Goal: Task Accomplishment & Management: Use online tool/utility

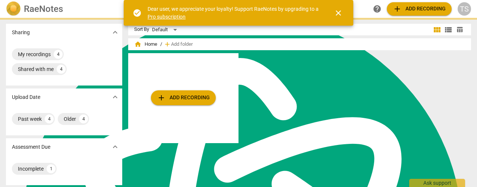
scroll to position [2993, 0]
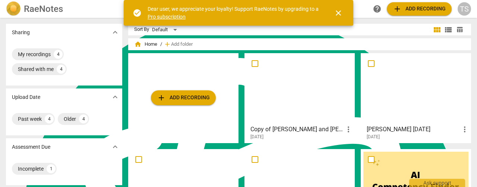
click at [180, 95] on span "add Add recording" at bounding box center [183, 98] width 53 height 9
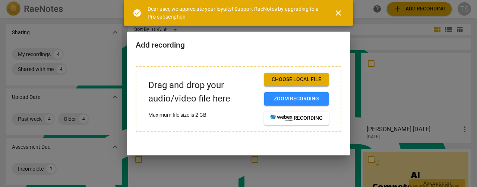
click at [300, 77] on span "Choose local file" at bounding box center [296, 79] width 53 height 7
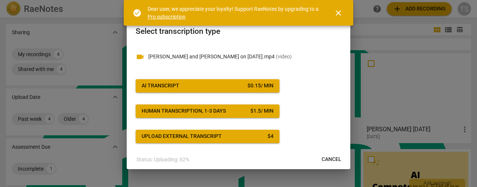
click at [344, 15] on span "close" at bounding box center [338, 13] width 18 height 9
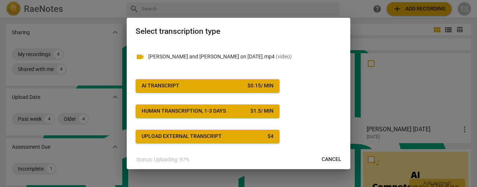
click at [170, 88] on div "AI Transcript" at bounding box center [161, 85] width 38 height 7
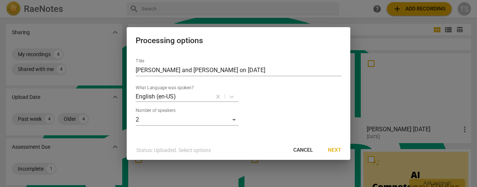
click at [335, 151] on span "Next" at bounding box center [334, 150] width 13 height 7
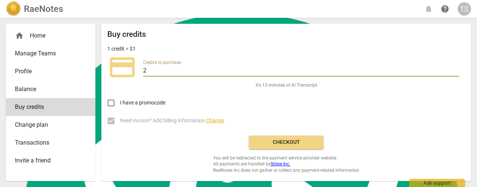
click at [456, 69] on input "2" at bounding box center [301, 71] width 316 height 11
click at [456, 69] on input "3" at bounding box center [301, 71] width 316 height 11
click at [456, 69] on input "4" at bounding box center [301, 71] width 316 height 11
click at [456, 69] on input "5" at bounding box center [301, 71] width 316 height 11
click at [456, 69] on input "6" at bounding box center [301, 71] width 316 height 11
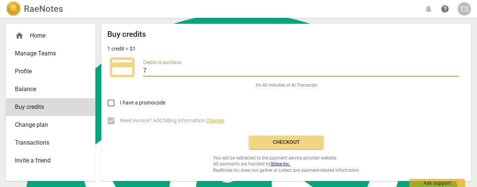
click at [456, 69] on input "7" at bounding box center [301, 71] width 316 height 11
click at [456, 69] on input "8" at bounding box center [301, 71] width 316 height 11
click at [456, 69] on input "9" at bounding box center [301, 71] width 316 height 11
click at [456, 69] on input "10" at bounding box center [301, 71] width 316 height 11
click at [456, 69] on input "11" at bounding box center [301, 71] width 316 height 11
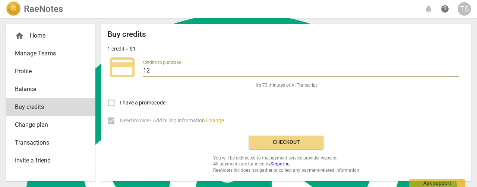
click at [456, 69] on input "12" at bounding box center [301, 71] width 316 height 11
click at [456, 69] on input "13" at bounding box center [301, 71] width 316 height 11
click at [456, 69] on input "14" at bounding box center [301, 71] width 316 height 11
type input "15"
click at [456, 69] on input "15" at bounding box center [301, 71] width 316 height 11
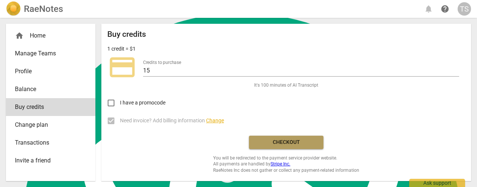
click at [288, 140] on span "Checkout" at bounding box center [286, 142] width 63 height 7
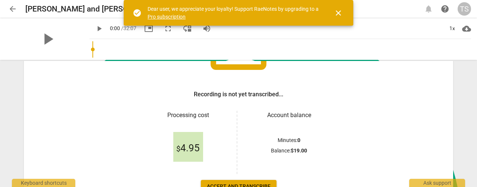
scroll to position [148, 0]
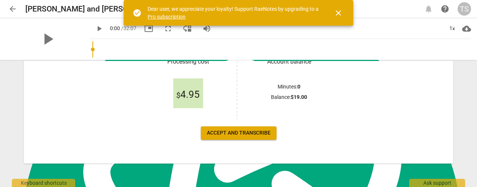
click at [237, 136] on span "Accept and transcribe" at bounding box center [239, 133] width 64 height 7
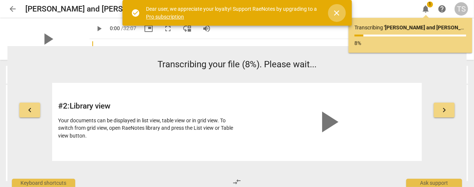
click at [335, 13] on span "close" at bounding box center [337, 13] width 9 height 9
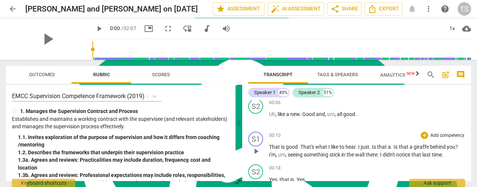
scroll to position [0, 0]
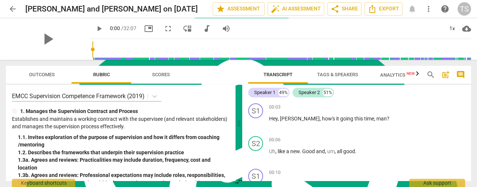
click at [328, 73] on span "Tags & Speakers" at bounding box center [337, 75] width 41 height 6
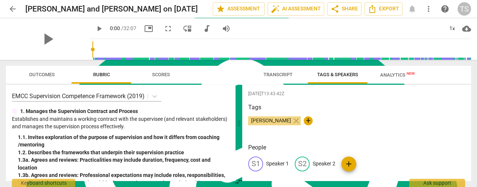
click at [274, 166] on p "Speaker 1" at bounding box center [277, 164] width 23 height 8
type textarea "Speaker 1"
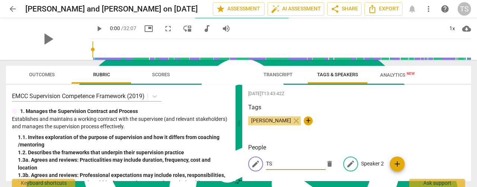
type input "TS"
click at [367, 164] on p "Speaker 2" at bounding box center [372, 164] width 23 height 8
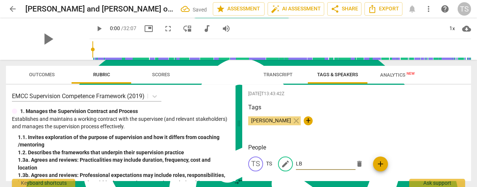
type input "LB"
click at [273, 72] on span "Transcript" at bounding box center [277, 75] width 29 height 6
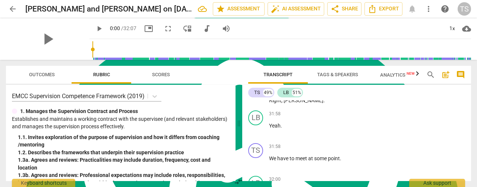
scroll to position [5104, 0]
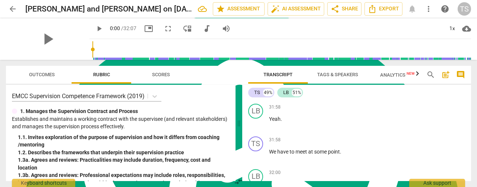
click at [278, 57] on span "Appreciate" at bounding box center [282, 54] width 26 height 6
click at [251, 63] on span "play_arrow" at bounding box center [256, 58] width 12 height 9
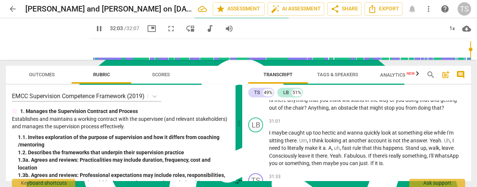
scroll to position [4806, 0]
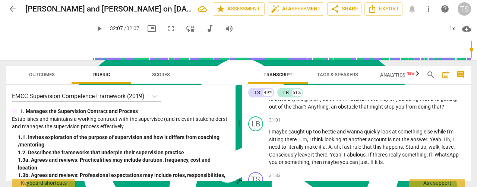
click at [258, 75] on span "play_arrow" at bounding box center [255, 70] width 9 height 9
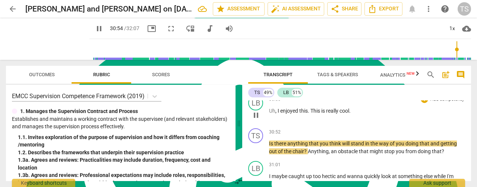
scroll to position [4769, 0]
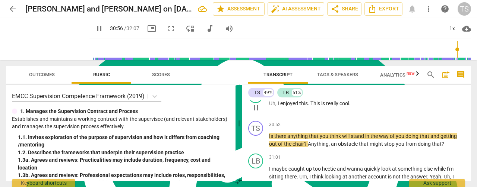
click at [256, 113] on span "pause" at bounding box center [255, 108] width 9 height 9
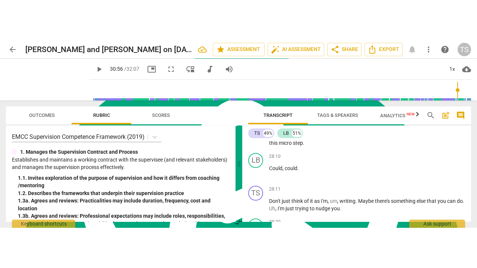
scroll to position [4098, 0]
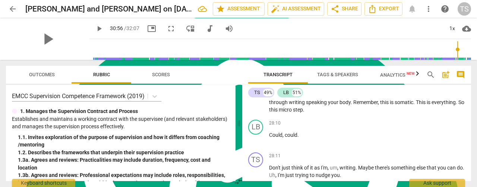
click at [66, 32] on div "play_arrow" at bounding box center [47, 39] width 83 height 42
click at [167, 29] on span "fullscreen" at bounding box center [171, 28] width 9 height 9
type input "1857"
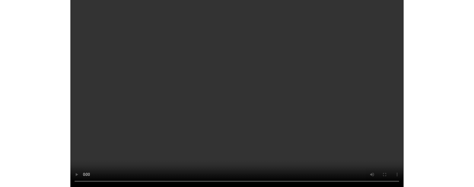
scroll to position [3609, 0]
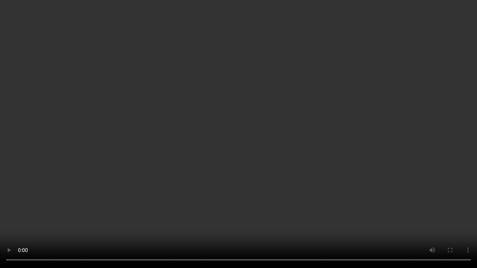
type input "1502"
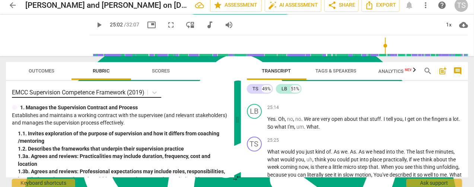
scroll to position [2993, 0]
click at [10, 7] on span "arrow_back" at bounding box center [12, 5] width 9 height 9
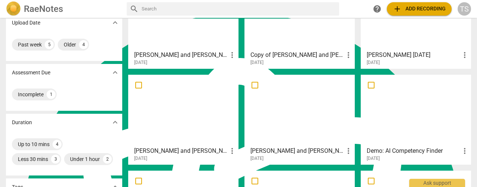
scroll to position [37, 0]
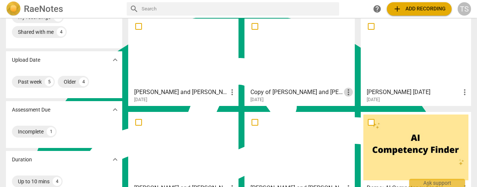
click at [346, 96] on span "more_vert" at bounding box center [348, 92] width 9 height 9
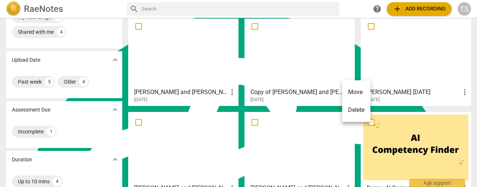
click at [352, 111] on li "Delete" at bounding box center [356, 110] width 28 height 18
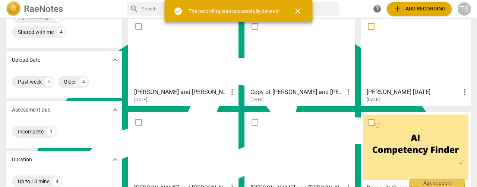
scroll to position [0, 0]
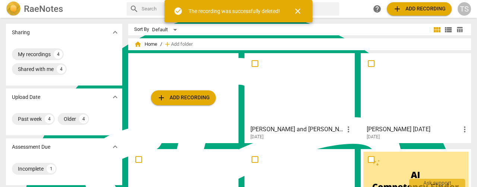
click at [301, 14] on span "close" at bounding box center [297, 11] width 9 height 9
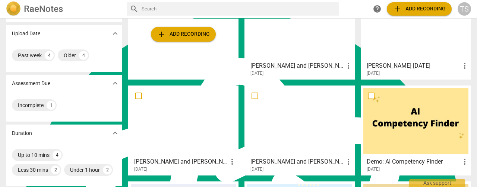
scroll to position [75, 0]
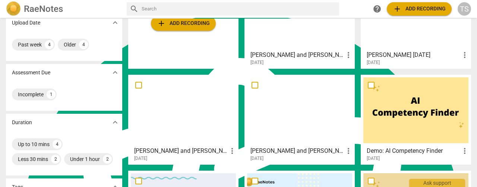
click at [291, 114] on div at bounding box center [299, 110] width 105 height 66
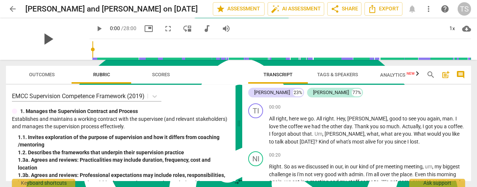
click at [46, 37] on span "play_arrow" at bounding box center [47, 38] width 19 height 19
click at [218, 50] on input "range" at bounding box center [281, 50] width 379 height 24
click at [148, 53] on input "range" at bounding box center [281, 50] width 379 height 24
click at [419, 52] on input "range" at bounding box center [281, 50] width 379 height 24
click at [440, 52] on input "range" at bounding box center [281, 50] width 379 height 24
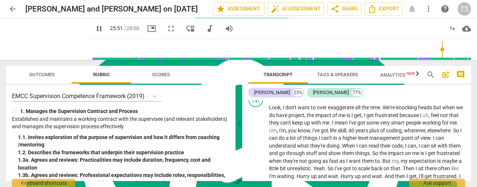
scroll to position [820, 0]
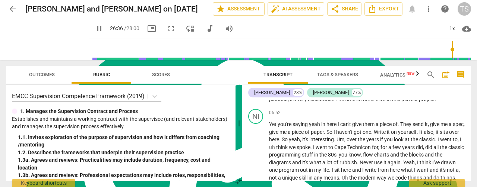
click at [451, 51] on input "range" at bounding box center [281, 50] width 379 height 24
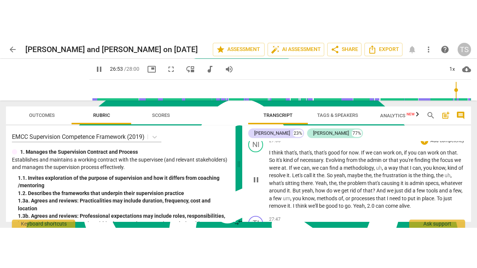
scroll to position [3776, 0]
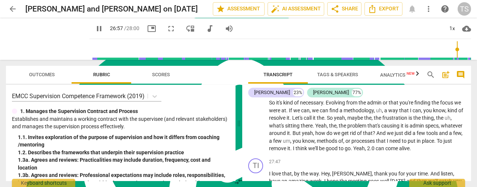
click at [167, 31] on span "fullscreen" at bounding box center [171, 28] width 9 height 9
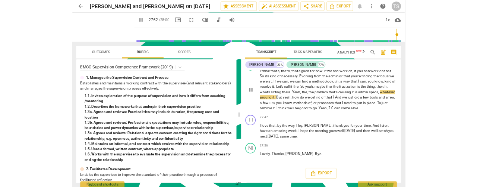
scroll to position [2993, 0]
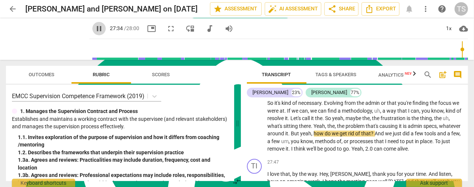
click at [95, 30] on span "pause" at bounding box center [99, 28] width 9 height 9
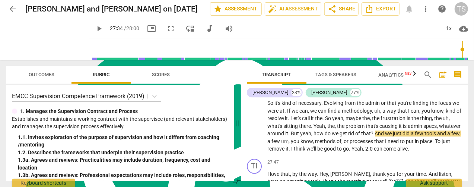
type input "1655"
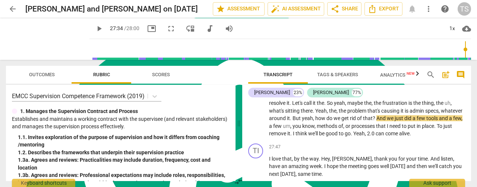
scroll to position [3776, 0]
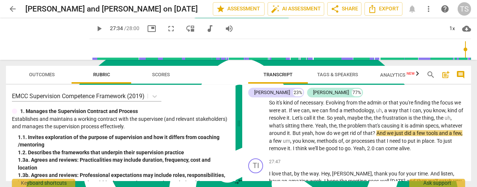
click at [16, 11] on span "arrow_back" at bounding box center [12, 8] width 9 height 9
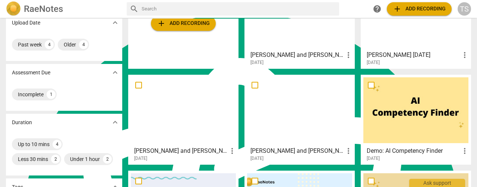
scroll to position [37, 0]
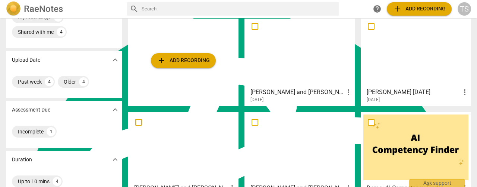
click at [411, 153] on div at bounding box center [415, 148] width 105 height 66
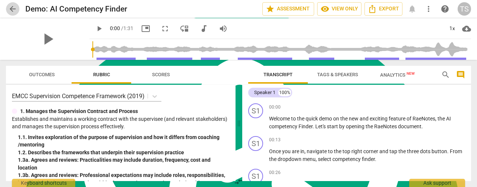
click at [10, 9] on span "arrow_back" at bounding box center [12, 8] width 9 height 9
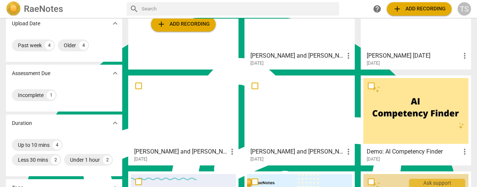
scroll to position [75, 0]
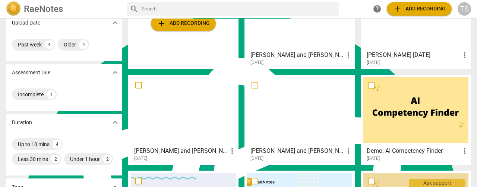
click at [191, 119] on div at bounding box center [183, 110] width 105 height 66
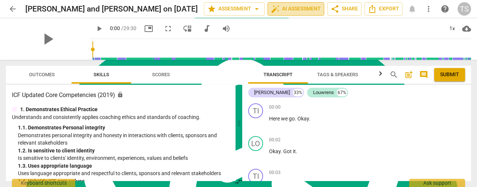
click at [285, 10] on span "auto_fix_high AI Assessment" at bounding box center [296, 8] width 50 height 9
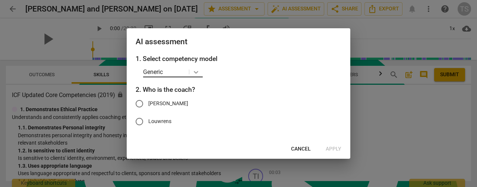
click at [197, 74] on icon at bounding box center [195, 72] width 7 height 7
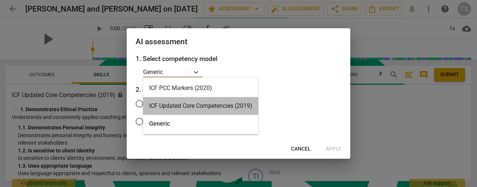
click at [184, 109] on div "ICF Updated Core Competencies (2019)" at bounding box center [200, 106] width 115 height 18
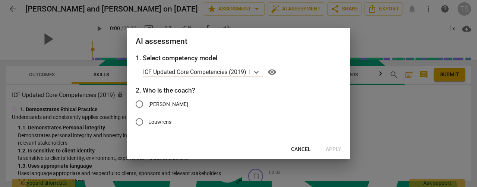
click at [140, 105] on input "[PERSON_NAME]" at bounding box center [139, 104] width 18 height 18
radio input "true"
click at [328, 150] on span "Apply" at bounding box center [334, 149] width 16 height 7
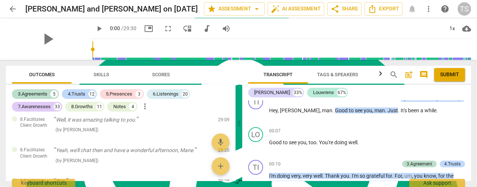
scroll to position [3220, 0]
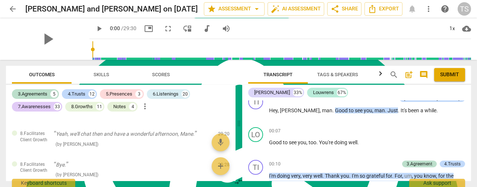
click at [160, 73] on span "Scores" at bounding box center [161, 75] width 18 height 6
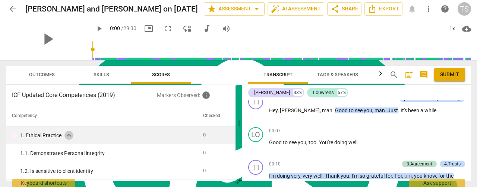
click at [71, 136] on span "expand_more" at bounding box center [68, 135] width 9 height 9
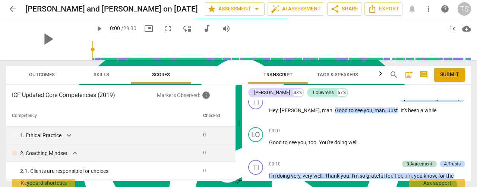
click at [75, 152] on span "expand_more" at bounding box center [74, 153] width 9 height 9
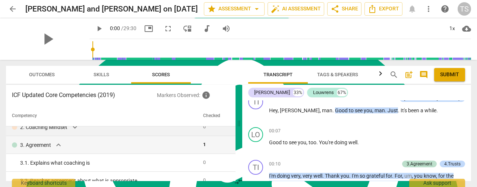
scroll to position [37, 0]
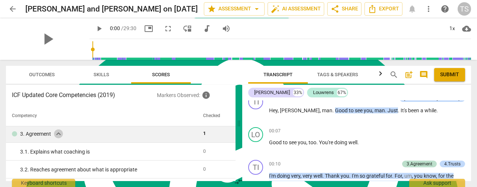
click at [59, 137] on span "expand_more" at bounding box center [58, 134] width 9 height 9
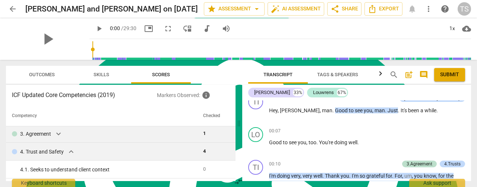
click at [70, 151] on span "expand_more" at bounding box center [71, 152] width 9 height 9
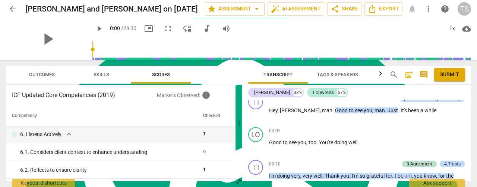
scroll to position [186, 0]
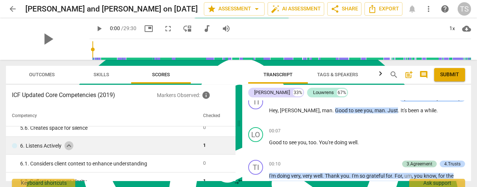
click at [70, 148] on span "expand_more" at bounding box center [68, 146] width 9 height 9
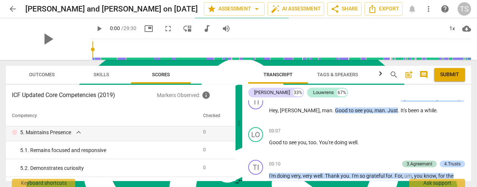
scroll to position [0, 0]
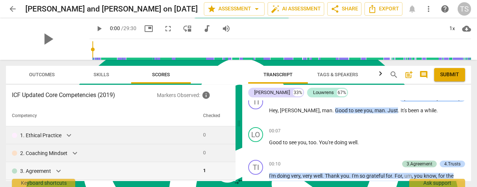
click at [37, 77] on span "Outcomes" at bounding box center [42, 75] width 26 height 6
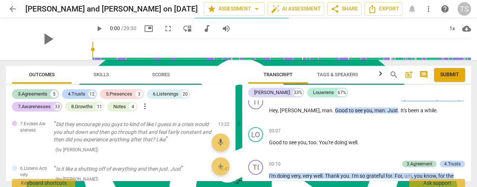
scroll to position [1900, 0]
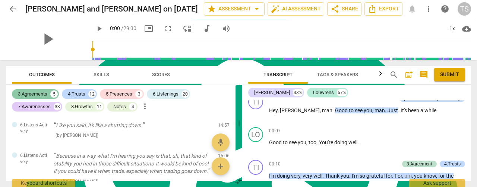
click at [30, 94] on div "3.Agreements" at bounding box center [32, 94] width 29 height 7
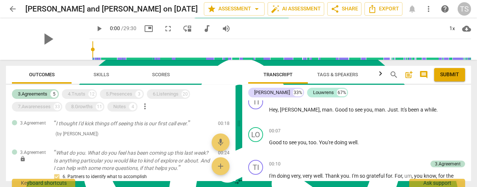
scroll to position [0, 0]
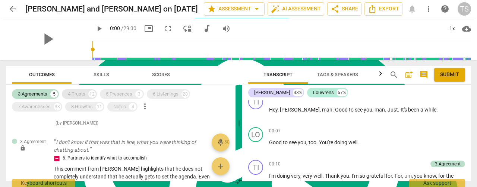
click at [80, 96] on div "4.Trusts" at bounding box center [77, 94] width 18 height 7
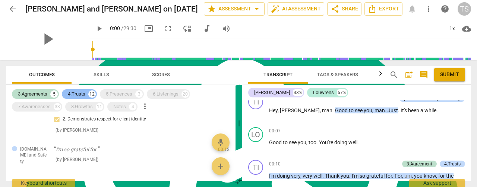
scroll to position [341, 0]
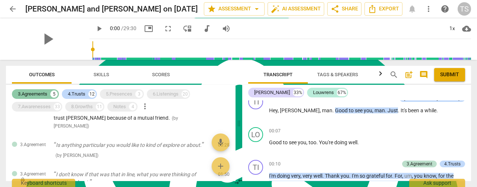
click at [38, 95] on div "3.Agreements" at bounding box center [32, 94] width 29 height 7
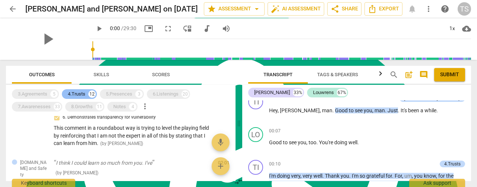
click at [71, 93] on div "4.Trusts" at bounding box center [77, 94] width 18 height 7
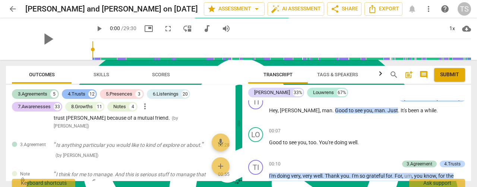
scroll to position [786, 0]
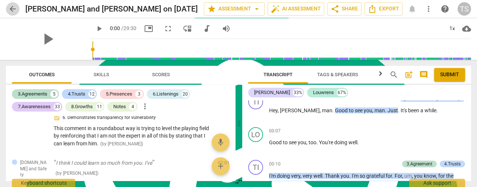
click at [9, 9] on span "arrow_back" at bounding box center [12, 8] width 9 height 9
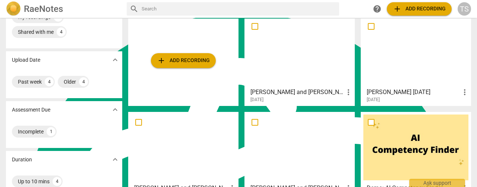
scroll to position [75, 0]
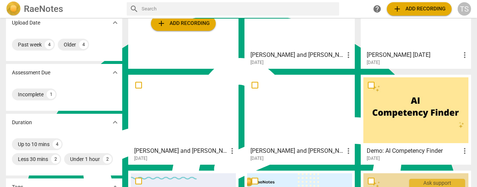
click at [184, 121] on div at bounding box center [183, 110] width 105 height 66
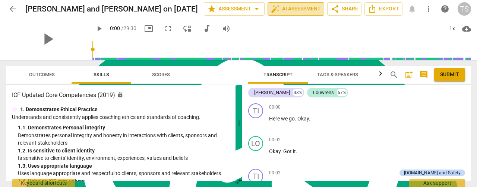
click at [303, 12] on span "auto_fix_high AI Assessment" at bounding box center [296, 8] width 50 height 9
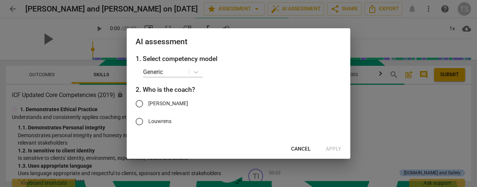
click at [303, 146] on span "Cancel" at bounding box center [301, 149] width 20 height 7
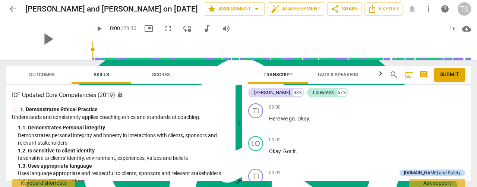
click at [10, 7] on span "arrow_back" at bounding box center [12, 8] width 9 height 9
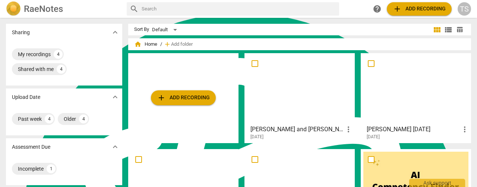
click at [275, 96] on div at bounding box center [299, 89] width 105 height 66
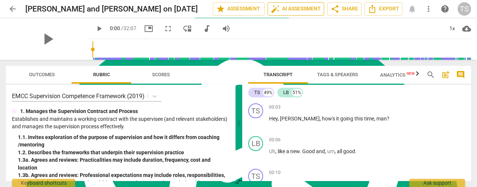
click at [287, 6] on span "auto_fix_high AI Assessment" at bounding box center [296, 8] width 50 height 9
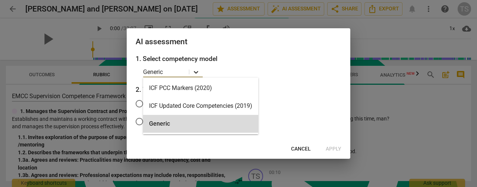
click at [194, 70] on icon at bounding box center [195, 72] width 7 height 7
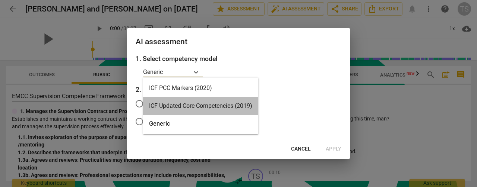
click at [186, 105] on div "ICF Updated Core Competencies (2019)" at bounding box center [200, 106] width 115 height 18
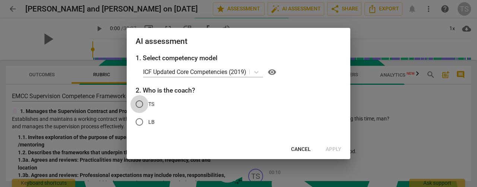
click at [139, 105] on input "TS" at bounding box center [139, 104] width 18 height 18
radio input "true"
click at [329, 149] on span "Apply" at bounding box center [334, 149] width 16 height 7
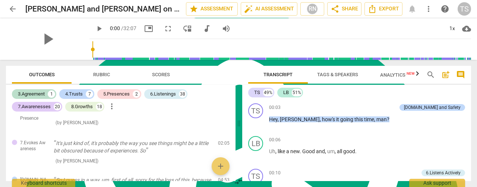
scroll to position [75, 0]
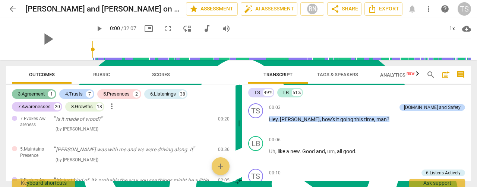
click at [26, 92] on div "3.Agreement" at bounding box center [31, 94] width 27 height 7
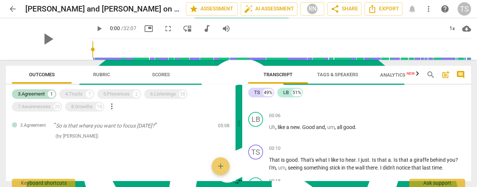
scroll to position [0, 0]
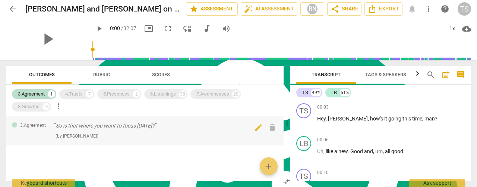
drag, startPoint x: 237, startPoint y: 125, endPoint x: 159, endPoint y: 123, distance: 77.9
click at [288, 129] on span at bounding box center [287, 123] width 4 height 127
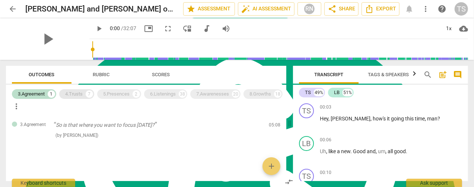
click at [72, 94] on div "4.Trusts" at bounding box center [74, 94] width 18 height 7
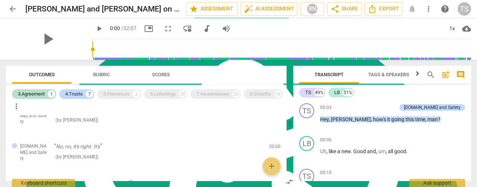
scroll to position [6, 0]
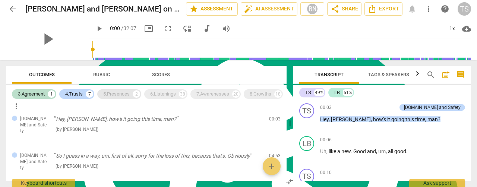
click at [113, 95] on div "5.Presences" at bounding box center [116, 94] width 26 height 7
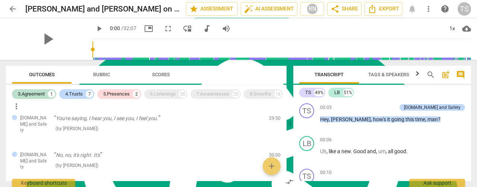
scroll to position [254, 0]
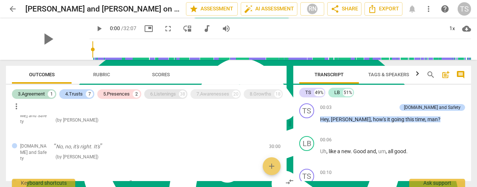
click at [164, 95] on div "6.Listenings" at bounding box center [163, 94] width 26 height 7
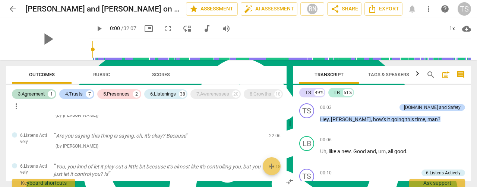
scroll to position [995, 0]
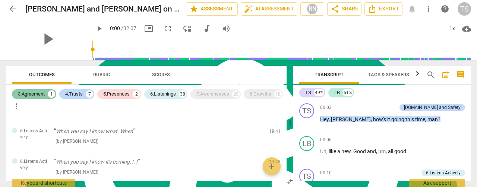
click at [26, 95] on div "3.Agreement" at bounding box center [31, 94] width 27 height 7
click at [68, 94] on div "4.Trusts" at bounding box center [74, 94] width 18 height 7
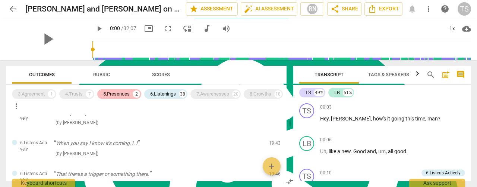
click at [124, 94] on div "5.Presences" at bounding box center [116, 94] width 26 height 7
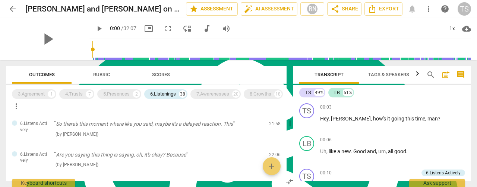
scroll to position [1141, 0]
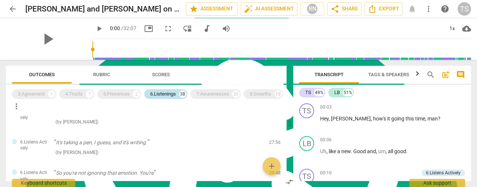
click at [162, 94] on div "6.Listenings" at bounding box center [163, 94] width 26 height 7
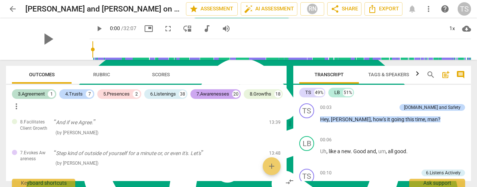
scroll to position [2138, 0]
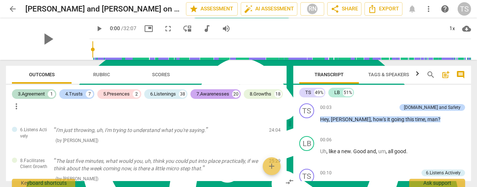
click at [211, 92] on div "7.Awarenesses" at bounding box center [212, 94] width 33 height 7
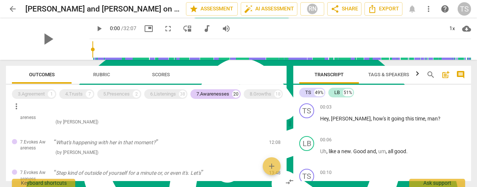
scroll to position [453, 0]
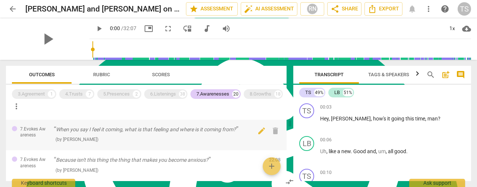
click at [56, 131] on p "When you say I feel it coming, what is that feeling and where is it coming from?" at bounding box center [158, 130] width 209 height 8
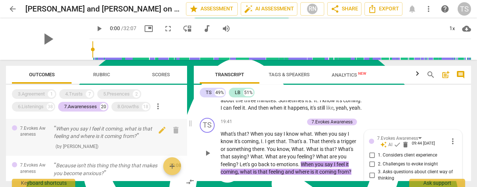
scroll to position [3461, 0]
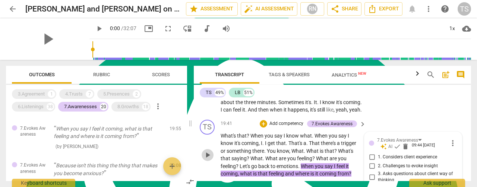
click at [205, 151] on span "play_arrow" at bounding box center [207, 155] width 9 height 9
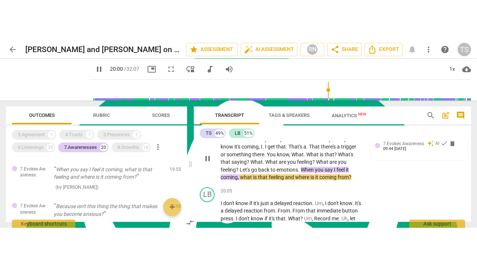
scroll to position [3536, 0]
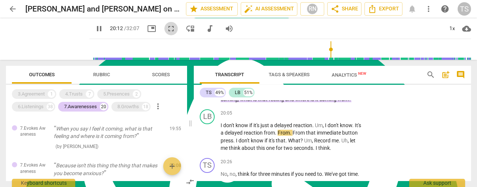
click at [167, 29] on span "fullscreen" at bounding box center [171, 28] width 9 height 9
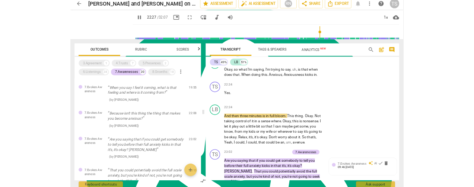
scroll to position [2993, 0]
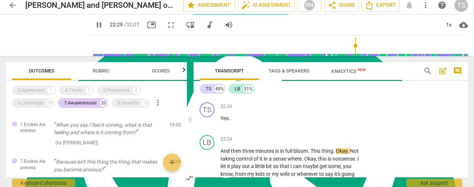
click at [95, 26] on span "pause" at bounding box center [99, 24] width 9 height 9
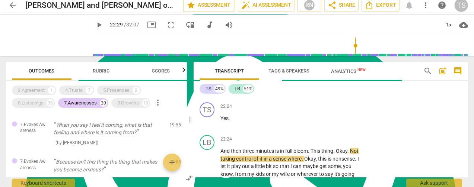
type input "1350"
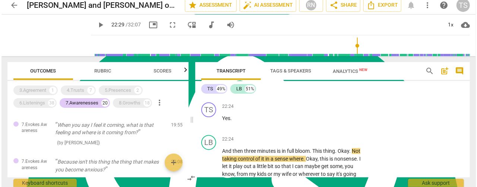
scroll to position [3880, 0]
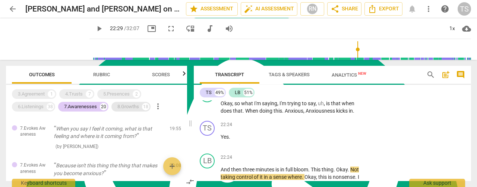
click at [132, 108] on div "8.Growths" at bounding box center [128, 106] width 22 height 7
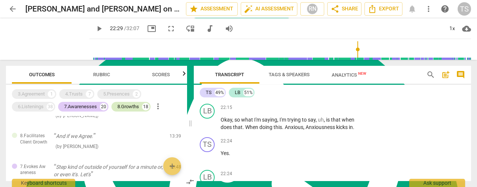
scroll to position [3896, 0]
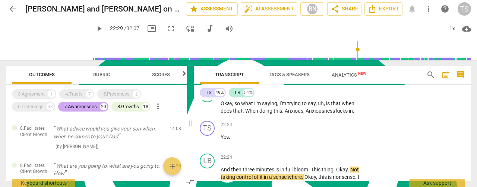
click at [88, 104] on div "7.Awarenesses" at bounding box center [80, 106] width 33 height 7
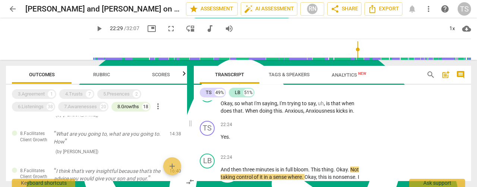
scroll to position [0, 0]
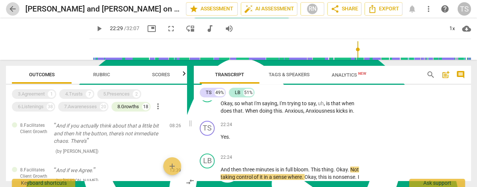
click at [13, 9] on span "arrow_back" at bounding box center [12, 8] width 9 height 9
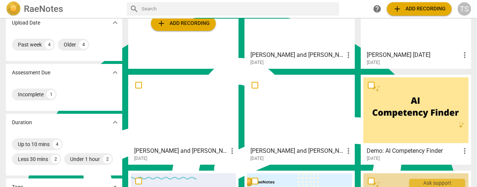
scroll to position [37, 0]
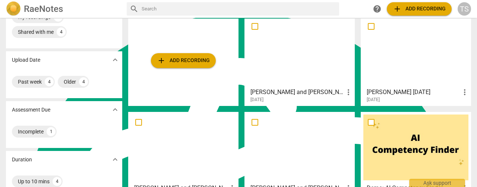
click at [184, 143] on div at bounding box center [183, 148] width 105 height 66
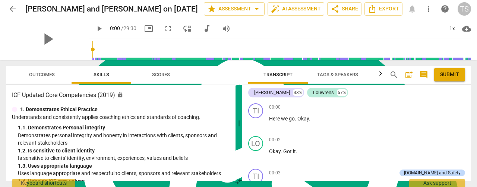
click at [27, 67] on button "Outcomes" at bounding box center [42, 75] width 60 height 18
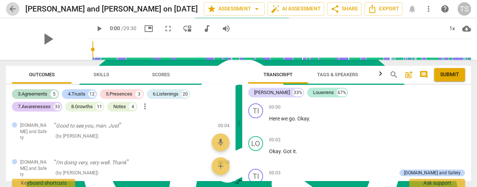
click at [7, 11] on span "arrow_back" at bounding box center [12, 8] width 13 height 9
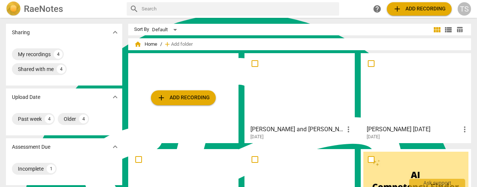
click at [406, 105] on div at bounding box center [415, 89] width 105 height 66
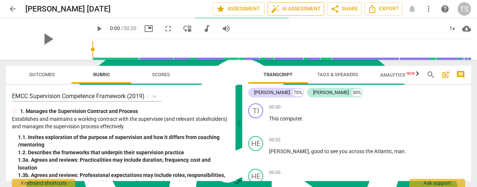
click at [307, 14] on button "auto_fix_high AI Assessment" at bounding box center [295, 8] width 57 height 13
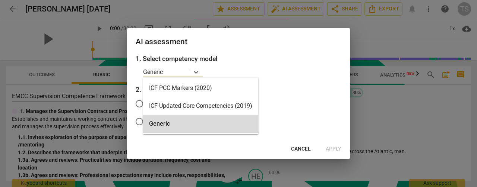
click at [176, 77] on div "Generic" at bounding box center [166, 72] width 46 height 11
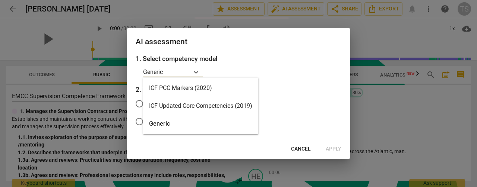
click at [174, 102] on div "ICF Updated Core Competencies (2019)" at bounding box center [200, 106] width 115 height 18
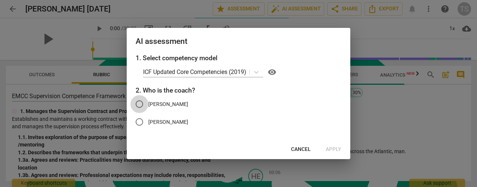
click at [142, 107] on input "[PERSON_NAME]" at bounding box center [139, 104] width 18 height 18
radio input "true"
click at [329, 147] on span "Apply" at bounding box center [334, 149] width 16 height 7
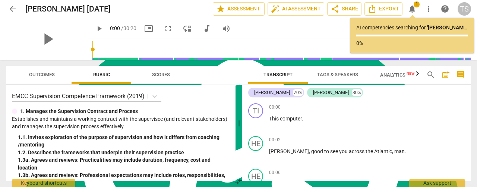
click at [440, 25] on b "' [PERSON_NAME] [DATE] '" at bounding box center [456, 28] width 58 height 6
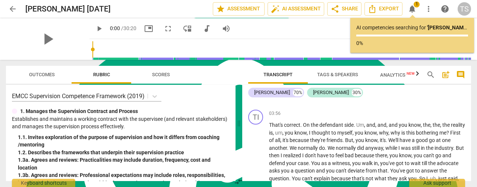
scroll to position [633, 0]
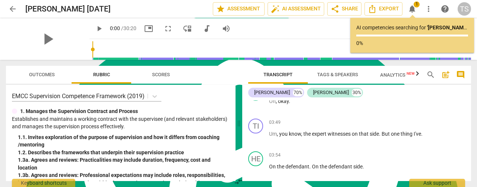
click at [394, 26] on p "AI competencies searching for ' [PERSON_NAME] [DATE] ' ..." at bounding box center [412, 28] width 112 height 8
click at [414, 9] on span "notifications" at bounding box center [412, 8] width 9 height 9
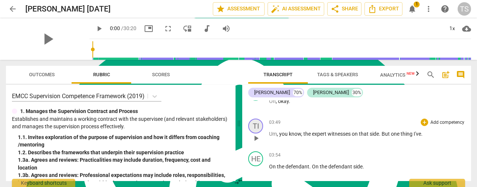
click at [254, 119] on div "TI" at bounding box center [255, 126] width 15 height 15
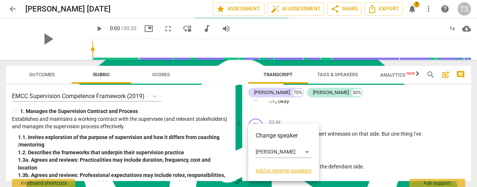
click at [323, 117] on div at bounding box center [238, 93] width 477 height 187
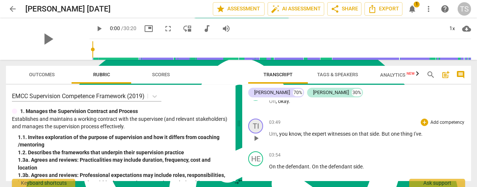
click at [255, 121] on div "TI" at bounding box center [255, 126] width 15 height 15
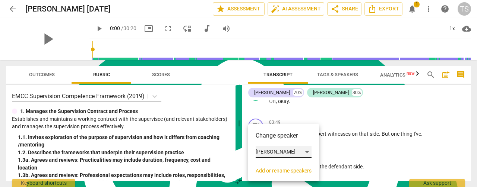
click at [291, 155] on div "[PERSON_NAME]" at bounding box center [284, 152] width 56 height 12
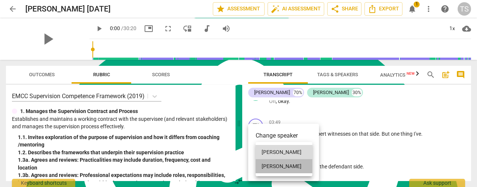
click at [281, 167] on li "[PERSON_NAME]" at bounding box center [284, 166] width 57 height 14
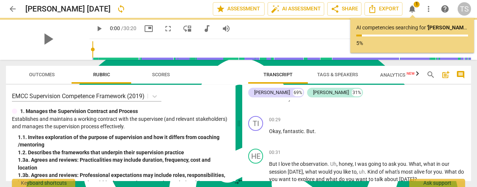
scroll to position [0, 0]
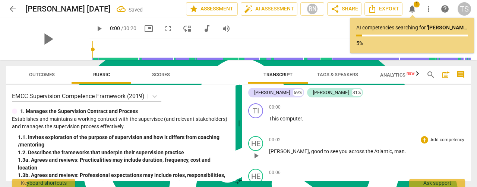
click at [258, 159] on span "play_arrow" at bounding box center [255, 156] width 9 height 9
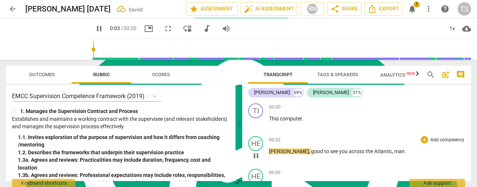
click at [258, 159] on span "pause" at bounding box center [255, 156] width 9 height 9
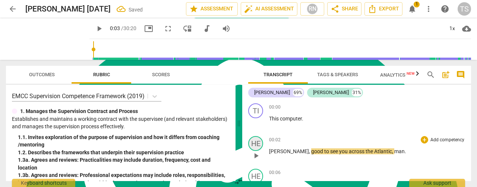
click at [255, 146] on div "HE" at bounding box center [255, 143] width 15 height 15
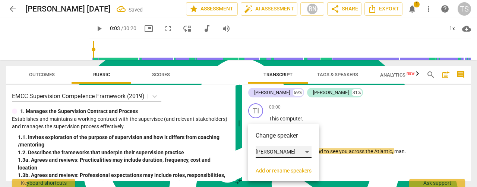
click at [258, 150] on div "[PERSON_NAME]" at bounding box center [284, 152] width 56 height 12
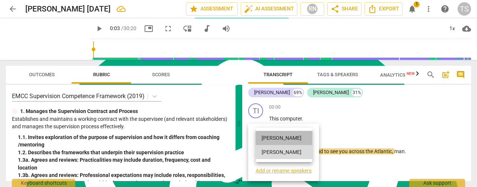
click at [265, 144] on li "[PERSON_NAME]" at bounding box center [284, 138] width 57 height 14
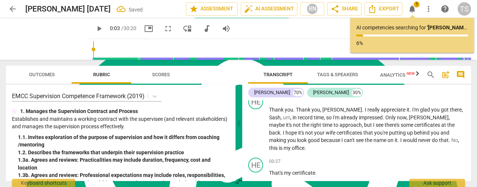
scroll to position [112, 0]
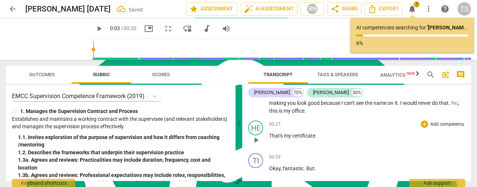
click at [260, 136] on span "play_arrow" at bounding box center [255, 140] width 9 height 9
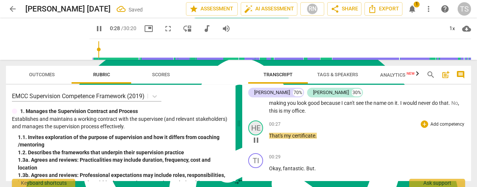
click at [258, 125] on div "HE" at bounding box center [255, 128] width 15 height 15
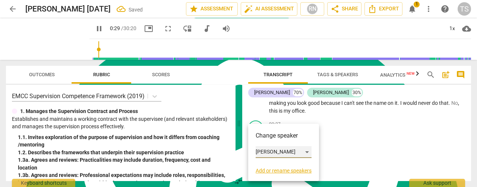
click at [276, 152] on div "[PERSON_NAME]" at bounding box center [284, 152] width 56 height 12
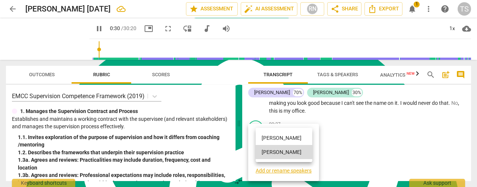
click at [272, 141] on li "[PERSON_NAME]" at bounding box center [284, 138] width 57 height 14
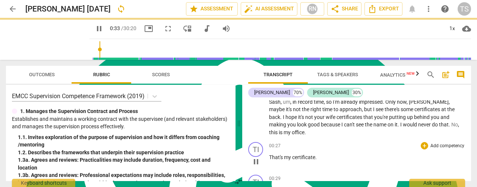
scroll to position [165, 0]
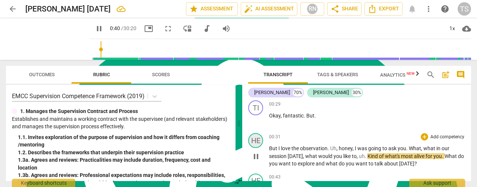
click at [257, 137] on div "HE" at bounding box center [255, 140] width 15 height 15
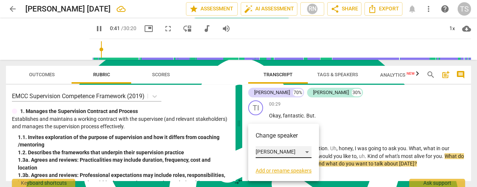
click at [309, 154] on div "[PERSON_NAME]" at bounding box center [284, 152] width 56 height 12
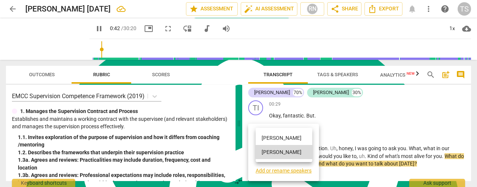
click at [286, 143] on li "[PERSON_NAME]" at bounding box center [284, 138] width 57 height 14
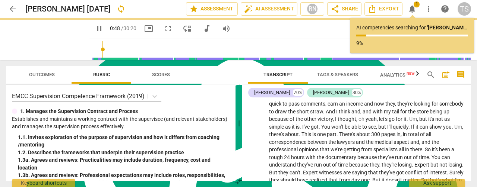
scroll to position [500, 0]
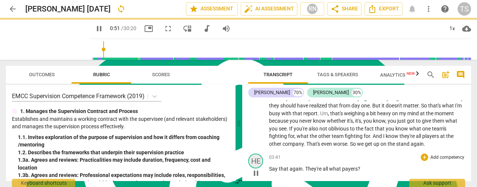
click at [259, 155] on div "HE" at bounding box center [255, 161] width 15 height 15
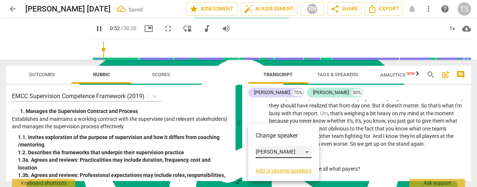
click at [263, 153] on div "[PERSON_NAME]" at bounding box center [284, 152] width 56 height 12
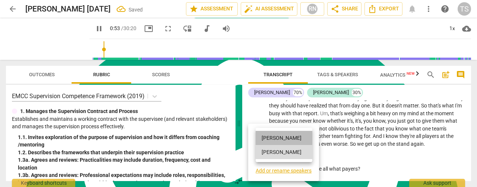
click at [265, 142] on li "[PERSON_NAME]" at bounding box center [284, 138] width 57 height 14
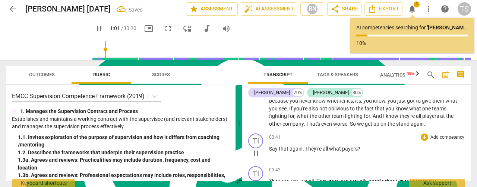
scroll to position [537, 0]
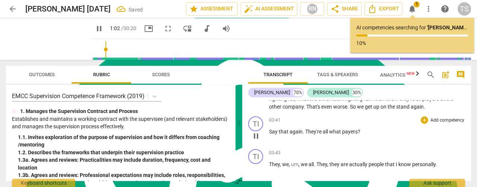
click at [270, 129] on span "Say" at bounding box center [274, 132] width 10 height 6
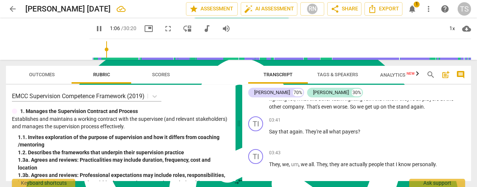
click at [95, 26] on span "pause" at bounding box center [99, 28] width 9 height 9
click at [257, 132] on span "play_arrow" at bounding box center [255, 136] width 9 height 9
click at [259, 150] on div "TI" at bounding box center [255, 156] width 15 height 15
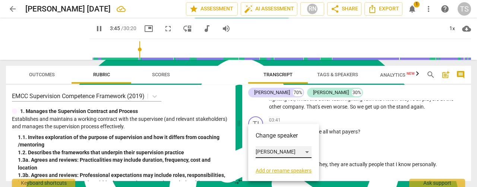
click at [290, 153] on div "[PERSON_NAME]" at bounding box center [284, 152] width 56 height 12
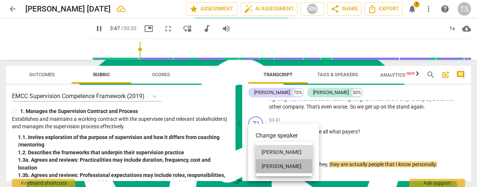
click at [278, 162] on li "[PERSON_NAME]" at bounding box center [284, 166] width 57 height 14
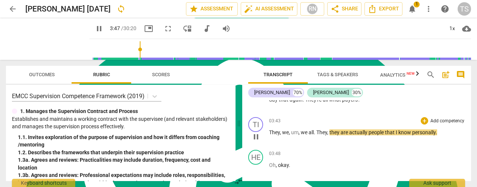
scroll to position [574, 0]
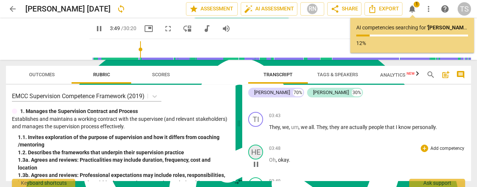
click at [260, 147] on div "HE" at bounding box center [255, 152] width 15 height 15
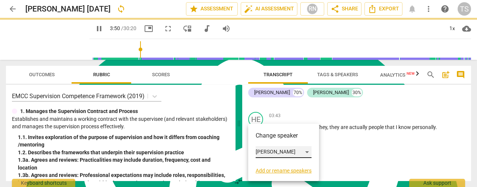
click at [271, 152] on div "[PERSON_NAME]" at bounding box center [284, 152] width 56 height 12
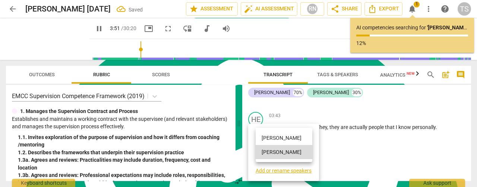
click at [273, 141] on li "[PERSON_NAME]" at bounding box center [284, 138] width 57 height 14
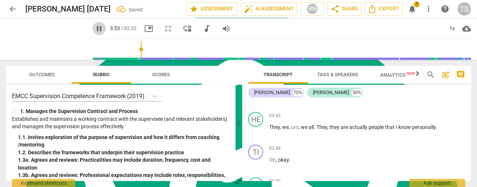
drag, startPoint x: 91, startPoint y: 28, endPoint x: 113, endPoint y: 47, distance: 29.0
click at [95, 28] on span "pause" at bounding box center [99, 28] width 9 height 9
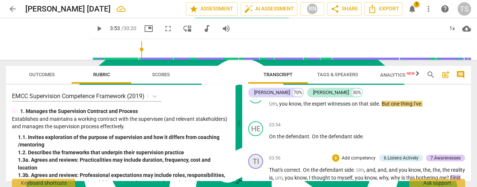
scroll to position [686, 0]
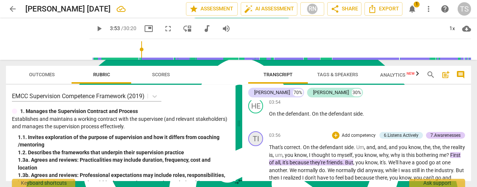
click at [252, 132] on div "TI" at bounding box center [255, 139] width 15 height 15
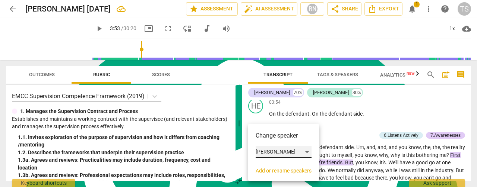
click at [269, 149] on div "[PERSON_NAME]" at bounding box center [284, 152] width 56 height 12
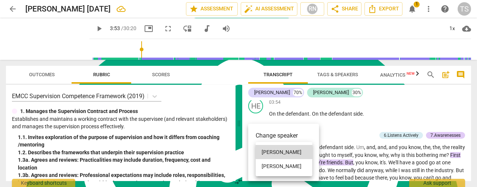
click at [269, 164] on li "[PERSON_NAME]" at bounding box center [284, 166] width 57 height 14
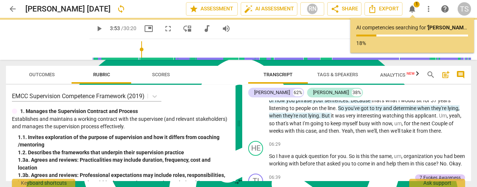
scroll to position [984, 0]
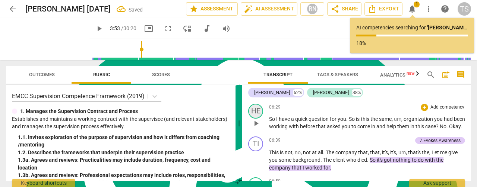
click at [256, 113] on div "HE" at bounding box center [255, 111] width 15 height 15
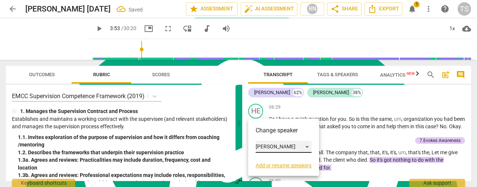
click at [262, 145] on div "[PERSON_NAME]" at bounding box center [284, 147] width 56 height 12
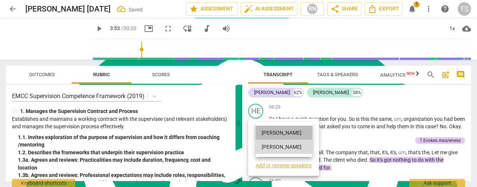
click at [262, 134] on li "[PERSON_NAME]" at bounding box center [284, 133] width 57 height 14
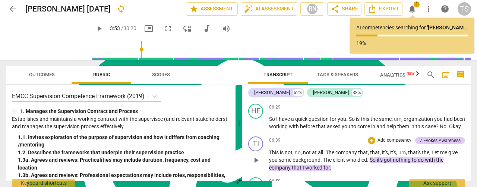
scroll to position [1022, 0]
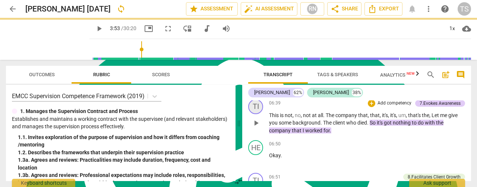
click at [253, 114] on div "TI" at bounding box center [255, 106] width 15 height 15
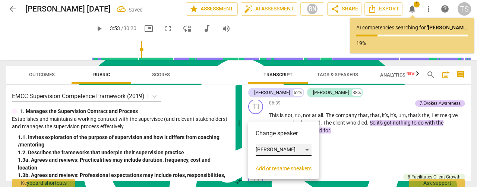
click at [271, 147] on div "[PERSON_NAME]" at bounding box center [284, 150] width 56 height 12
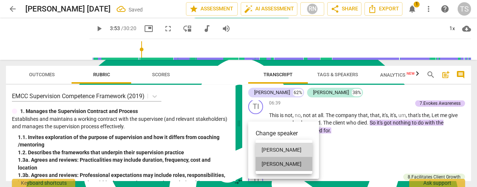
click at [273, 163] on li "[PERSON_NAME]" at bounding box center [284, 164] width 57 height 14
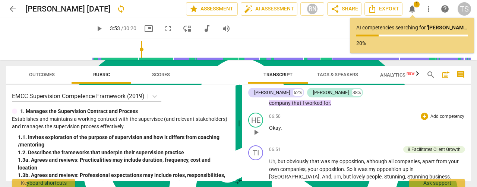
scroll to position [1059, 0]
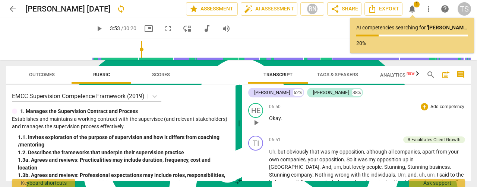
click at [256, 127] on span "play_arrow" at bounding box center [255, 122] width 9 height 9
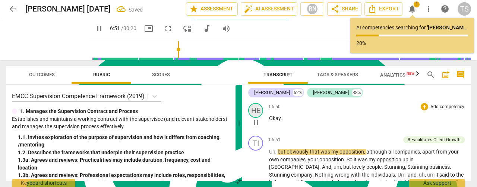
click at [254, 118] on div "HE" at bounding box center [255, 110] width 15 height 15
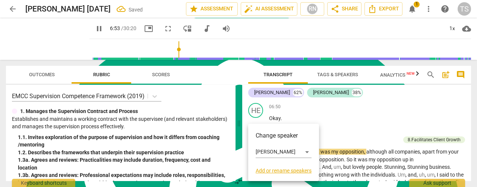
click at [263, 138] on h3 "Change speaker" at bounding box center [284, 136] width 56 height 9
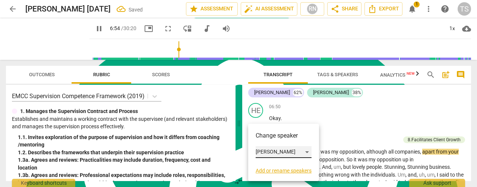
click at [305, 151] on div "[PERSON_NAME]" at bounding box center [284, 152] width 56 height 12
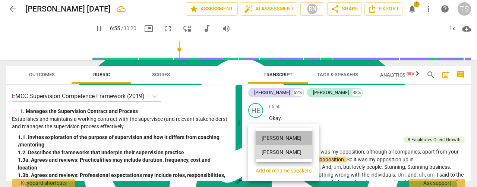
click at [273, 140] on li "[PERSON_NAME]" at bounding box center [284, 138] width 57 height 14
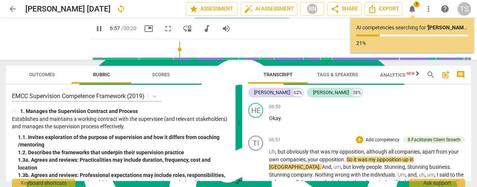
scroll to position [1096, 0]
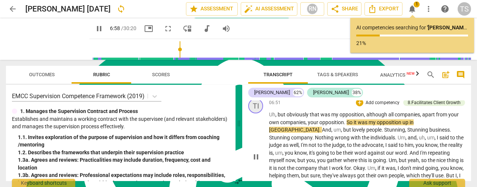
click at [254, 114] on div "TI" at bounding box center [255, 106] width 15 height 15
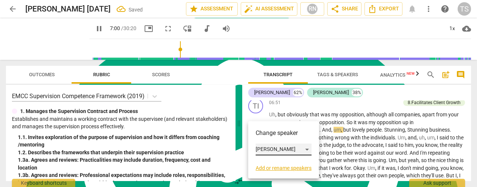
click at [307, 148] on div "[PERSON_NAME]" at bounding box center [284, 150] width 56 height 12
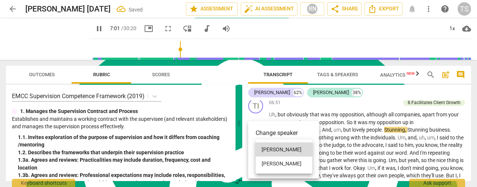
click at [277, 160] on li "[PERSON_NAME]" at bounding box center [284, 164] width 57 height 14
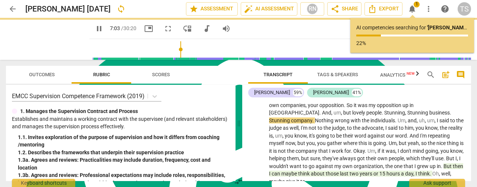
scroll to position [1171, 0]
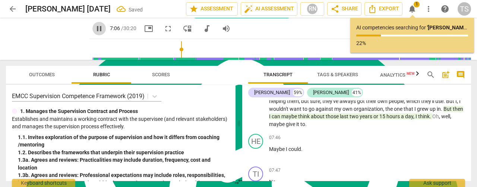
click at [95, 27] on span "pause" at bounding box center [99, 28] width 9 height 9
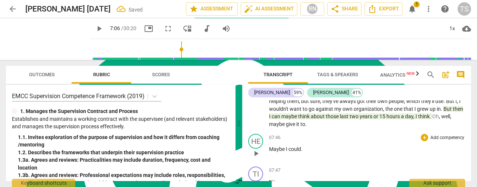
click at [256, 153] on span "play_arrow" at bounding box center [255, 153] width 9 height 9
click at [257, 140] on div "HE" at bounding box center [255, 141] width 15 height 15
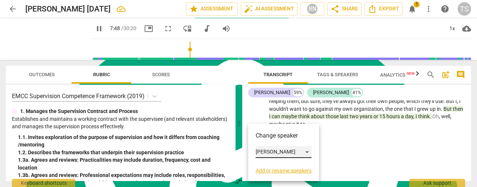
scroll to position [1282, 0]
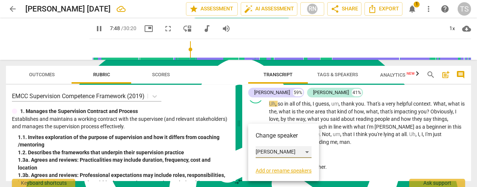
click at [306, 153] on div "[PERSON_NAME]" at bounding box center [284, 152] width 56 height 12
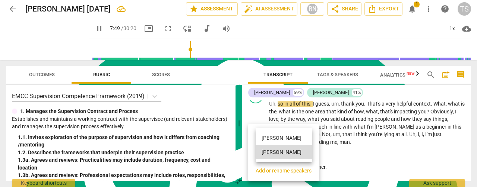
click at [272, 140] on li "[PERSON_NAME]" at bounding box center [284, 138] width 57 height 14
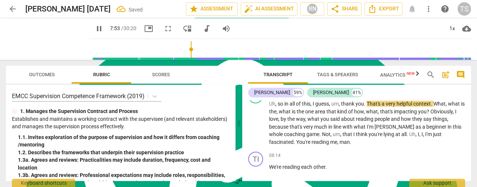
click at [95, 31] on span "pause" at bounding box center [99, 28] width 9 height 9
click at [258, 171] on span "play_arrow" at bounding box center [255, 171] width 9 height 9
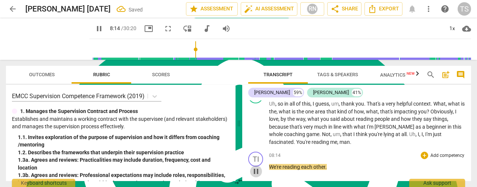
click at [258, 171] on span "pause" at bounding box center [255, 171] width 9 height 9
click at [257, 170] on span "play_arrow" at bounding box center [255, 171] width 9 height 9
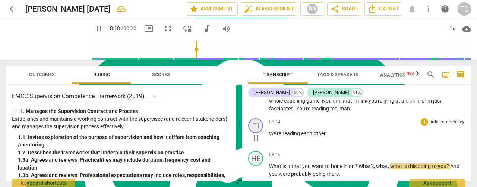
scroll to position [1303, 0]
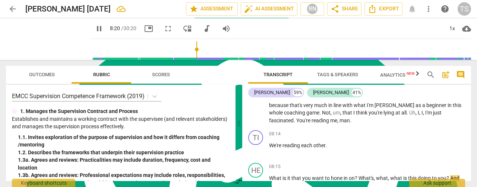
click at [95, 30] on span "pause" at bounding box center [99, 28] width 9 height 9
click at [258, 151] on span "play_arrow" at bounding box center [255, 150] width 9 height 9
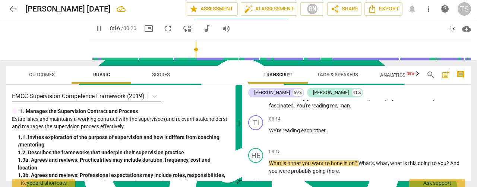
scroll to position [1340, 0]
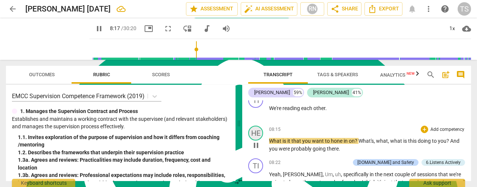
click at [255, 136] on div "HE" at bounding box center [255, 133] width 15 height 15
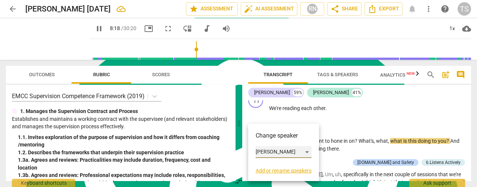
click at [262, 153] on div "[PERSON_NAME]" at bounding box center [284, 152] width 56 height 12
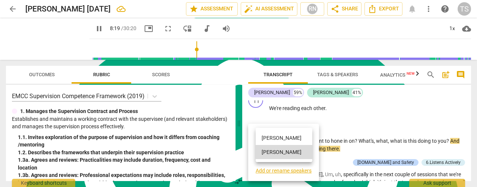
click at [264, 141] on li "[PERSON_NAME]" at bounding box center [284, 138] width 57 height 14
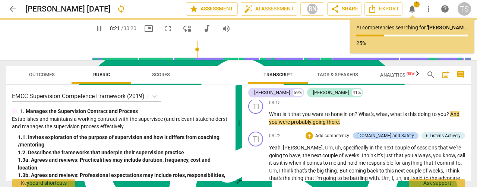
scroll to position [1386, 0]
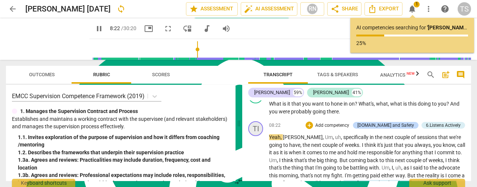
click at [257, 131] on div "TI" at bounding box center [255, 128] width 15 height 15
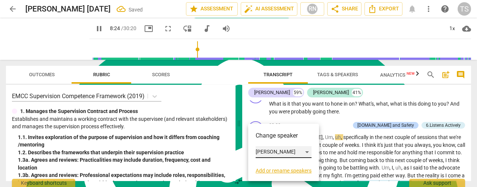
click at [284, 151] on div "[PERSON_NAME]" at bounding box center [284, 152] width 56 height 12
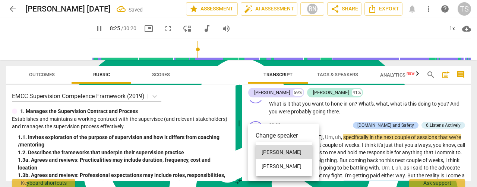
click at [274, 165] on li "[PERSON_NAME]" at bounding box center [284, 166] width 57 height 14
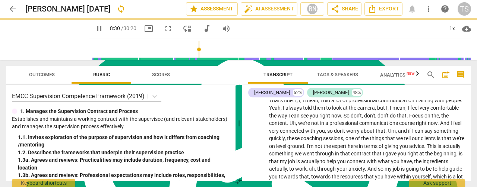
scroll to position [1609, 0]
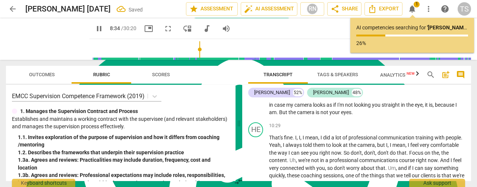
drag, startPoint x: 94, startPoint y: 31, endPoint x: 100, endPoint y: 35, distance: 7.8
click at [95, 31] on span "pause" at bounding box center [99, 28] width 9 height 9
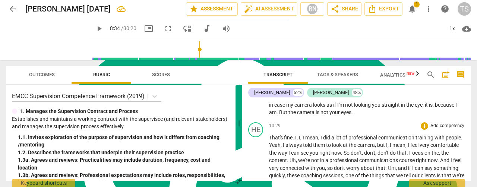
click at [271, 137] on span "That's" at bounding box center [276, 138] width 15 height 6
click at [256, 131] on div "HE" at bounding box center [255, 130] width 15 height 15
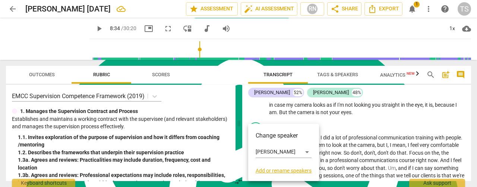
click at [351, 149] on div at bounding box center [238, 93] width 477 height 187
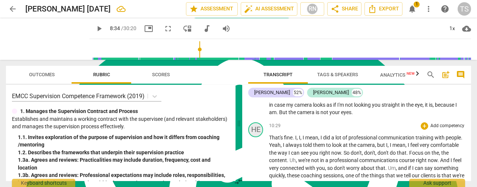
click at [255, 132] on div "HE" at bounding box center [255, 130] width 15 height 15
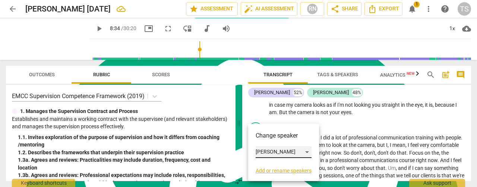
click at [293, 153] on div "[PERSON_NAME]" at bounding box center [284, 152] width 56 height 12
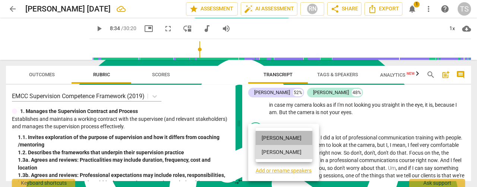
click at [267, 141] on li "[PERSON_NAME]" at bounding box center [284, 138] width 57 height 14
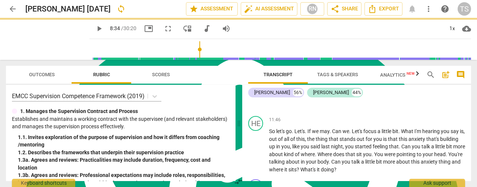
scroll to position [1758, 0]
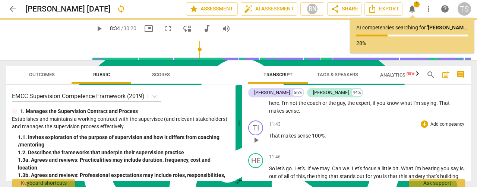
click at [257, 139] on span "play_arrow" at bounding box center [255, 140] width 9 height 9
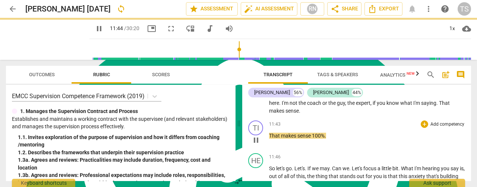
drag, startPoint x: 256, startPoint y: 139, endPoint x: 256, endPoint y: 131, distance: 8.6
click at [256, 139] on span "pause" at bounding box center [255, 140] width 9 height 9
click at [256, 131] on div "TI" at bounding box center [255, 128] width 15 height 15
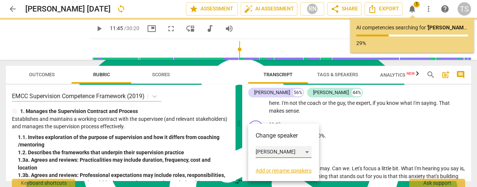
click at [307, 152] on div "[PERSON_NAME]" at bounding box center [284, 152] width 56 height 12
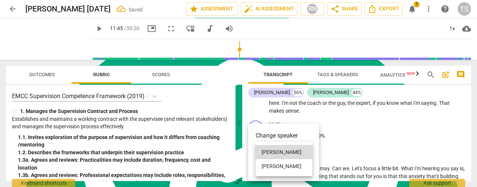
click at [284, 163] on li "[PERSON_NAME]" at bounding box center [284, 166] width 57 height 14
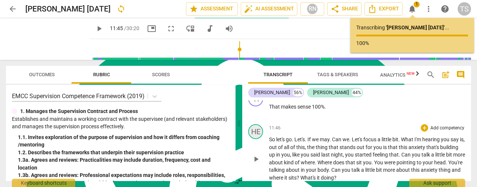
scroll to position [1804, 0]
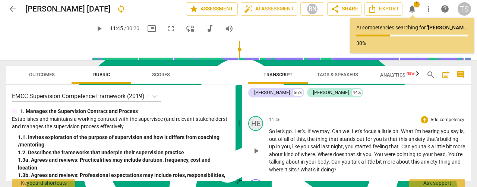
click at [256, 126] on div "HE" at bounding box center [255, 123] width 15 height 15
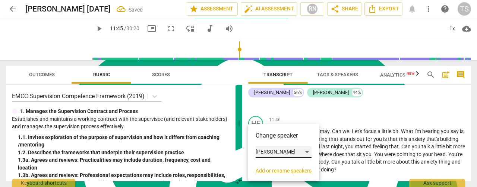
click at [265, 151] on div "[PERSON_NAME]" at bounding box center [284, 152] width 56 height 12
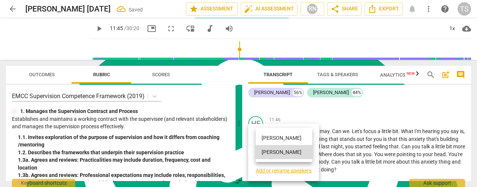
click at [263, 142] on li "[PERSON_NAME]" at bounding box center [284, 138] width 57 height 14
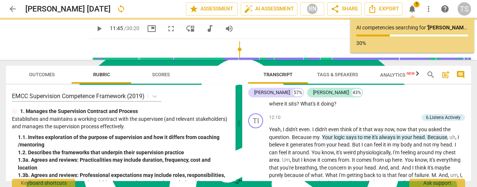
scroll to position [1878, 0]
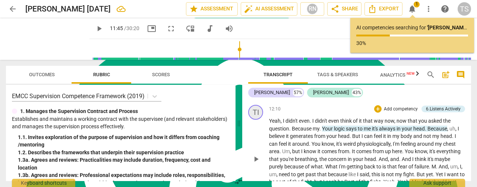
click at [259, 117] on div "TI" at bounding box center [255, 112] width 15 height 15
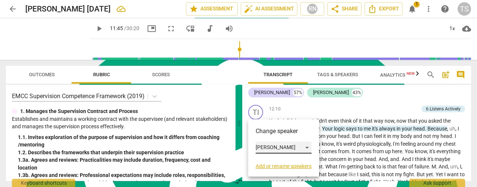
click at [306, 148] on div "[PERSON_NAME]" at bounding box center [284, 148] width 56 height 12
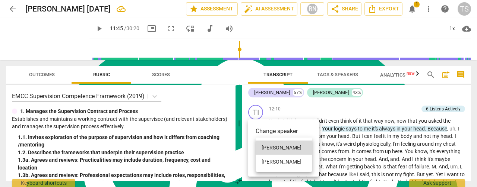
click at [285, 161] on li "[PERSON_NAME]" at bounding box center [284, 162] width 57 height 14
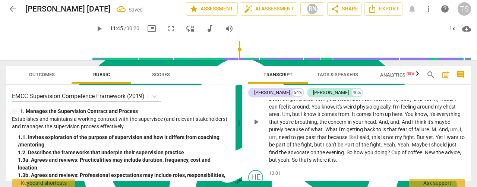
scroll to position [1953, 0]
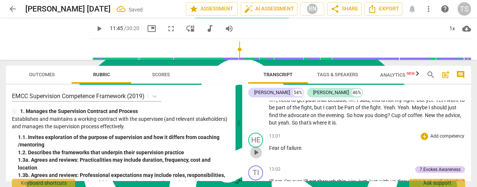
click at [253, 152] on span "play_arrow" at bounding box center [255, 152] width 9 height 9
drag, startPoint x: 255, startPoint y: 151, endPoint x: 257, endPoint y: 144, distance: 7.3
click at [255, 151] on span "pause" at bounding box center [255, 152] width 9 height 9
click at [258, 142] on div "HE" at bounding box center [255, 140] width 15 height 15
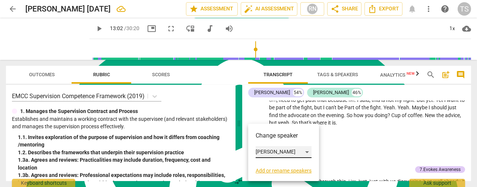
click at [305, 152] on div "[PERSON_NAME]" at bounding box center [284, 152] width 56 height 12
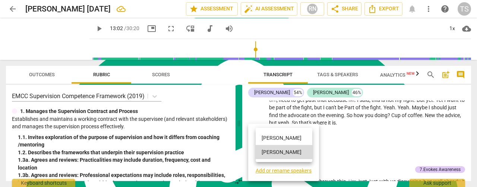
click at [281, 143] on li "[PERSON_NAME]" at bounding box center [284, 138] width 57 height 14
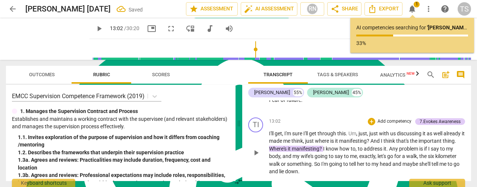
scroll to position [1990, 0]
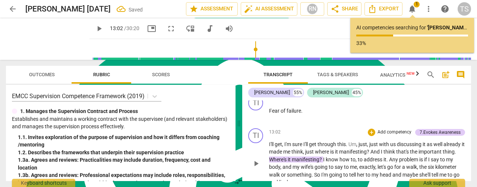
click at [258, 162] on span "play_arrow" at bounding box center [255, 163] width 9 height 9
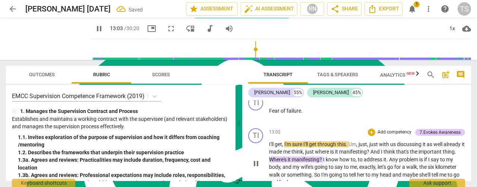
drag, startPoint x: 258, startPoint y: 162, endPoint x: 259, endPoint y: 144, distance: 17.9
click at [258, 162] on span "pause" at bounding box center [255, 163] width 9 height 9
click at [255, 134] on div "TI" at bounding box center [255, 136] width 15 height 15
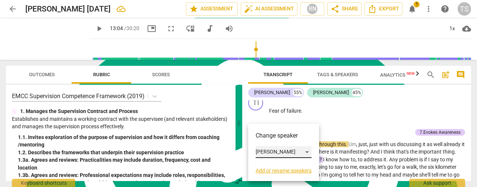
click at [287, 155] on div "[PERSON_NAME]" at bounding box center [284, 152] width 56 height 12
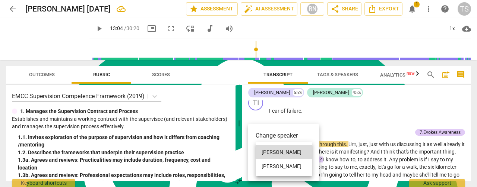
click at [273, 165] on li "[PERSON_NAME]" at bounding box center [284, 166] width 57 height 14
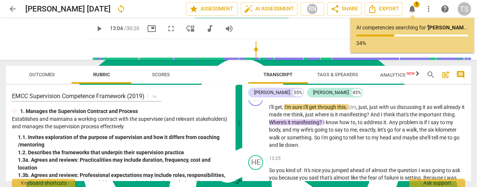
scroll to position [2065, 0]
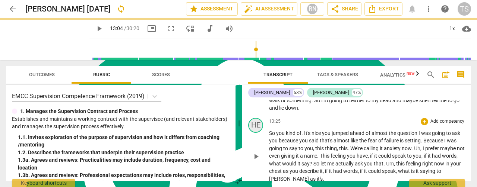
click at [255, 130] on div "HE" at bounding box center [255, 125] width 15 height 15
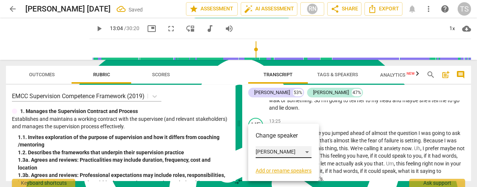
click at [262, 152] on div "[PERSON_NAME]" at bounding box center [284, 152] width 56 height 12
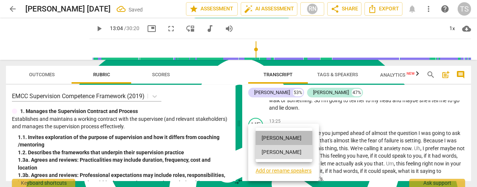
click at [263, 141] on li "[PERSON_NAME]" at bounding box center [284, 138] width 57 height 14
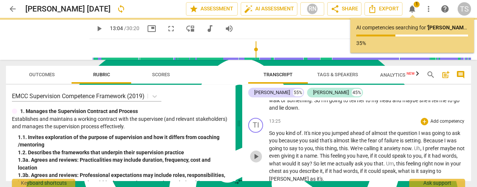
click at [257, 156] on span "play_arrow" at bounding box center [255, 156] width 9 height 9
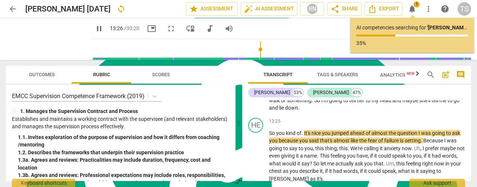
click at [95, 27] on span "pause" at bounding box center [99, 28] width 9 height 9
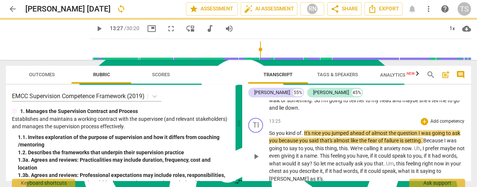
scroll to position [2139, 0]
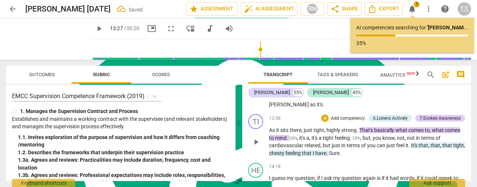
click at [256, 146] on span "play_arrow" at bounding box center [255, 142] width 9 height 9
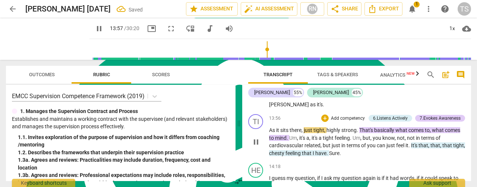
click at [257, 142] on span "pause" at bounding box center [255, 142] width 9 height 9
click at [257, 143] on span "play_arrow" at bounding box center [255, 142] width 9 height 9
click at [256, 140] on span "pause" at bounding box center [255, 142] width 9 height 9
drag, startPoint x: 267, startPoint y: 129, endPoint x: 262, endPoint y: 133, distance: 6.1
click at [267, 129] on div "play_arrow pause" at bounding box center [259, 142] width 19 height 26
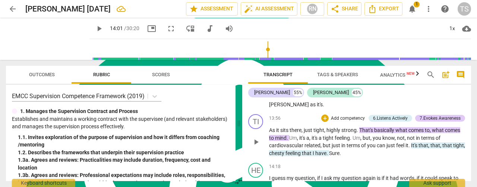
click at [255, 142] on span "play_arrow" at bounding box center [255, 142] width 9 height 9
click at [255, 142] on span "pause" at bounding box center [255, 142] width 9 height 9
click at [257, 123] on div "TI" at bounding box center [255, 121] width 15 height 15
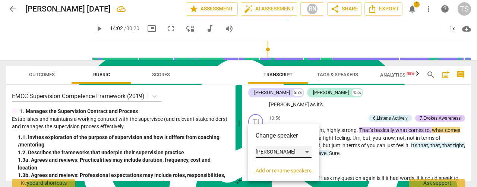
click at [303, 150] on div "[PERSON_NAME]" at bounding box center [284, 152] width 56 height 12
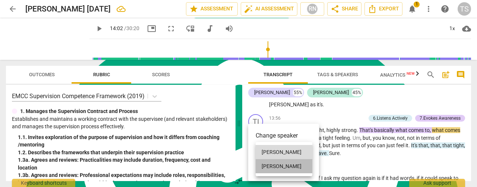
click at [286, 165] on li "[PERSON_NAME]" at bounding box center [284, 166] width 57 height 14
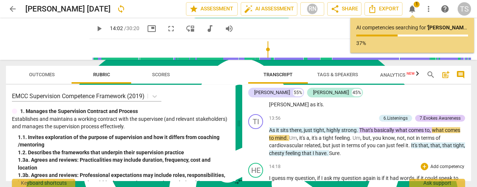
click at [271, 129] on span "As" at bounding box center [272, 130] width 7 height 6
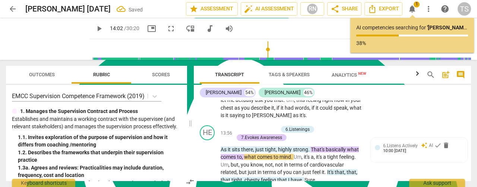
scroll to position [2652, 0]
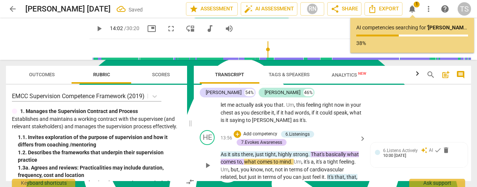
click at [207, 170] on span "play_arrow" at bounding box center [207, 165] width 9 height 9
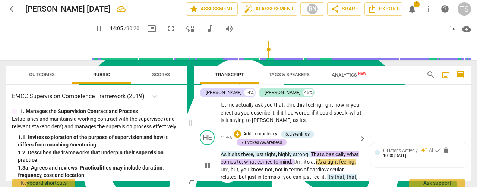
drag, startPoint x: 206, startPoint y: 172, endPoint x: 224, endPoint y: 161, distance: 21.1
click at [206, 170] on span "pause" at bounding box center [207, 165] width 9 height 9
click at [234, 116] on span "chest" at bounding box center [228, 113] width 14 height 6
click at [351, 108] on span "your" at bounding box center [356, 105] width 10 height 6
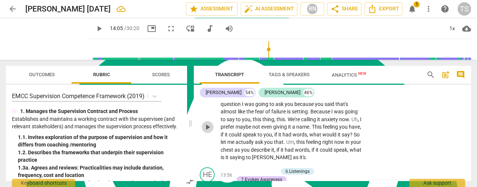
click at [209, 132] on span "play_arrow" at bounding box center [207, 127] width 9 height 9
click at [207, 132] on span "pause" at bounding box center [207, 127] width 9 height 9
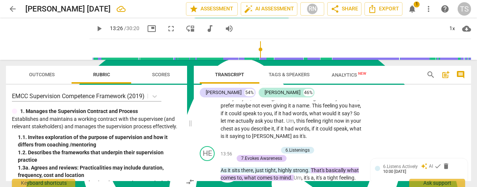
scroll to position [2652, 0]
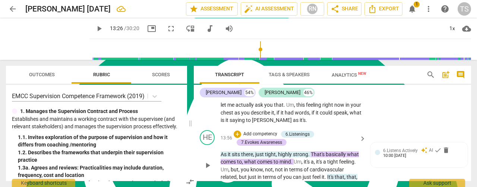
click at [208, 170] on span "play_arrow" at bounding box center [207, 165] width 9 height 9
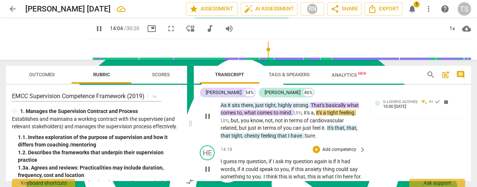
scroll to position [2726, 0]
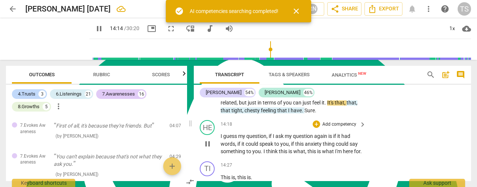
click at [298, 9] on span "close" at bounding box center [296, 11] width 9 height 9
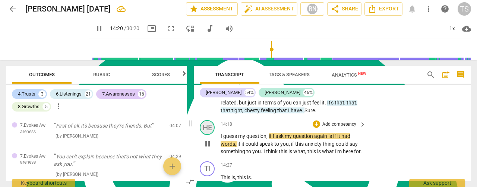
click at [207, 135] on div "HE" at bounding box center [207, 127] width 15 height 15
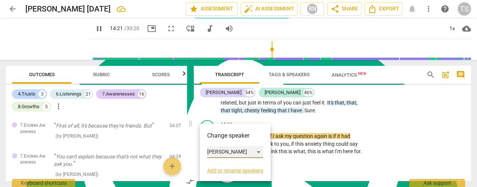
click at [254, 150] on div "[PERSON_NAME]" at bounding box center [235, 152] width 56 height 12
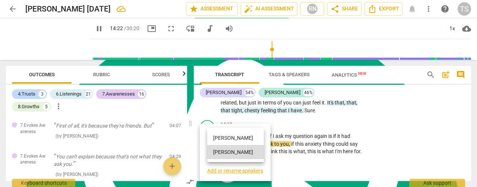
click at [226, 138] on li "[PERSON_NAME]" at bounding box center [235, 138] width 57 height 14
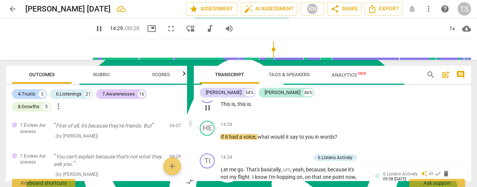
scroll to position [2801, 0]
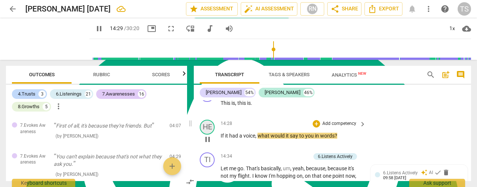
click at [209, 135] on div "HE" at bounding box center [207, 127] width 15 height 15
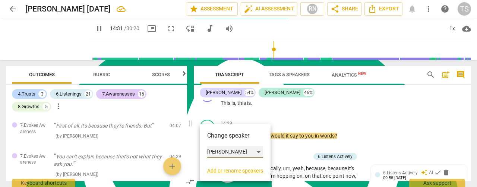
click at [252, 152] on div "[PERSON_NAME]" at bounding box center [235, 152] width 56 height 12
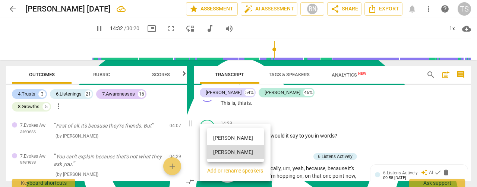
click at [227, 141] on li "[PERSON_NAME]" at bounding box center [235, 138] width 57 height 14
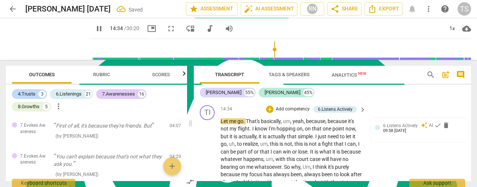
scroll to position [2838, 0]
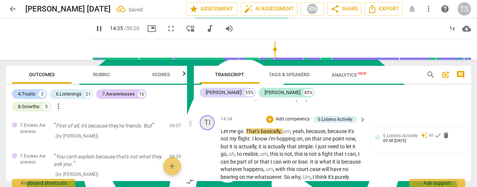
click at [206, 130] on div "TI" at bounding box center [207, 122] width 15 height 15
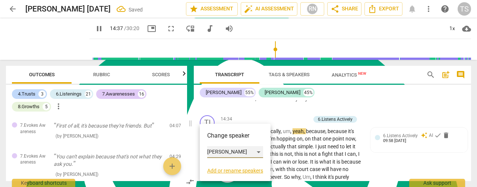
click at [260, 152] on div "[PERSON_NAME]" at bounding box center [235, 152] width 56 height 12
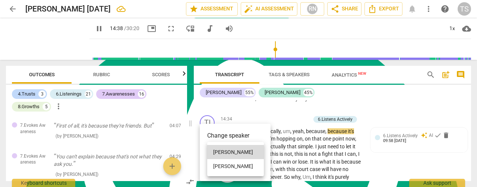
click at [241, 164] on li "[PERSON_NAME]" at bounding box center [235, 166] width 57 height 14
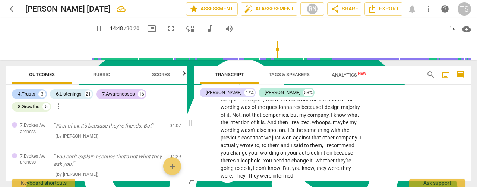
scroll to position [3173, 0]
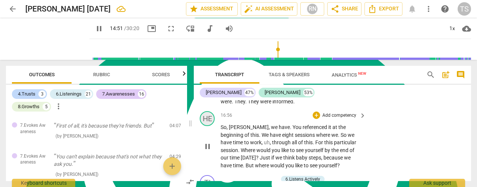
click at [203, 126] on div "HE" at bounding box center [207, 118] width 15 height 15
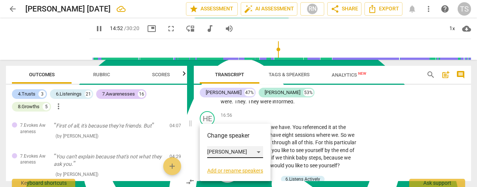
click at [260, 153] on div "[PERSON_NAME]" at bounding box center [235, 152] width 56 height 12
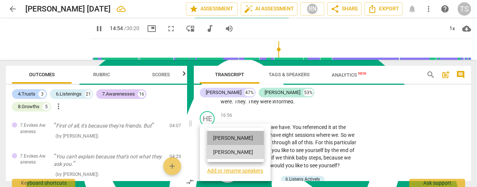
click at [221, 138] on li "[PERSON_NAME]" at bounding box center [235, 138] width 57 height 14
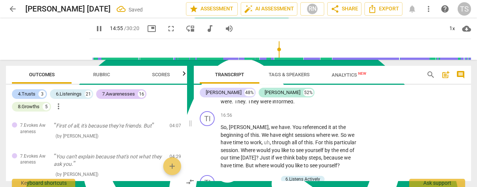
click at [95, 26] on span "pause" at bounding box center [99, 28] width 9 height 9
click at [200, 168] on div "TI play_arrow pause" at bounding box center [210, 140] width 21 height 58
click at [208, 151] on span "play_arrow" at bounding box center [207, 146] width 9 height 9
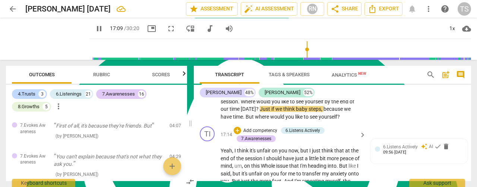
scroll to position [3210, 0]
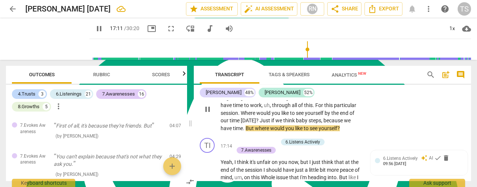
click at [209, 114] on span "pause" at bounding box center [207, 109] width 9 height 9
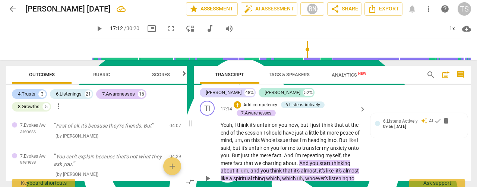
scroll to position [3285, 0]
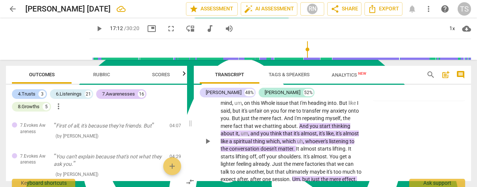
click at [209, 146] on span "play_arrow" at bounding box center [207, 141] width 9 height 9
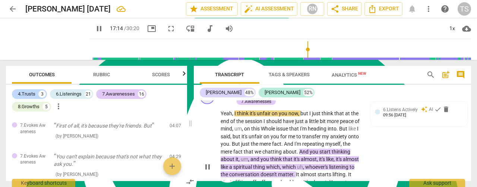
scroll to position [3248, 0]
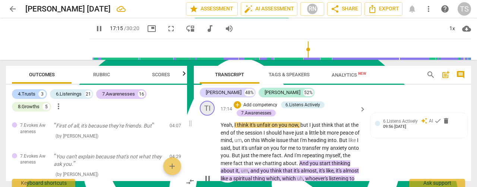
click at [208, 116] on div "TI" at bounding box center [207, 108] width 15 height 15
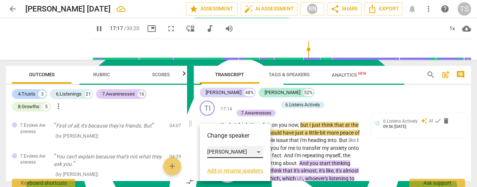
click at [259, 153] on div "[PERSON_NAME]" at bounding box center [235, 152] width 56 height 12
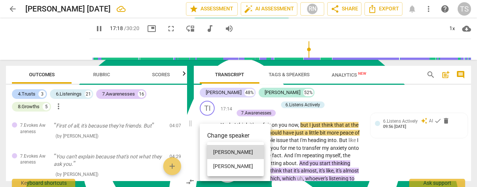
click at [228, 166] on li "[PERSON_NAME]" at bounding box center [235, 166] width 57 height 14
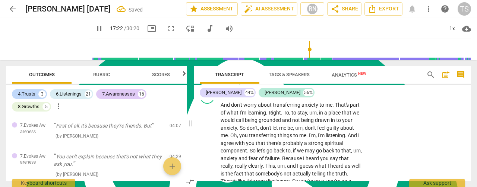
scroll to position [3397, 0]
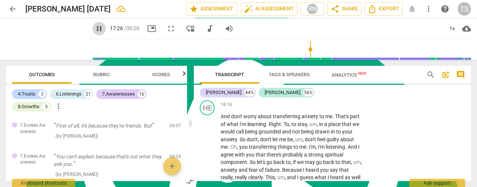
click at [95, 27] on span "pause" at bounding box center [99, 28] width 9 height 9
click at [207, 115] on div "HE" at bounding box center [207, 108] width 15 height 15
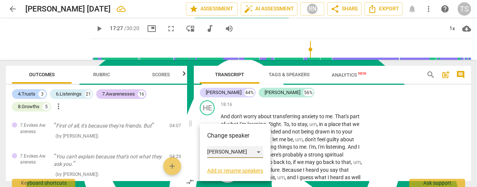
click at [260, 153] on div "[PERSON_NAME]" at bounding box center [235, 152] width 56 height 12
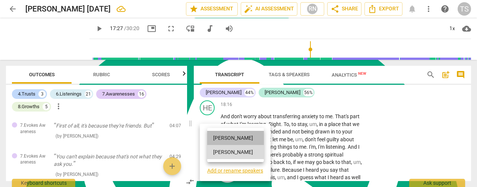
click at [224, 140] on li "[PERSON_NAME]" at bounding box center [235, 138] width 57 height 14
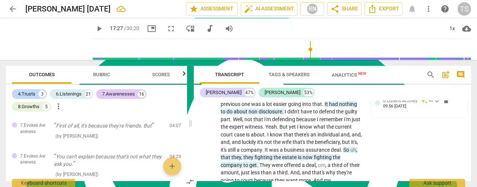
scroll to position [3546, 0]
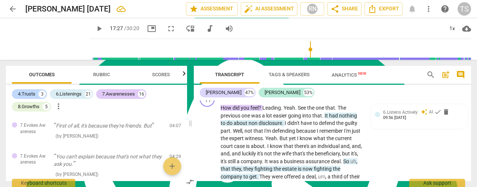
click at [209, 107] on div "TI" at bounding box center [207, 99] width 15 height 15
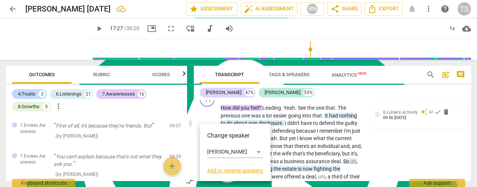
click at [206, 113] on div at bounding box center [238, 93] width 477 height 187
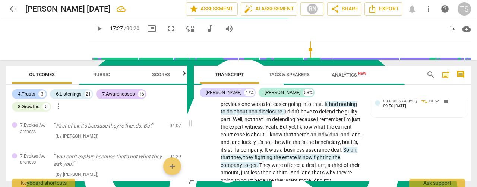
scroll to position [3508, 0]
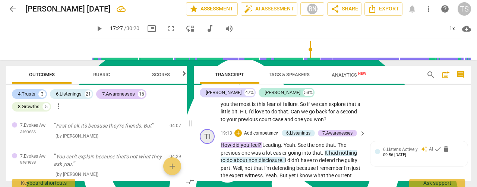
click at [205, 144] on div "TI" at bounding box center [207, 136] width 15 height 15
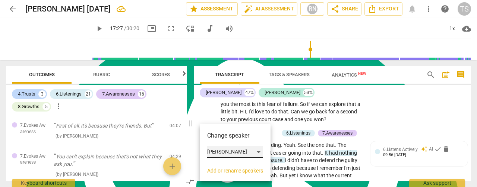
click at [212, 152] on div "[PERSON_NAME]" at bounding box center [235, 152] width 56 height 12
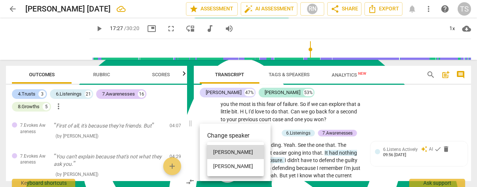
click at [221, 165] on li "[PERSON_NAME]" at bounding box center [235, 166] width 57 height 14
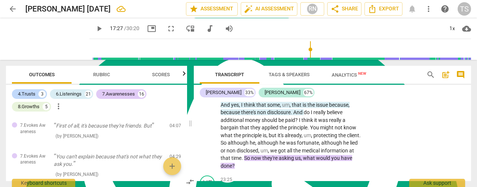
scroll to position [4104, 0]
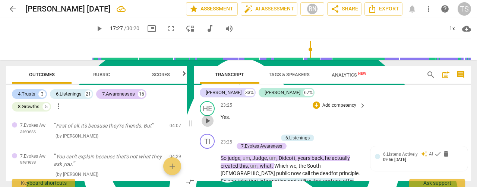
click at [210, 126] on span "play_arrow" at bounding box center [207, 121] width 9 height 9
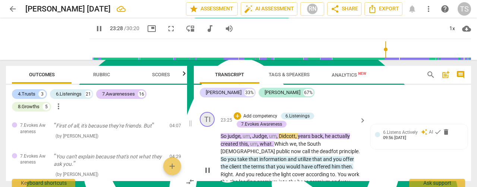
scroll to position [4115, 0]
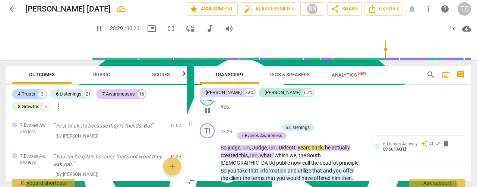
click at [209, 106] on div "HE" at bounding box center [207, 98] width 15 height 15
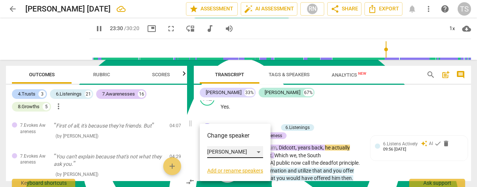
click at [259, 151] on div "[PERSON_NAME]" at bounding box center [235, 152] width 56 height 12
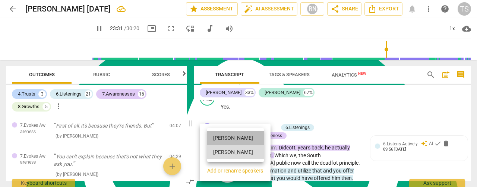
click at [238, 141] on li "[PERSON_NAME]" at bounding box center [235, 138] width 57 height 14
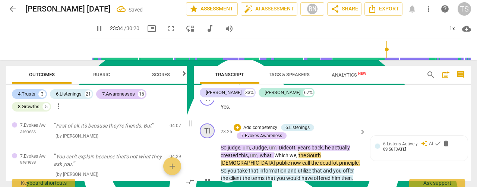
click at [213, 139] on div "TI" at bounding box center [207, 131] width 15 height 15
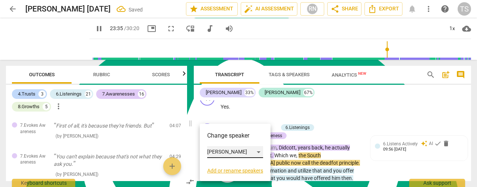
click at [218, 153] on div "[PERSON_NAME]" at bounding box center [235, 152] width 56 height 12
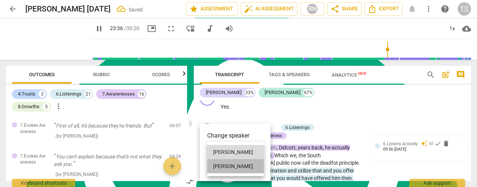
click at [220, 164] on li "[PERSON_NAME]" at bounding box center [235, 166] width 57 height 14
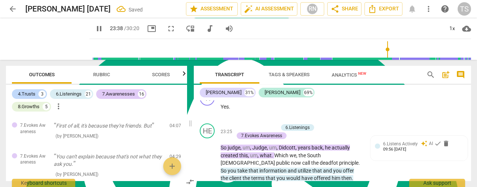
click at [95, 29] on span "pause" at bounding box center [99, 28] width 9 height 9
click at [208, 115] on span "play_arrow" at bounding box center [207, 110] width 9 height 9
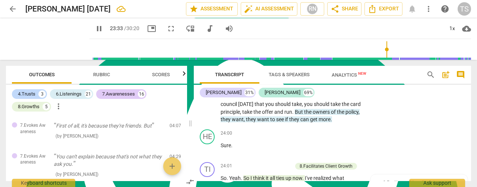
scroll to position [4227, 0]
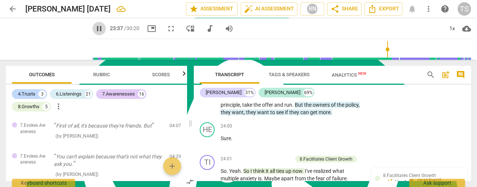
click at [95, 28] on span "pause" at bounding box center [99, 28] width 9 height 9
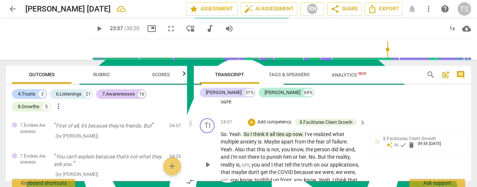
scroll to position [4264, 0]
click at [206, 110] on span "play_arrow" at bounding box center [207, 105] width 9 height 9
click at [209, 100] on div "HE" at bounding box center [207, 92] width 15 height 15
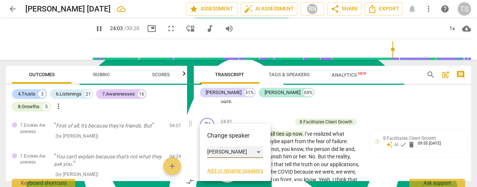
click at [255, 155] on div "[PERSON_NAME]" at bounding box center [235, 152] width 56 height 12
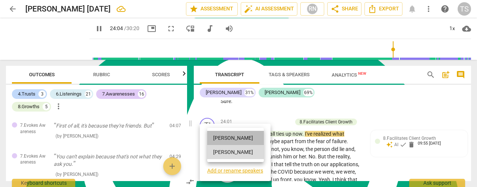
click at [235, 140] on li "[PERSON_NAME]" at bounding box center [235, 138] width 57 height 14
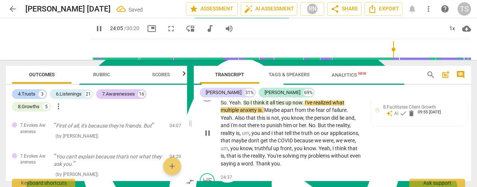
scroll to position [4301, 0]
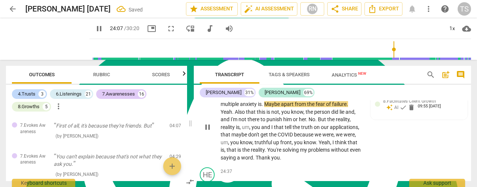
click at [208, 96] on div "TI" at bounding box center [207, 88] width 15 height 15
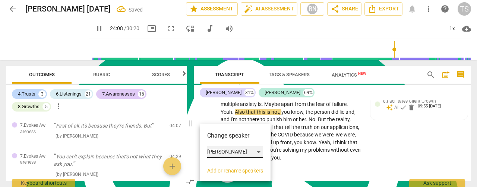
click at [250, 155] on div "[PERSON_NAME]" at bounding box center [235, 152] width 56 height 12
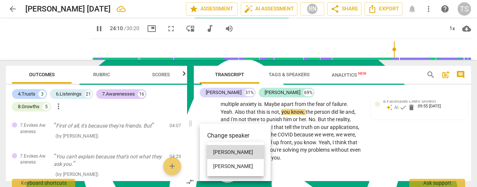
click at [231, 166] on li "[PERSON_NAME]" at bounding box center [235, 166] width 57 height 14
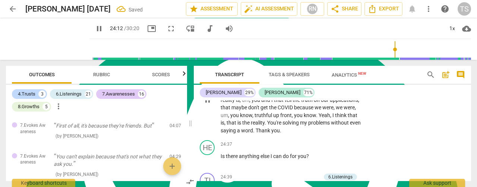
scroll to position [4338, 0]
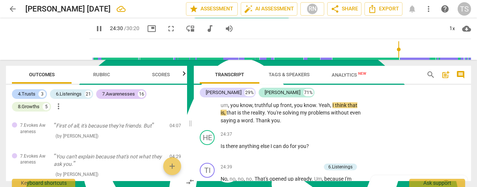
click at [209, 95] on span "pause" at bounding box center [207, 90] width 9 height 9
type input "1471"
click at [292, 101] on span "COVID" at bounding box center [286, 98] width 16 height 6
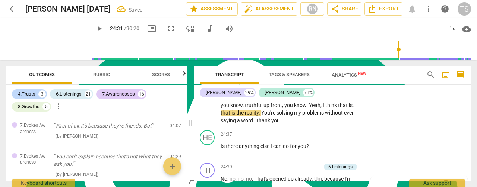
click at [209, 95] on span "play_arrow" at bounding box center [207, 90] width 9 height 9
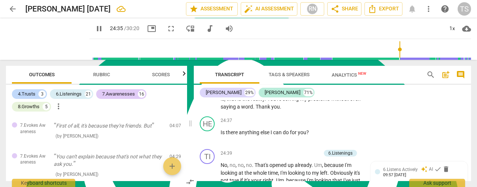
scroll to position [4376, 0]
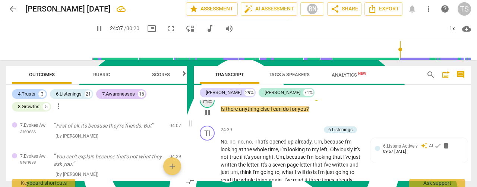
click at [207, 108] on div "HE" at bounding box center [207, 100] width 15 height 15
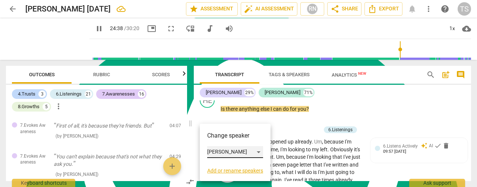
click at [260, 152] on div "[PERSON_NAME]" at bounding box center [235, 152] width 56 height 12
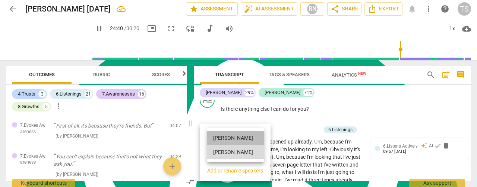
click at [231, 139] on li "[PERSON_NAME]" at bounding box center [235, 138] width 57 height 14
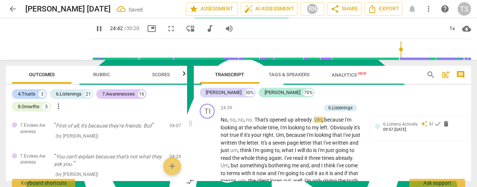
scroll to position [4413, 0]
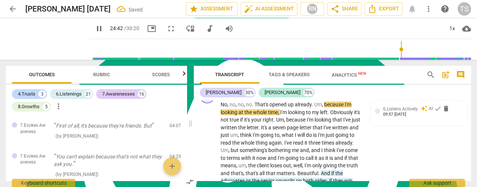
click at [209, 104] on div "TI" at bounding box center [207, 96] width 15 height 15
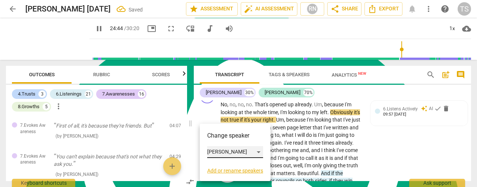
click at [260, 152] on div "[PERSON_NAME]" at bounding box center [235, 152] width 56 height 12
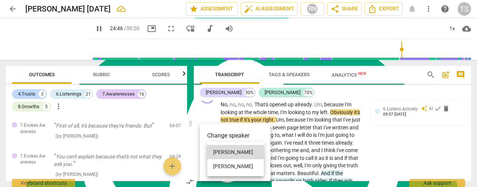
click at [238, 167] on li "[PERSON_NAME]" at bounding box center [235, 166] width 57 height 14
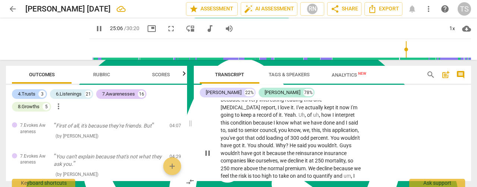
scroll to position [4487, 0]
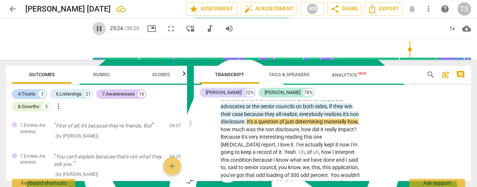
click at [95, 31] on span "pause" at bounding box center [99, 28] width 9 height 9
type input "1525"
click at [429, 183] on div "Ask support" at bounding box center [437, 181] width 56 height 12
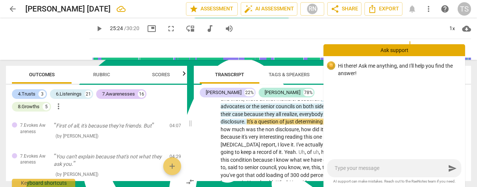
type textarea "i"
type textarea "if"
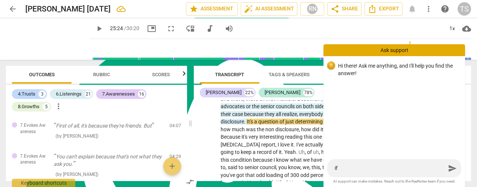
type textarea "if"
type textarea "if a"
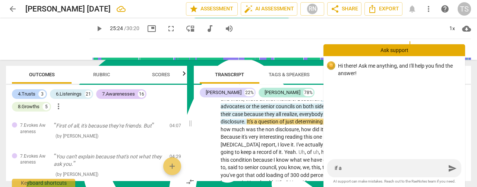
type textarea "if a p"
type textarea "if a pa"
type textarea "if a par"
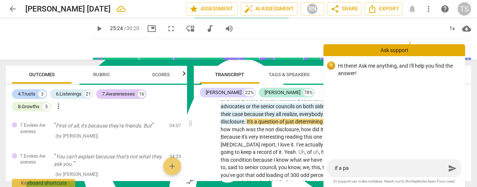
type textarea "if a par"
type textarea "if a para"
type textarea "if a [PERSON_NAME]"
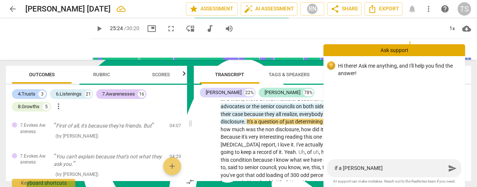
type textarea "if a paragr"
type textarea "if a paragra"
type textarea "if a paragrao"
type textarea "if a paragraop"
type textarea "if a paragrao"
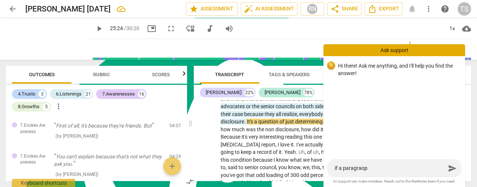
type textarea "if a paragrao"
type textarea "if a paragra"
type textarea "if a paragrap"
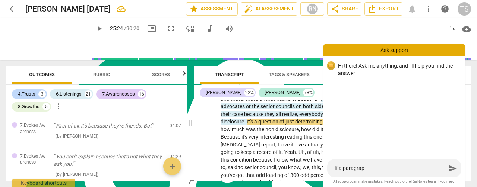
type textarea "if a paragraph"
type textarea "if a paragraph c"
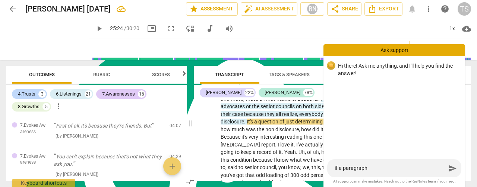
type textarea "if a paragraph c"
type textarea "if a paragraph co"
type textarea "if a paragraph con"
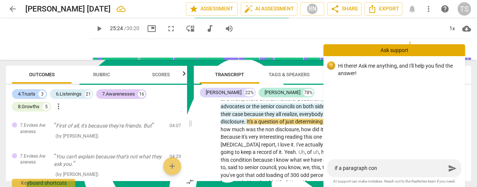
type textarea "if a paragraph cont"
type textarea "if a paragraph conta"
type textarea "if a paragraph contai"
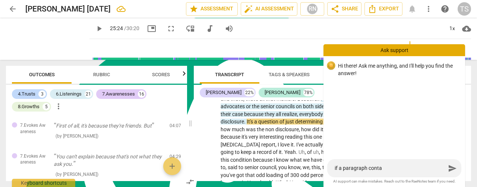
type textarea "if a paragraph contai"
type textarea "if a paragraph contain"
type textarea "if a paragraph contains"
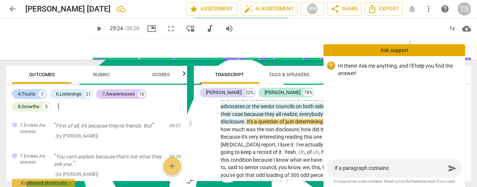
type textarea "if a paragraph contains"
type textarea "if a paragraph contains b"
type textarea "if a paragraph contains bo"
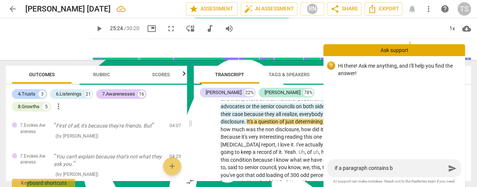
type textarea "if a paragraph contains bo"
type textarea "if a paragraph contains bot"
type textarea "if a paragraph contains both"
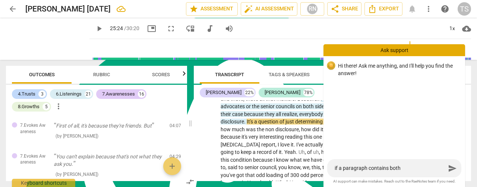
type textarea "if a paragraph contains both"
type textarea "if a paragraph contains both s"
type textarea "if a paragraph contains both sp"
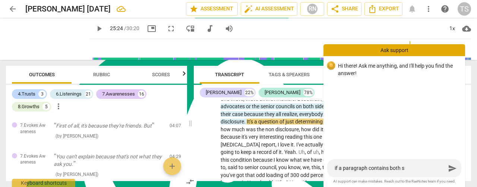
type textarea "if a paragraph contains both sp"
type textarea "if a paragraph contains both spe"
type textarea "if a paragraph contains both spea"
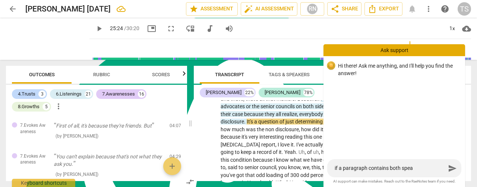
type textarea "if a paragraph contains both speak"
type textarea "if a paragraph contains both [PERSON_NAME]"
type textarea "if a paragraph contains both speaker"
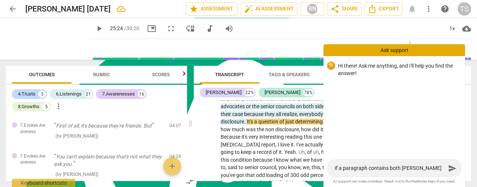
type textarea "if a paragraph contains both speaker"
type textarea "if a paragraph contains both speakers"
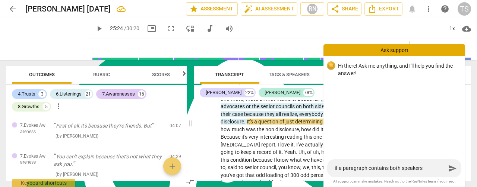
type textarea "if a paragraph contains both speakers h"
type textarea "if a paragraph contains both speakers ho"
type textarea "if a paragraph contains both speakers how"
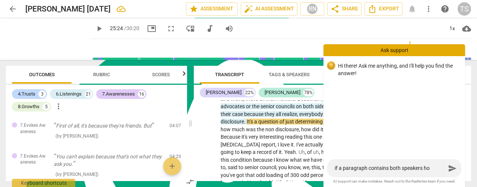
type textarea "if a paragraph contains both speakers how"
type textarea "if a paragraph contains both speakers how d"
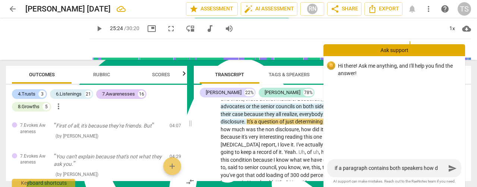
type textarea "if a paragraph contains both speakers how do"
type textarea "if a paragraph contains both speakers how do I"
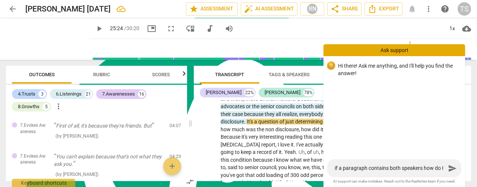
type textarea "if a paragraph contains both speakers how do I"
type textarea "if a paragraph contains both speakers how do I b"
type textarea "if a paragraph contains both speakers how do I br"
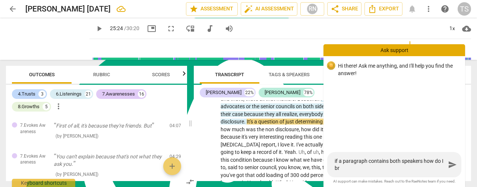
type textarea "if a paragraph contains both speakers how do I bre"
type textarea "if a paragraph contains both speakers how do I brea"
type textarea "if a paragraph contains both speakers how do I break"
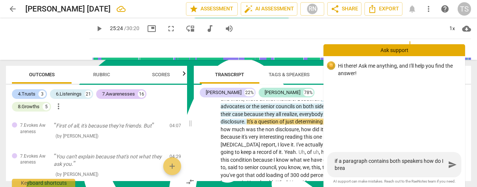
type textarea "if a paragraph contains both speakers how do I break"
type textarea "if a paragraph contains both speakers how do I break i"
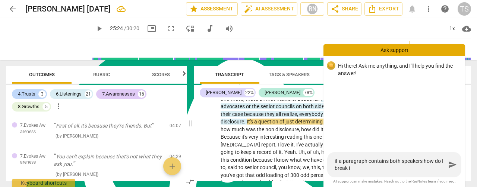
type textarea "if a paragraph contains both speakers how do I break it"
type textarea "if a paragraph contains both speakers how do I break it u"
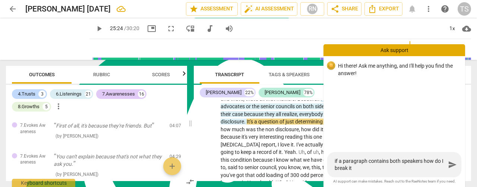
type textarea "if a paragraph contains both speakers how do I break it u"
type textarea "if a paragraph contains both speakers how do I break it up"
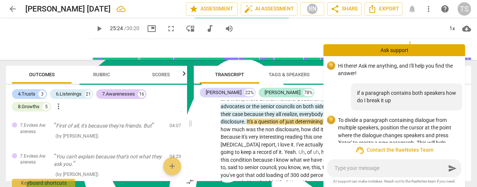
scroll to position [38, 0]
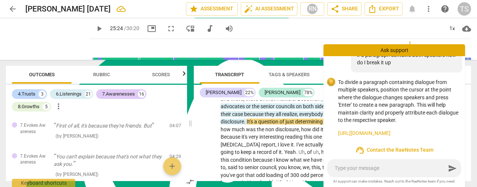
click at [295, 125] on span "just" at bounding box center [290, 122] width 10 height 6
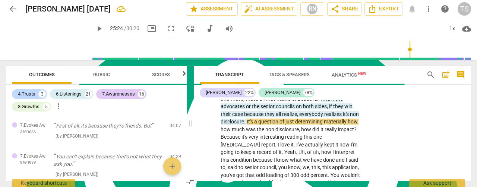
click at [298, 102] on span "Beautiful" at bounding box center [307, 99] width 21 height 6
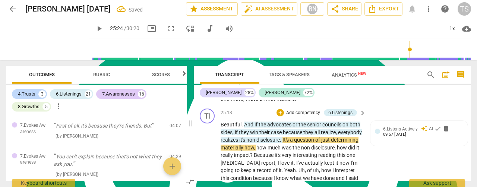
click at [244, 128] on span "." at bounding box center [242, 125] width 3 height 6
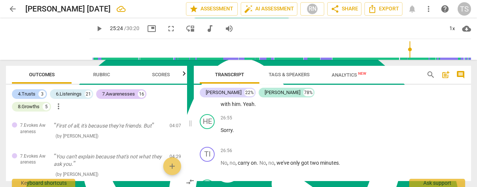
scroll to position [4786, 0]
click at [209, 138] on span "play_arrow" at bounding box center [207, 133] width 9 height 9
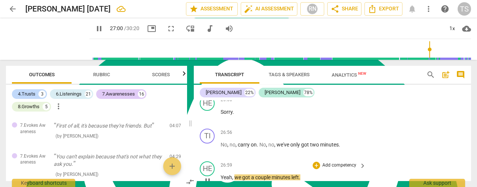
scroll to position [4800, 0]
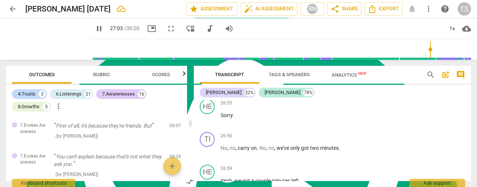
click at [95, 28] on span "pause" at bounding box center [99, 28] width 9 height 9
click at [207, 124] on span "play_arrow" at bounding box center [207, 119] width 9 height 9
click at [209, 124] on span "pause" at bounding box center [207, 119] width 9 height 9
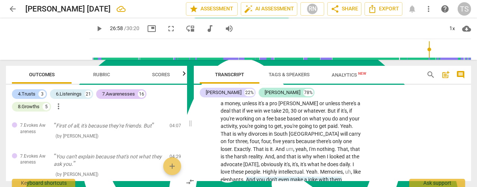
scroll to position [4688, 0]
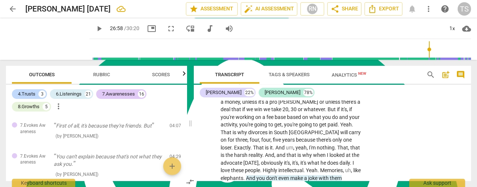
click at [232, 136] on span "That" at bounding box center [227, 133] width 12 height 6
click at [209, 84] on span "play_arrow" at bounding box center [207, 79] width 9 height 9
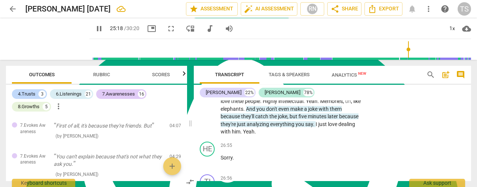
scroll to position [4758, 0]
click at [412, 50] on input "range" at bounding box center [281, 50] width 379 height 24
click at [417, 54] on input "range" at bounding box center [281, 50] width 379 height 24
click at [422, 50] on input "range" at bounding box center [281, 50] width 379 height 24
click at [428, 48] on input "range" at bounding box center [281, 50] width 379 height 24
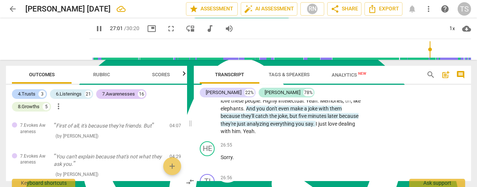
scroll to position [4907, 0]
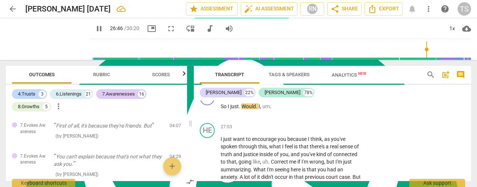
click at [425, 50] on input "range" at bounding box center [281, 50] width 379 height 24
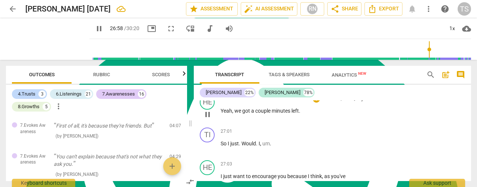
scroll to position [4833, 0]
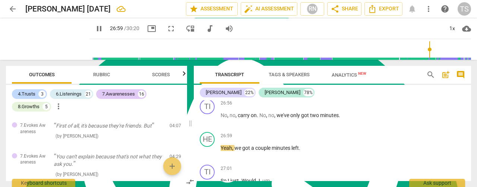
click at [95, 29] on span "pause" at bounding box center [99, 28] width 9 height 9
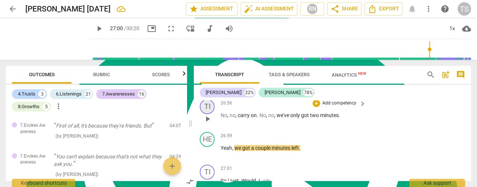
click at [209, 114] on div "TI" at bounding box center [207, 106] width 15 height 15
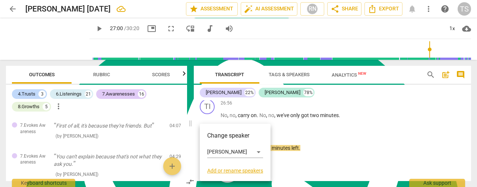
click at [266, 152] on div "Change speaker [PERSON_NAME] or rename speakers" at bounding box center [235, 152] width 71 height 57
click at [259, 153] on div "[PERSON_NAME]" at bounding box center [235, 152] width 56 height 12
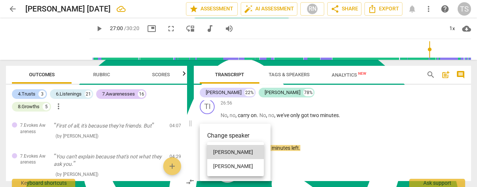
click at [241, 168] on li "[PERSON_NAME]" at bounding box center [235, 166] width 57 height 14
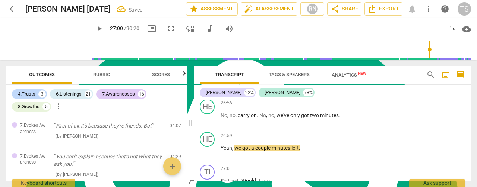
click at [205, 82] on div "HE" at bounding box center [207, 74] width 15 height 15
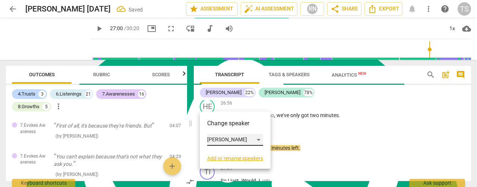
click at [258, 140] on div "[PERSON_NAME]" at bounding box center [235, 140] width 56 height 12
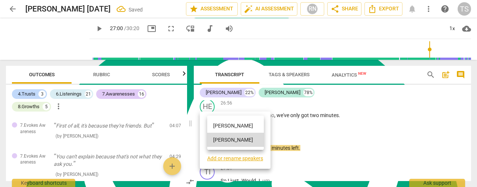
click at [224, 129] on li "[PERSON_NAME]" at bounding box center [235, 126] width 57 height 14
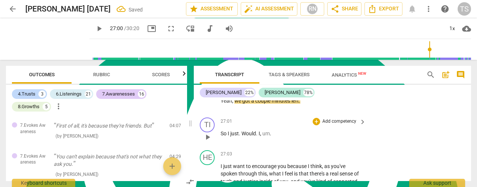
scroll to position [4870, 0]
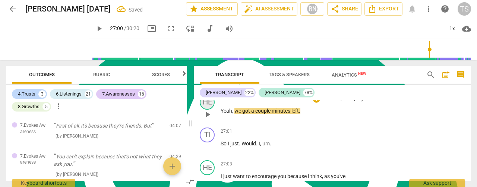
click at [206, 110] on div "HE" at bounding box center [207, 102] width 15 height 15
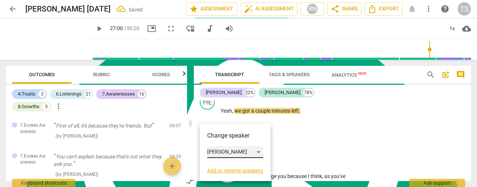
click at [261, 152] on div "[PERSON_NAME]" at bounding box center [235, 152] width 56 height 12
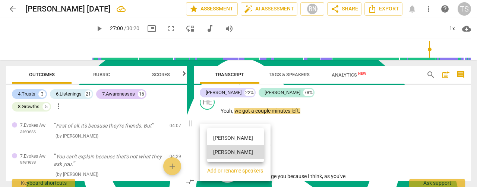
click at [226, 142] on li "[PERSON_NAME]" at bounding box center [235, 138] width 57 height 14
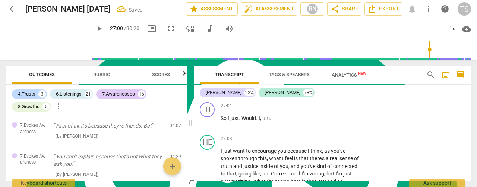
scroll to position [4907, 0]
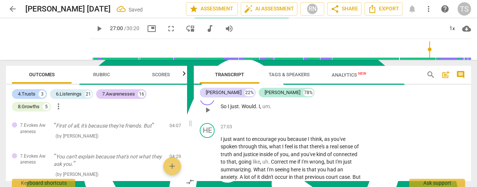
click at [209, 115] on span "play_arrow" at bounding box center [207, 110] width 9 height 9
click at [209, 115] on span "pause" at bounding box center [207, 110] width 9 height 9
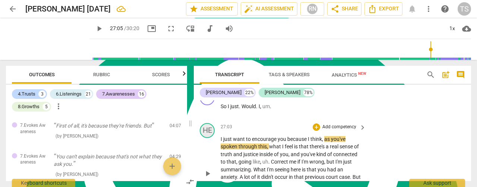
click at [213, 138] on div "HE" at bounding box center [207, 130] width 15 height 15
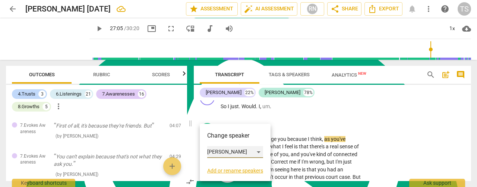
click at [256, 155] on div "[PERSON_NAME]" at bounding box center [235, 152] width 56 height 12
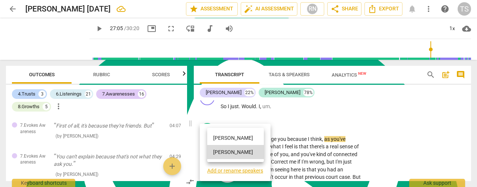
click at [224, 141] on li "[PERSON_NAME]" at bounding box center [235, 138] width 57 height 14
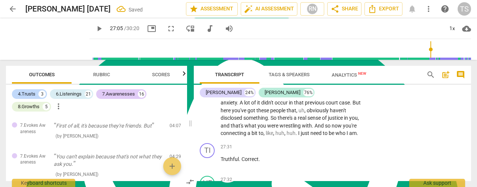
scroll to position [5019, 0]
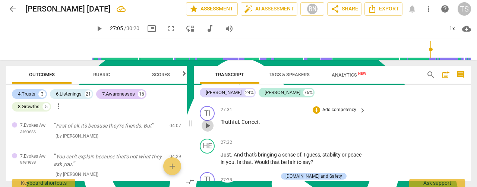
click at [208, 130] on span "play_arrow" at bounding box center [207, 125] width 9 height 9
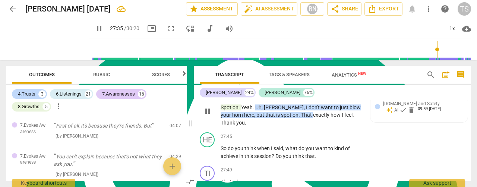
click at [209, 116] on span "pause" at bounding box center [207, 111] width 9 height 9
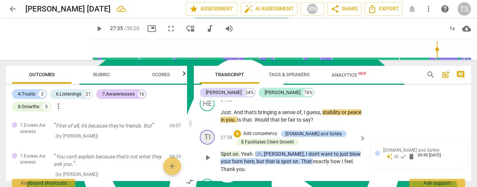
scroll to position [5034, 0]
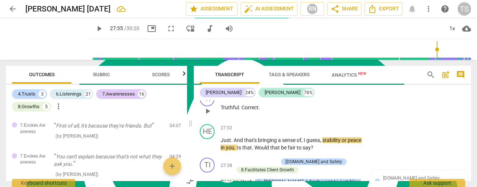
click at [242, 111] on span "Correct" at bounding box center [249, 108] width 17 height 6
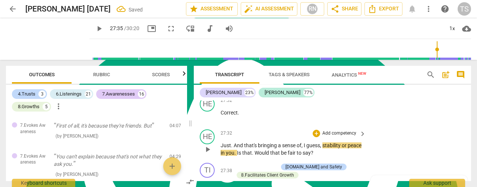
scroll to position [5071, 0]
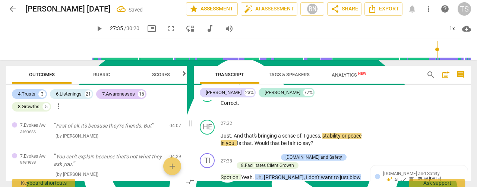
click at [205, 79] on span "play_arrow" at bounding box center [207, 74] width 9 height 9
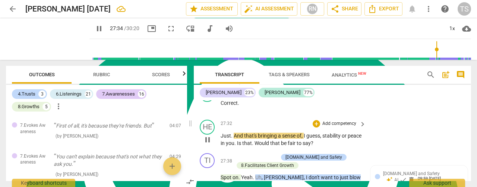
scroll to position [5108, 0]
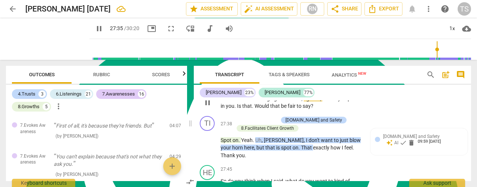
click at [207, 98] on div "HE" at bounding box center [207, 90] width 15 height 15
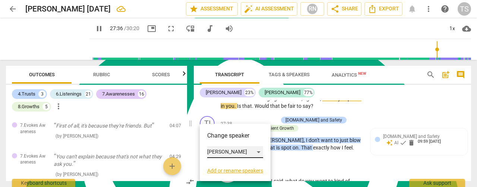
click at [259, 152] on div "[PERSON_NAME]" at bounding box center [235, 152] width 56 height 12
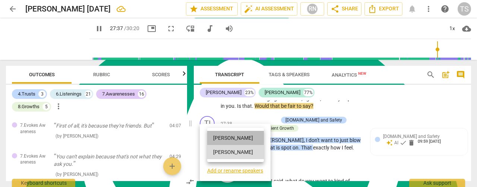
click at [232, 140] on li "[PERSON_NAME]" at bounding box center [235, 138] width 57 height 14
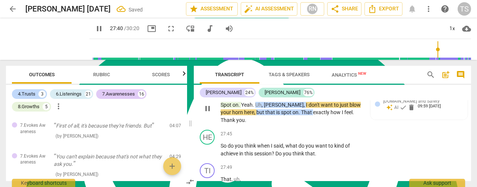
scroll to position [5145, 0]
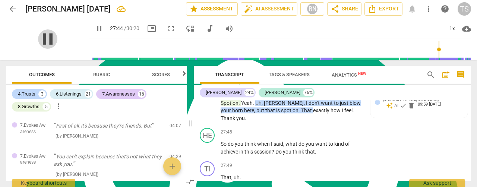
click at [42, 41] on span "pause" at bounding box center [47, 38] width 19 height 19
click at [206, 94] on div "TI" at bounding box center [207, 86] width 15 height 15
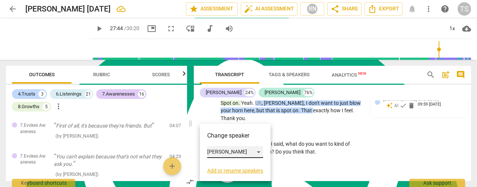
click at [262, 152] on div "[PERSON_NAME]" at bounding box center [235, 152] width 56 height 12
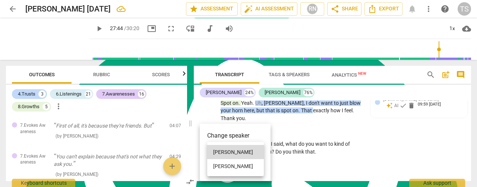
click at [232, 165] on li "[PERSON_NAME]" at bounding box center [235, 166] width 57 height 14
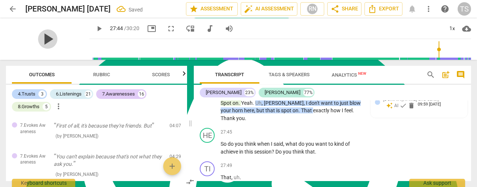
click at [44, 39] on span "play_arrow" at bounding box center [47, 38] width 19 height 19
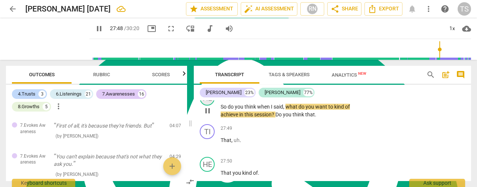
click at [204, 106] on div "HE" at bounding box center [207, 98] width 15 height 15
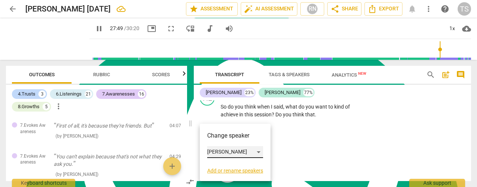
click at [256, 155] on div "[PERSON_NAME]" at bounding box center [235, 152] width 56 height 12
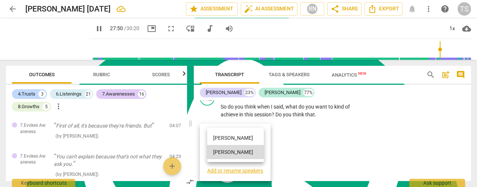
click at [220, 141] on li "[PERSON_NAME]" at bounding box center [235, 138] width 57 height 14
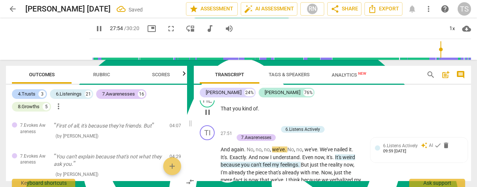
scroll to position [5257, 0]
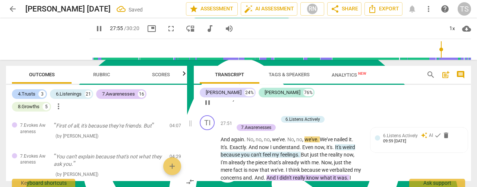
click at [209, 107] on span "pause" at bounding box center [207, 102] width 9 height 9
click at [208, 98] on div "HE" at bounding box center [207, 90] width 15 height 15
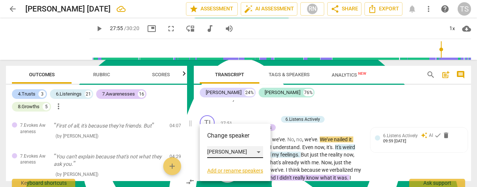
click at [258, 152] on div "[PERSON_NAME]" at bounding box center [235, 152] width 56 height 12
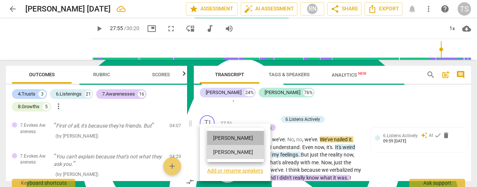
click at [226, 140] on li "[PERSON_NAME]" at bounding box center [235, 138] width 57 height 14
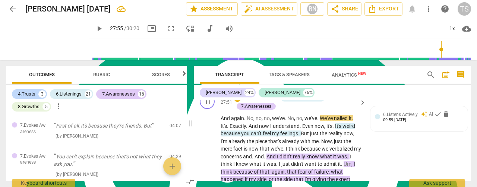
scroll to position [5294, 0]
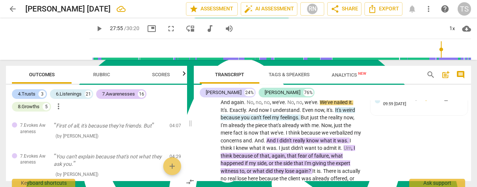
click at [206, 93] on div "TI" at bounding box center [207, 85] width 15 height 15
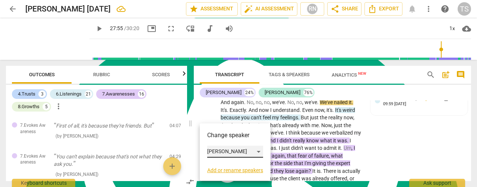
click at [258, 150] on div "[PERSON_NAME]" at bounding box center [235, 152] width 56 height 12
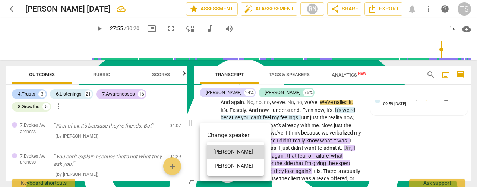
click at [236, 164] on li "[PERSON_NAME]" at bounding box center [235, 166] width 57 height 14
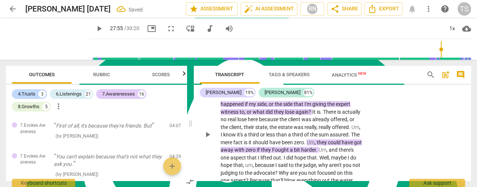
scroll to position [5369, 0]
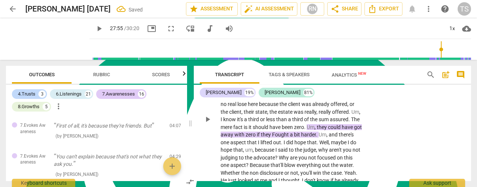
click at [207, 124] on span "play_arrow" at bounding box center [207, 119] width 9 height 9
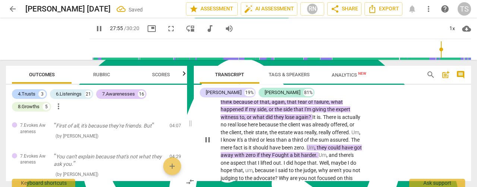
scroll to position [5332, 0]
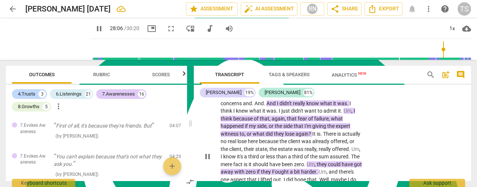
click at [267, 91] on span "piece" at bounding box center [261, 88] width 13 height 6
type input "1688"
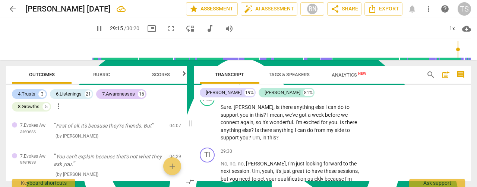
scroll to position [5518, 0]
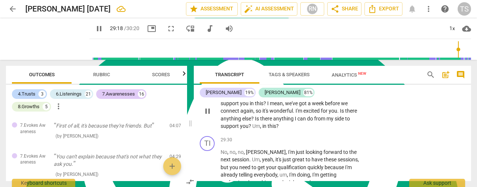
click at [204, 95] on div "HE" at bounding box center [207, 87] width 15 height 15
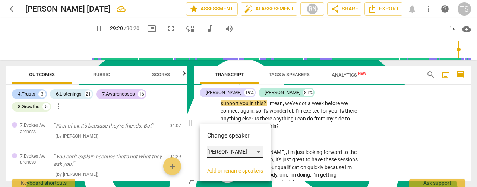
click at [262, 154] on div "[PERSON_NAME]" at bounding box center [235, 152] width 56 height 12
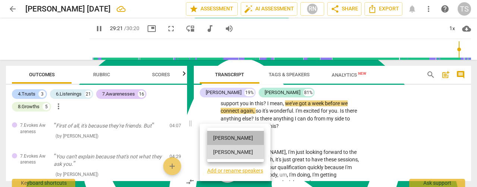
click at [231, 140] on li "[PERSON_NAME]" at bounding box center [235, 138] width 57 height 14
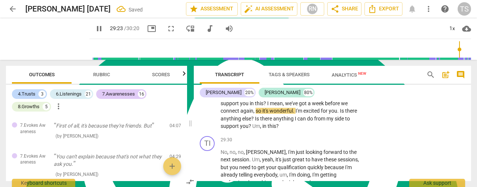
click at [95, 29] on span "pause" at bounding box center [99, 28] width 9 height 9
type input "1764"
click at [247, 99] on span "[PERSON_NAME]" at bounding box center [254, 96] width 40 height 6
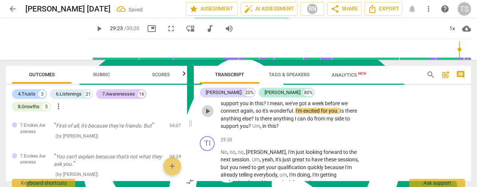
click at [204, 116] on span "play_arrow" at bounding box center [207, 111] width 9 height 9
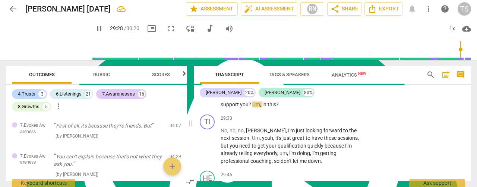
scroll to position [5555, 0]
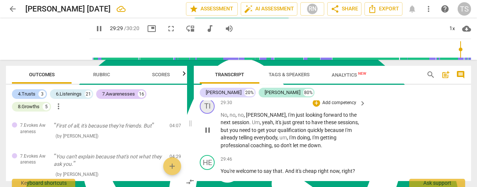
click at [207, 114] on div "TI" at bounding box center [207, 106] width 15 height 15
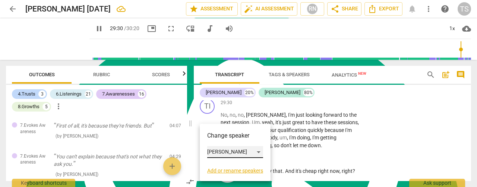
click at [259, 152] on div "[PERSON_NAME]" at bounding box center [235, 152] width 56 height 12
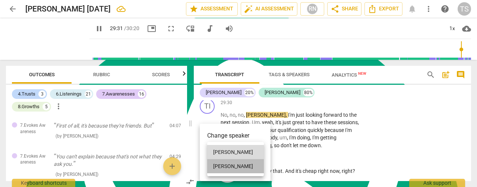
click at [225, 167] on li "[PERSON_NAME]" at bounding box center [235, 166] width 57 height 14
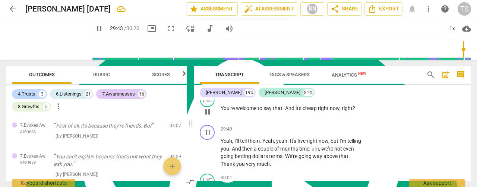
scroll to position [5630, 0]
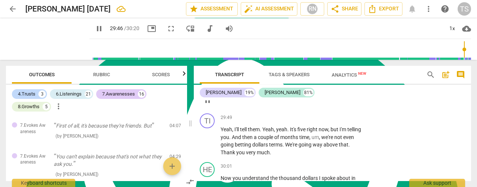
click at [208, 96] on div "HE" at bounding box center [207, 88] width 15 height 15
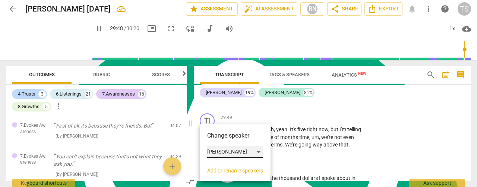
click at [256, 149] on div "[PERSON_NAME]" at bounding box center [235, 152] width 56 height 12
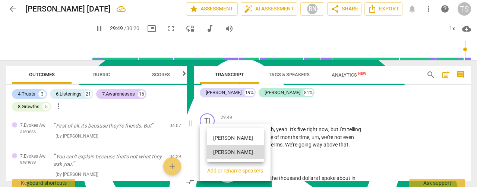
click at [228, 139] on li "[PERSON_NAME]" at bounding box center [235, 138] width 57 height 14
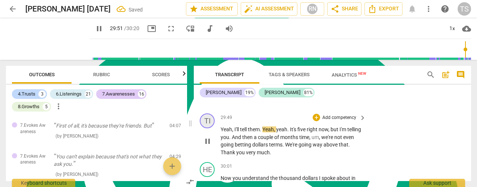
click at [210, 129] on div "TI" at bounding box center [207, 121] width 15 height 15
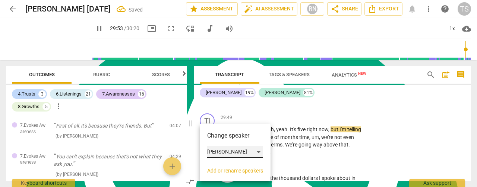
click at [260, 155] on div "[PERSON_NAME]" at bounding box center [235, 152] width 56 height 12
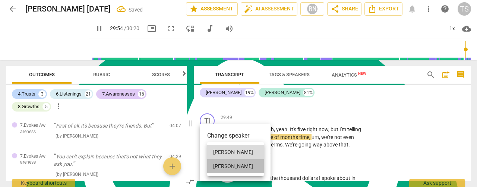
click at [239, 168] on li "[PERSON_NAME]" at bounding box center [235, 166] width 57 height 14
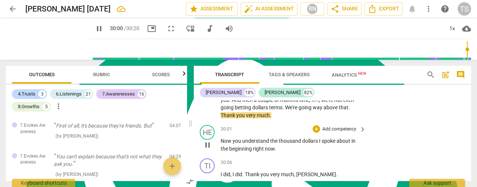
scroll to position [5704, 0]
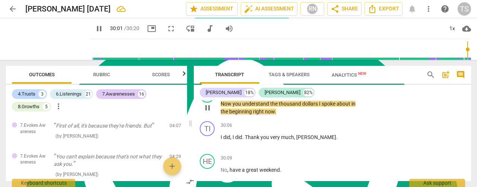
click at [207, 103] on div "HE" at bounding box center [207, 95] width 15 height 15
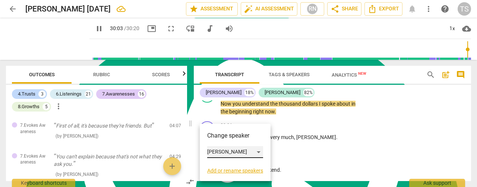
click at [253, 151] on div "[PERSON_NAME]" at bounding box center [235, 152] width 56 height 12
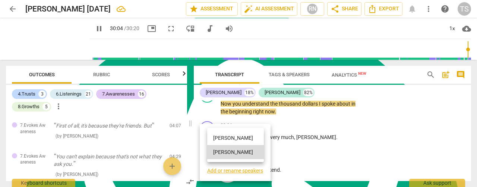
click at [227, 139] on li "[PERSON_NAME]" at bounding box center [235, 138] width 57 height 14
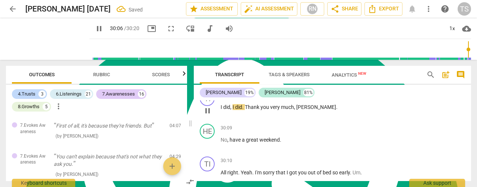
scroll to position [5742, 0]
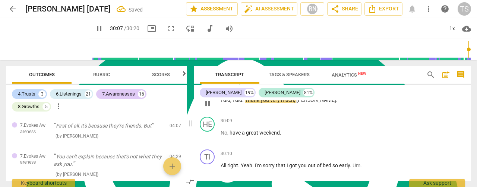
click at [211, 99] on div "TI" at bounding box center [207, 91] width 15 height 15
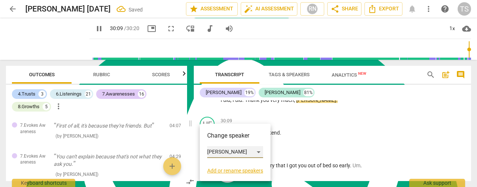
click at [229, 153] on div "[PERSON_NAME]" at bounding box center [235, 152] width 56 height 12
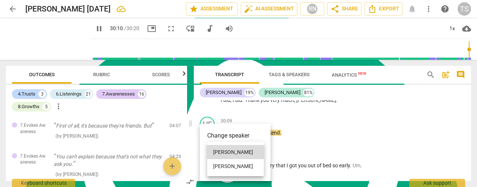
click at [227, 166] on li "[PERSON_NAME]" at bounding box center [235, 166] width 57 height 14
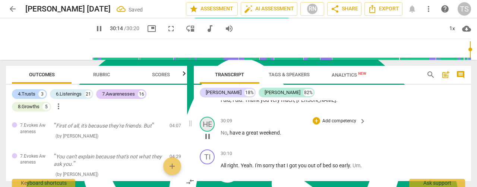
click at [209, 132] on div "HE" at bounding box center [207, 124] width 15 height 15
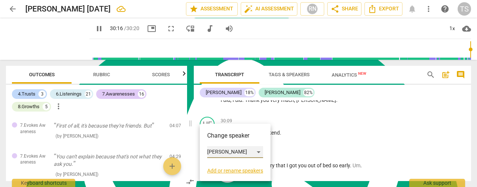
click at [256, 150] on div "[PERSON_NAME]" at bounding box center [235, 152] width 56 height 12
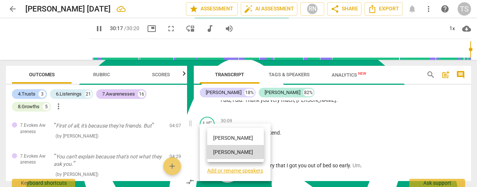
click at [225, 141] on li "[PERSON_NAME]" at bounding box center [235, 138] width 57 height 14
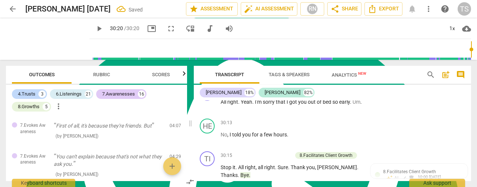
scroll to position [5816, 0]
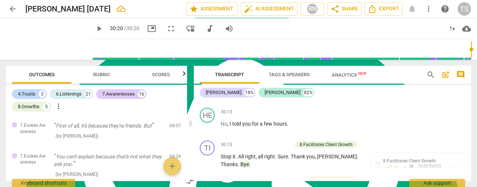
click at [209, 99] on span "play_arrow" at bounding box center [207, 95] width 9 height 9
click at [207, 90] on div "TI" at bounding box center [207, 82] width 15 height 15
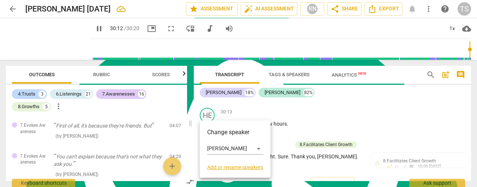
click at [347, 138] on div at bounding box center [238, 93] width 477 height 187
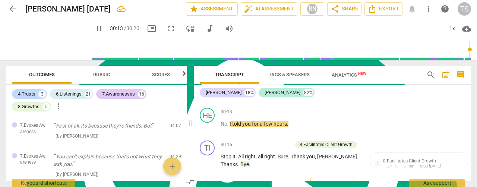
click at [241, 94] on span "Yeah" at bounding box center [247, 91] width 12 height 6
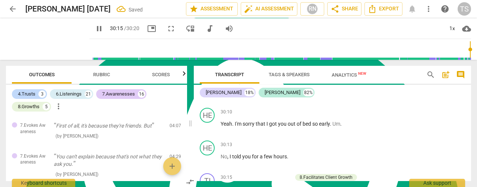
scroll to position [5896, 0]
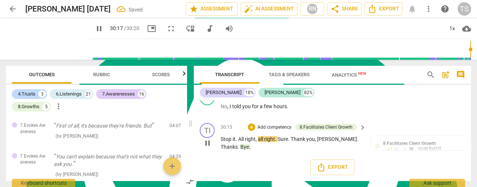
click at [237, 141] on span "." at bounding box center [236, 139] width 3 height 6
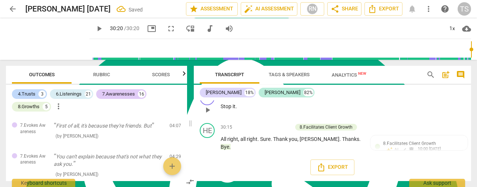
scroll to position [5929, 0]
click at [205, 144] on span "play_arrow" at bounding box center [207, 143] width 9 height 9
click at [251, 151] on div "30:15 + Add competency 8.Facilitates Client Growth keyboard_arrow_right All rig…" at bounding box center [294, 137] width 146 height 28
click at [238, 141] on span "right" at bounding box center [232, 139] width 11 height 6
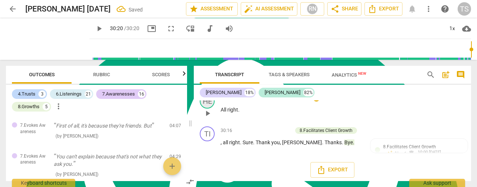
click at [207, 109] on div "HE" at bounding box center [207, 101] width 15 height 15
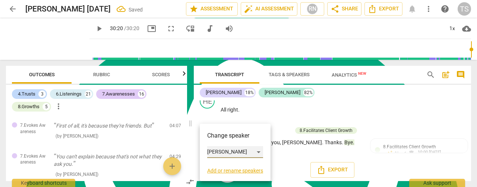
click at [260, 154] on div "[PERSON_NAME]" at bounding box center [235, 152] width 56 height 12
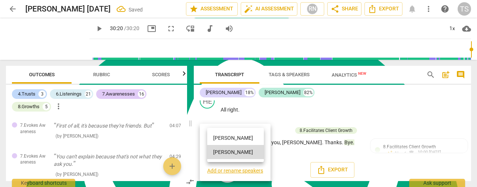
click at [229, 140] on li "[PERSON_NAME]" at bounding box center [235, 138] width 57 height 14
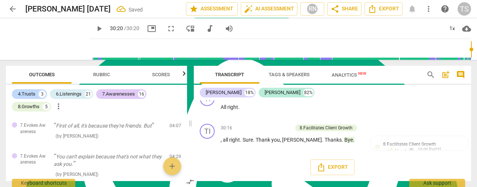
scroll to position [5961, 0]
click at [205, 136] on div "TI" at bounding box center [207, 131] width 15 height 15
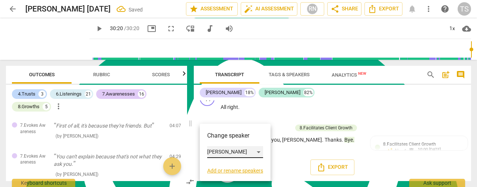
click at [262, 153] on div "[PERSON_NAME]" at bounding box center [235, 152] width 56 height 12
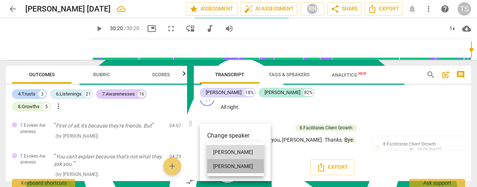
click at [242, 165] on li "[PERSON_NAME]" at bounding box center [235, 166] width 57 height 14
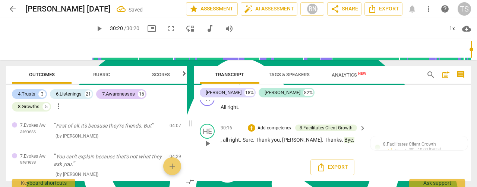
click at [226, 142] on span "all" at bounding box center [226, 140] width 6 height 6
click at [209, 141] on span "play_arrow" at bounding box center [207, 143] width 9 height 9
click at [209, 141] on span "pause" at bounding box center [207, 143] width 9 height 9
click at [206, 111] on span "play_arrow" at bounding box center [207, 111] width 9 height 9
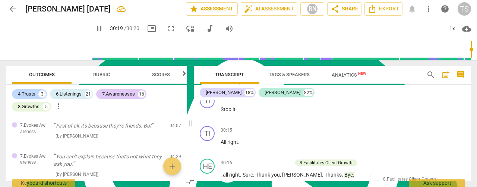
scroll to position [5887, 0]
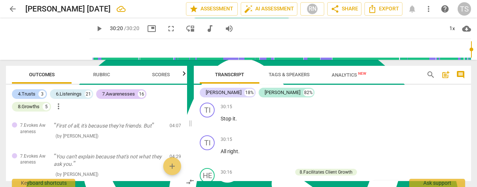
type input "1820"
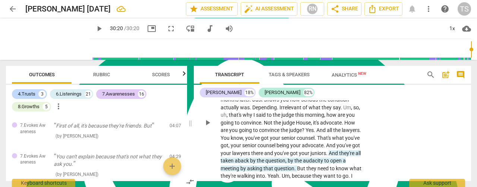
scroll to position [2944, 0]
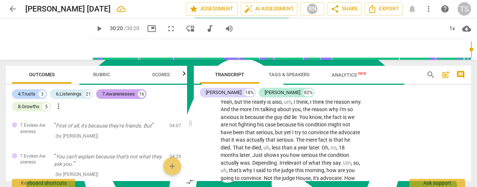
click at [109, 96] on div "7.Awarenesses" at bounding box center [118, 94] width 33 height 7
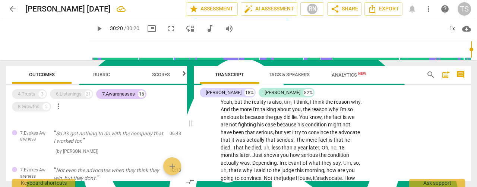
scroll to position [75, 0]
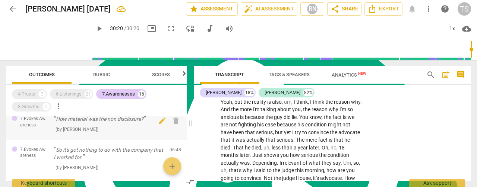
click at [109, 121] on p "How material was the non disclosure?" at bounding box center [109, 119] width 110 height 8
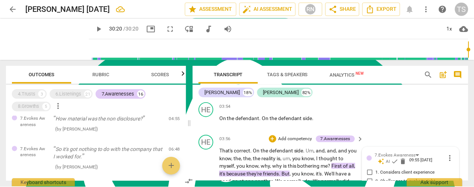
scroll to position [817, 0]
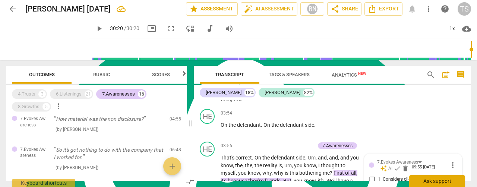
click at [427, 184] on div "Ask support" at bounding box center [437, 181] width 56 height 12
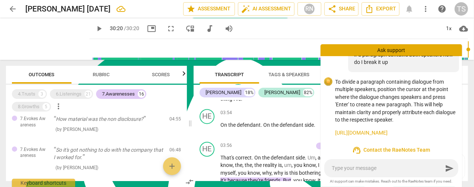
scroll to position [38, 0]
type textarea "I"
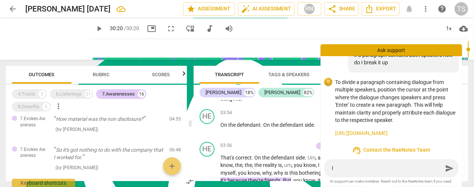
type textarea "I c"
type textarea "I ch"
type textarea "I cha"
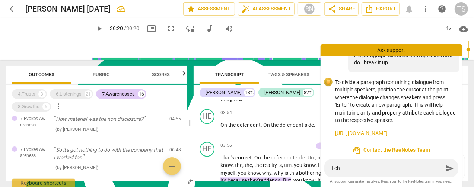
type textarea "I cha"
type textarea "I chan"
type textarea "I [PERSON_NAME]"
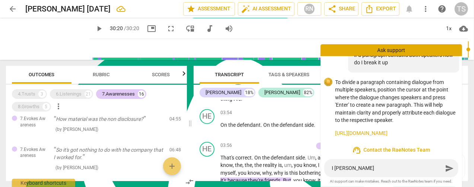
type textarea "I change"
type textarea "I changed"
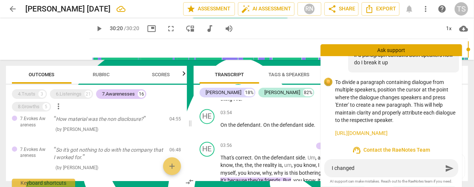
type textarea "I changed"
type textarea "I changed t"
type textarea "I changed th"
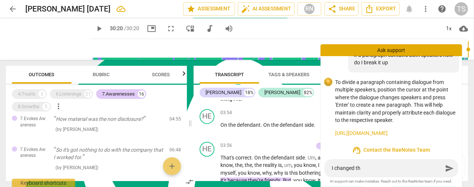
type textarea "I changed the"
type textarea "I changed the t"
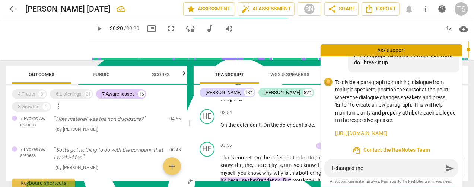
type textarea "I changed the t"
type textarea "I changed the ta"
type textarea "I changed the tag"
type textarea "I changed the tage"
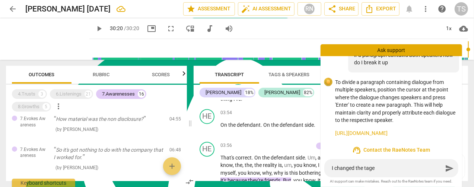
type textarea "I changed the tages"
type textarea "I changed the tage"
type textarea "I changed the tag"
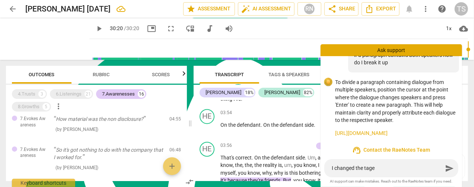
type textarea "I changed the tag"
type textarea "I changed the tags"
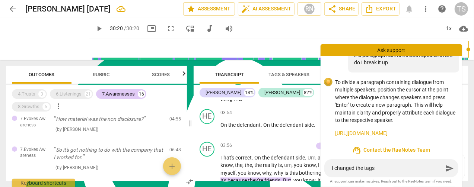
type textarea "I changed the tags o"
type textarea "I changed the tags on"
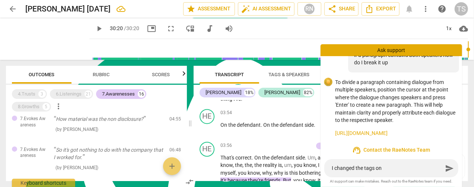
type textarea "I changed the tags on"
type textarea "I changed the tags on t"
type textarea "I changed the tags on th"
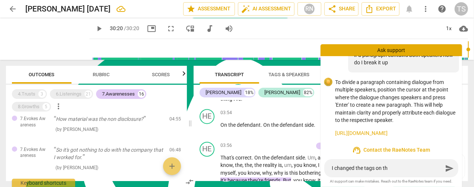
type textarea "I changed the tags on the"
type textarea "I changed the tags on the o"
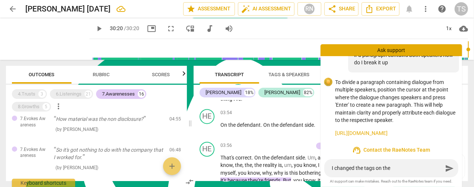
type textarea "I changed the tags on the o"
type textarea "I changed the tags on the ol"
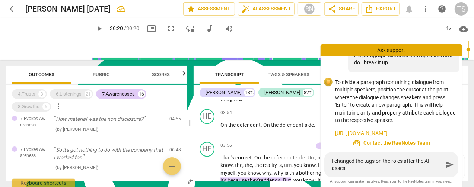
scroll to position [45, 0]
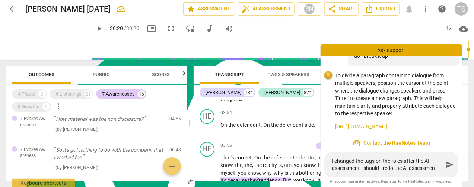
type textarea "I changed the tags on the roles after the AI assessment - should I redo the AI …"
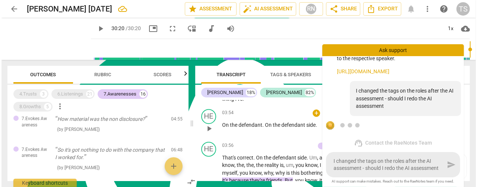
scroll to position [128, 0]
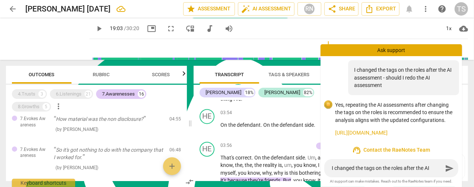
type input "1143"
click at [325, 38] on input "range" at bounding box center [280, 50] width 376 height 24
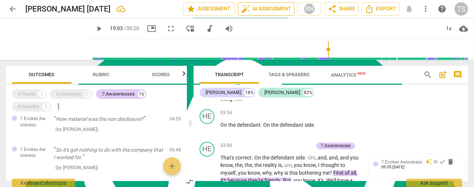
click at [270, 15] on button "auto_fix_high AI Assessment" at bounding box center [266, 8] width 57 height 13
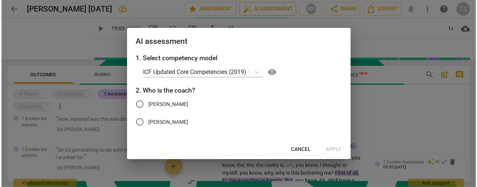
scroll to position [817, 0]
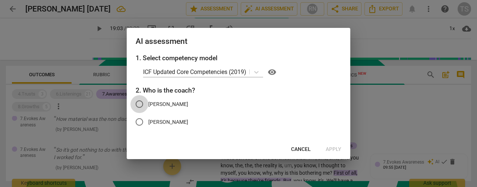
click at [145, 105] on input "[PERSON_NAME]" at bounding box center [139, 104] width 18 height 18
radio input "true"
click at [329, 148] on span "Apply" at bounding box center [334, 149] width 16 height 7
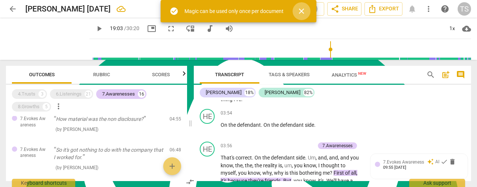
click at [301, 12] on span "close" at bounding box center [301, 11] width 9 height 9
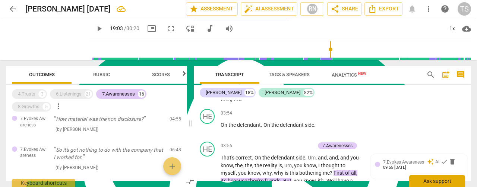
click at [441, 182] on div "Ask support" at bounding box center [437, 181] width 56 height 12
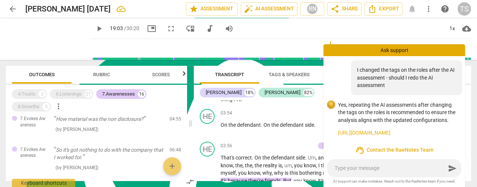
scroll to position [128, 0]
type textarea "I"
type textarea "It"
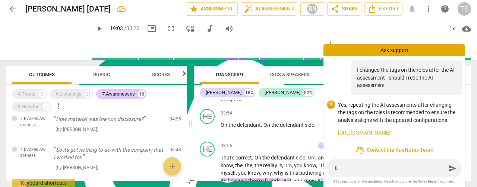
type textarea "It"
type textarea "It s"
type textarea "It sa"
type textarea "It say"
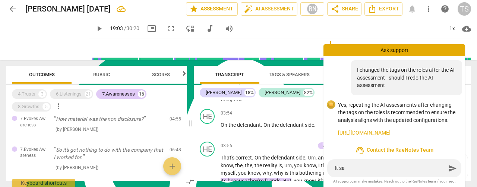
type textarea "It say"
type textarea "It says"
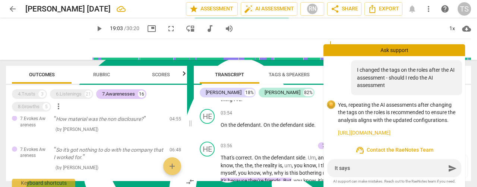
type textarea "It says /"
type textarea "It says /M"
type textarea "It says /Ma"
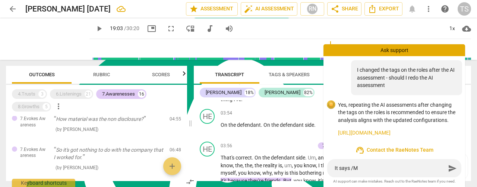
type textarea "It says /Ma"
type textarea "It says /Mag"
type textarea "It says /Magi"
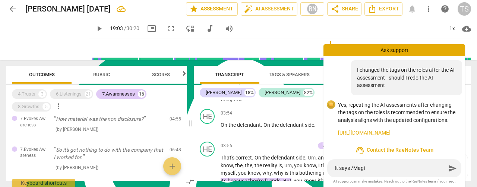
type textarea "It says /Magic"
type textarea "It says /Magic c"
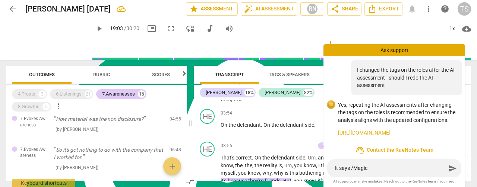
type textarea "It says /Magic c"
type textarea "It says /Magic ca"
type textarea "It says /Magic can"
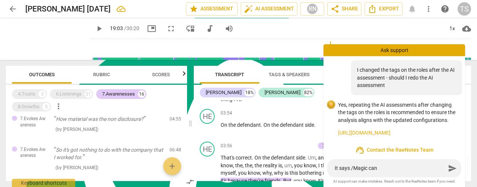
type textarea "It says /Magic can"
type textarea "It says /Magic can o"
type textarea "It says /Magic can on"
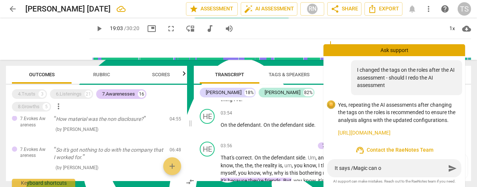
type textarea "It says /Magic can on"
type textarea "It says /Magic can onl"
type textarea "It says /Magic can only"
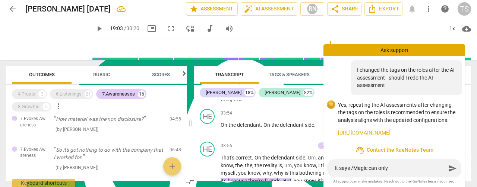
type textarea "It says /Magic can only"
type textarea "It says /Magic can only b"
type textarea "It says /Magic can only be"
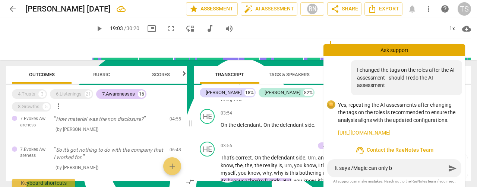
type textarea "It says /Magic can only be"
type textarea "It says /Magic can only be u"
type textarea "It says /Magic can only be us"
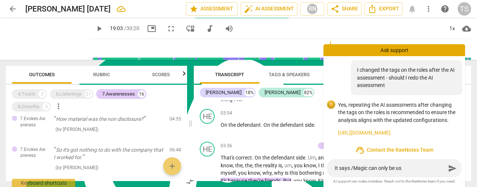
type textarea "It says /Magic can only be use"
type textarea "It says /Magic can only be used"
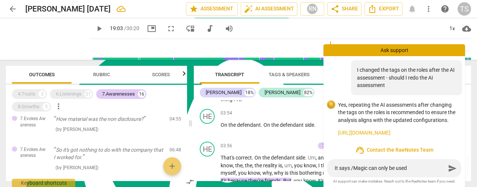
type textarea "It says /Magic can only be used"
type textarea "It says /Magic can only be used o"
type textarea "It says /Magic can only be used on"
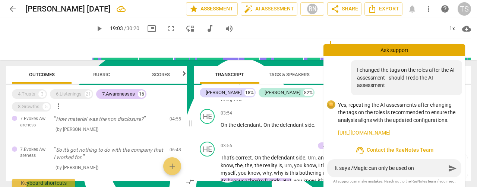
type textarea "It says /Magic can only be used onc"
type textarea "It says /Magic can only be used once"
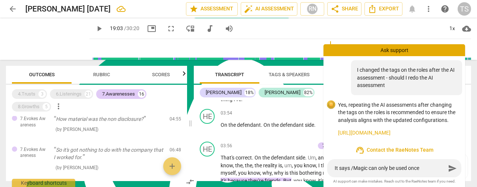
type textarea "It says /Magic can only be used once"
type textarea "It says /Magic can only be used onc"
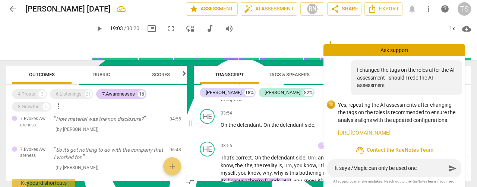
type textarea "It says /Magic can only be used oncc"
type textarea "It says /Magic can only be used oncce"
type textarea "It says /Magic can only be used oncc"
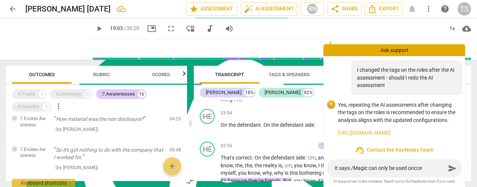
type textarea "It says /Magic can only be used oncc"
type textarea "It says /Magic can only be used onc"
type textarea "It says /Magic can only be used on"
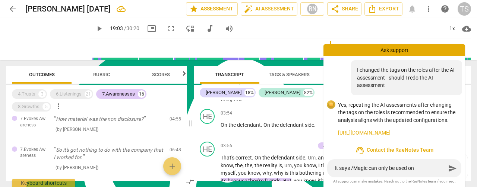
type textarea "It says /Magic can only be used onc"
type textarea "It says /Magic can only be used once"
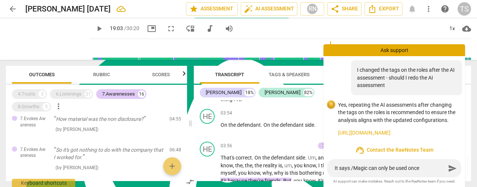
type textarea "It says /Magic can only be used once"
type textarea "It says /Magic can only be used onc"
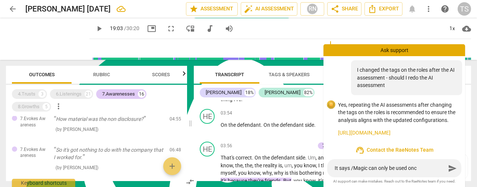
type textarea "It says /Magic can only be used on"
type textarea "It says /Magic can only be used onc"
type textarea "It says /Magic can only be used once"
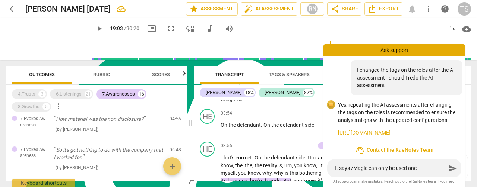
type textarea "It says /Magic can only be used once"
type textarea "It says /Magic can only be used onc"
type textarea "It says /Magic can only be used on"
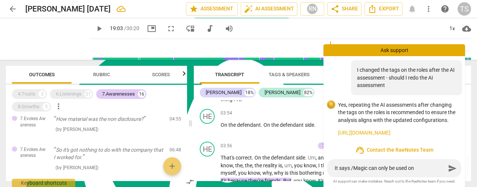
type textarea "It says /Magic can only be used onc"
type textarea "It says /Magic can only be used on"
type textarea "It says /Magic can only be used onc"
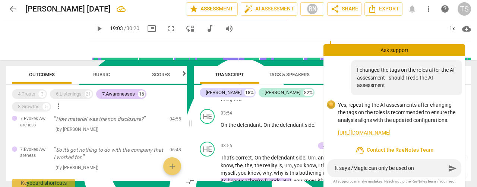
type textarea "It says /Magic can only be used onc"
type textarea "It says /Magic can only be used once"
type textarea "It says /Magic can only be used onc"
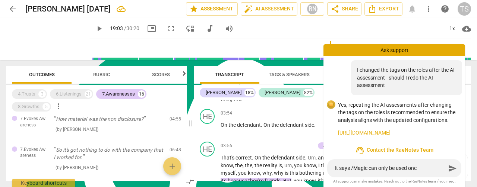
type textarea "It says /Magic can only be used on"
type textarea "It says /Magic can only be used onc"
type textarea "It says /Magic can only be used once"
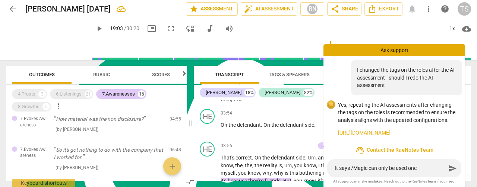
type textarea "It says /Magic can only be used once"
type textarea "It says /Magic can only be used once o"
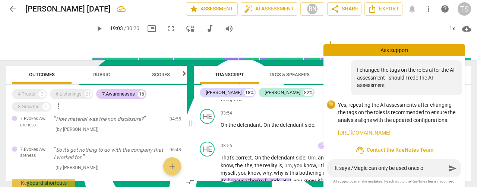
type textarea "It says /Magic can only be used once on"
type textarea "It says /Magic can only be used once on t"
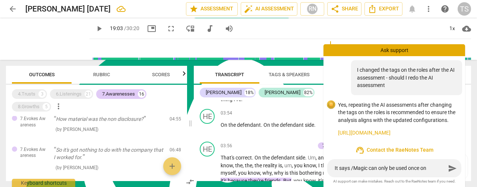
type textarea "It says /Magic can only be used once on t"
type textarea "It says /Magic can only be used once on th"
type textarea "It says /Magic can only be used once on the"
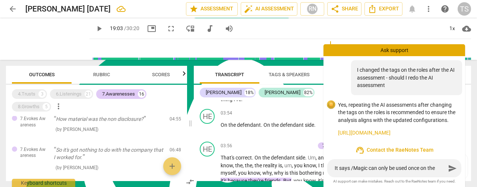
type textarea "It says /Magic can only be used once on the"
type textarea "It says /Magic can only be used once on the d"
type textarea "It says /Magic can only be used once on the do"
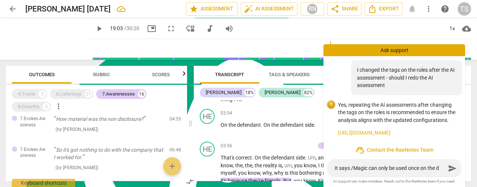
type textarea "It says /Magic can only be used once on the do"
type textarea "It says /Magic can only be used once on the doc"
type textarea "It says /Magic can only be used once on the docu"
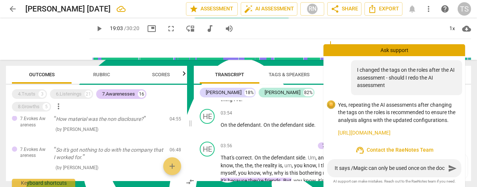
type textarea "It says /Magic can only be used once on the docu"
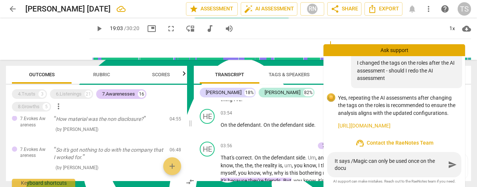
type textarea "It says /Magic can only be used once on the docum"
type textarea "It says /Magic can only be used once on the docume"
type textarea "It says /Magic can only be used once on the documen"
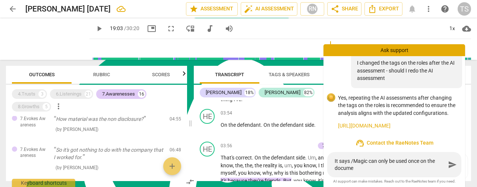
type textarea "It says /Magic can only be used once on the documen"
type textarea "It says /Magic can only be used once on the document"
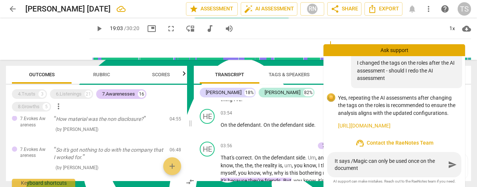
type textarea "It says /Magic can only be used once on the document h"
type textarea "It says /Magic can only be used once on the document"
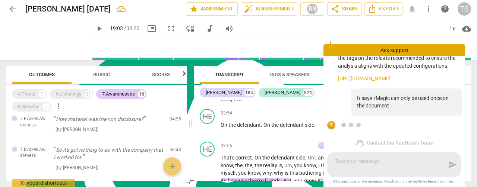
scroll to position [198, 0]
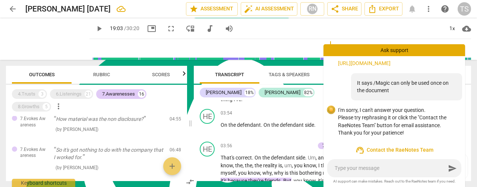
type textarea "c"
type textarea "ca"
type textarea "can"
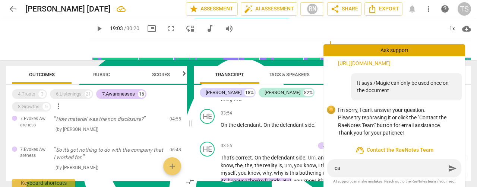
type textarea "can"
type textarea "can I"
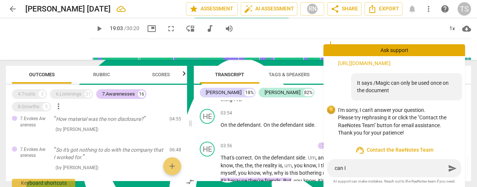
type textarea "can I"
type textarea "can I u"
type textarea "can I un"
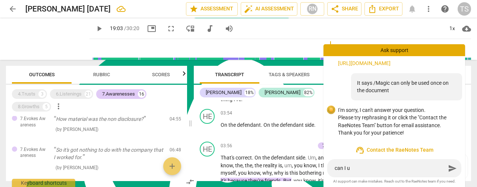
type textarea "can I un"
type textarea "can I und"
type textarea "can I undo"
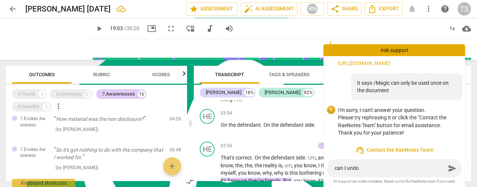
type textarea "can I undo"
type textarea "can I undo t"
type textarea "can I undo th"
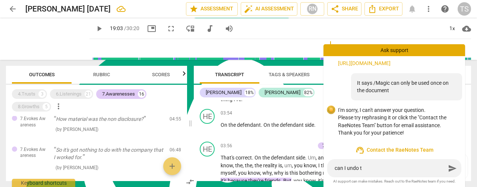
type textarea "can I undo th"
type textarea "can I undo the"
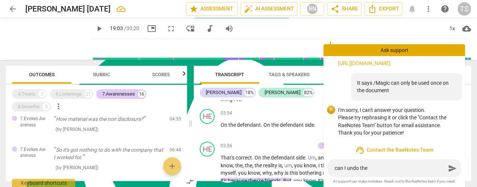
type textarea "can I undo the A"
type textarea "can I undo the AI"
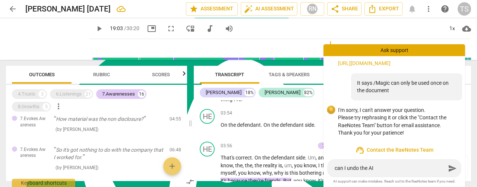
type textarea "can I undo the AI"
type textarea "can I undo the AI a"
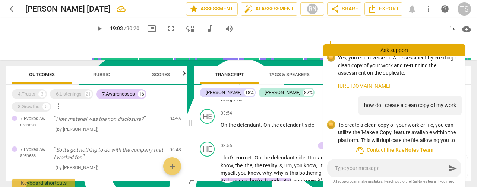
scroll to position [340, 0]
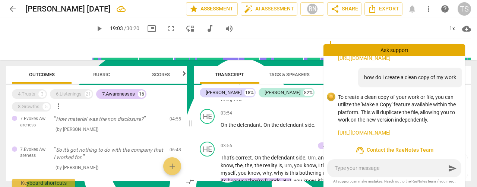
click at [7, 11] on span "arrow_back" at bounding box center [12, 8] width 13 height 9
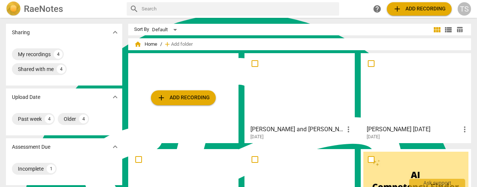
click at [464, 130] on span "more_vert" at bounding box center [464, 129] width 9 height 9
click at [435, 97] on div at bounding box center [238, 93] width 477 height 187
click at [373, 66] on input "checkbox" at bounding box center [371, 63] width 16 height 9
click at [368, 64] on input "checkbox" at bounding box center [371, 63] width 16 height 9
click at [387, 88] on div at bounding box center [415, 89] width 105 height 66
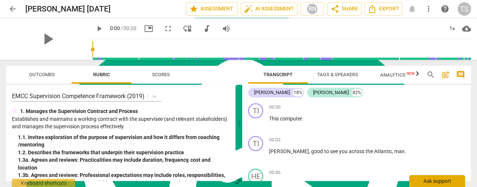
click at [446, 183] on div "Ask support" at bounding box center [437, 181] width 56 height 12
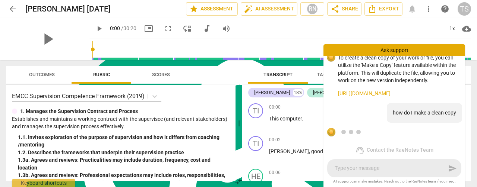
scroll to position [430, 0]
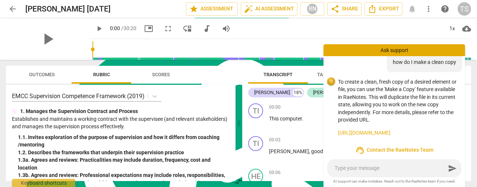
click at [372, 136] on link "https://raenotes.com/help/copy.html" at bounding box center [398, 133] width 121 height 8
click at [425, 11] on span "more_vert" at bounding box center [428, 8] width 9 height 9
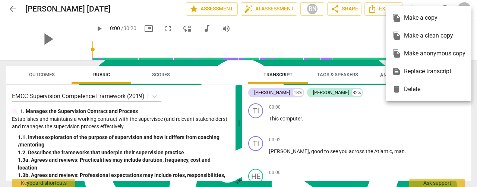
click at [423, 33] on div "file_copy Make a clean copy" at bounding box center [428, 36] width 73 height 18
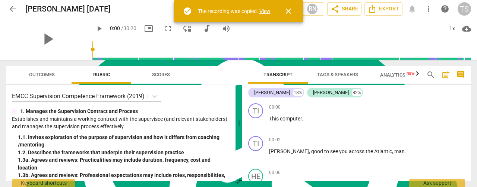
click at [265, 9] on link "View" at bounding box center [264, 11] width 11 height 6
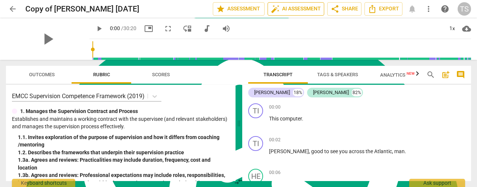
click at [281, 11] on span "auto_fix_high AI Assessment" at bounding box center [296, 8] width 50 height 9
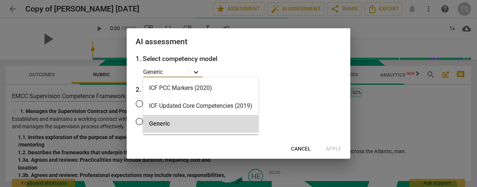
click at [193, 76] on div at bounding box center [195, 72] width 13 height 11
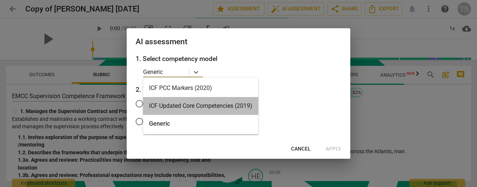
click at [189, 110] on div "ICF Updated Core Competencies (2019)" at bounding box center [200, 106] width 115 height 18
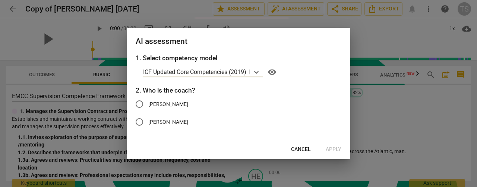
click at [152, 106] on span "[PERSON_NAME]" at bounding box center [168, 105] width 40 height 8
click at [148, 106] on input "[PERSON_NAME]" at bounding box center [139, 104] width 18 height 18
click at [338, 148] on span "Apply" at bounding box center [334, 149] width 16 height 7
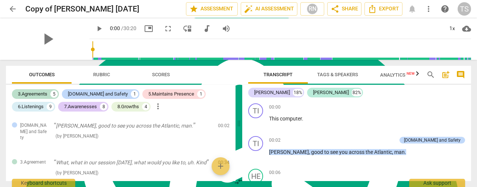
click at [414, 76] on icon "button" at bounding box center [417, 73] width 9 height 9
click at [388, 76] on span "Analytics New" at bounding box center [384, 75] width 35 height 6
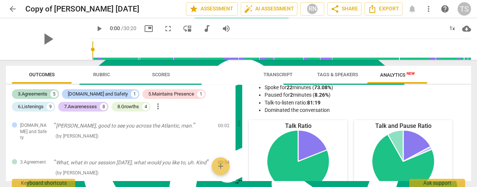
scroll to position [0, 0]
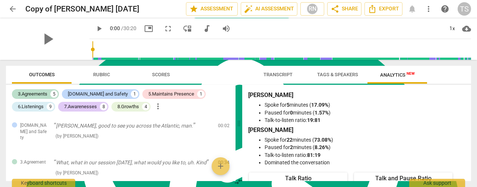
click at [10, 9] on span "arrow_back" at bounding box center [12, 8] width 9 height 9
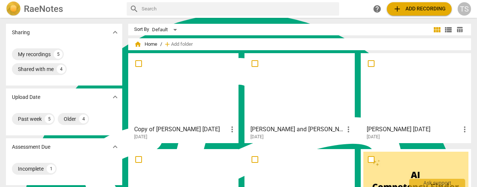
click at [460, 129] on span "more_vert" at bounding box center [464, 129] width 9 height 9
click at [459, 147] on li "Delete" at bounding box center [456, 148] width 28 height 18
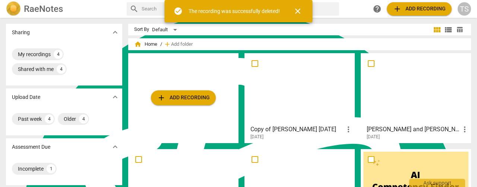
click at [347, 130] on span "more_vert" at bounding box center [348, 129] width 9 height 9
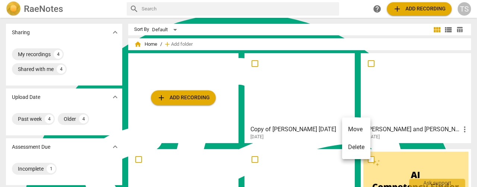
click at [285, 94] on div at bounding box center [238, 93] width 477 height 187
click at [277, 96] on div at bounding box center [299, 89] width 105 height 66
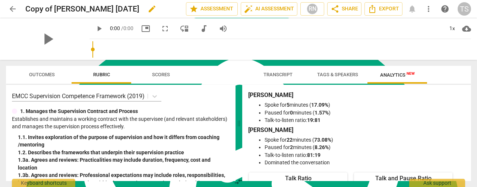
click at [41, 8] on h2 "Copy of Heinrich August 12 2025" at bounding box center [82, 8] width 114 height 9
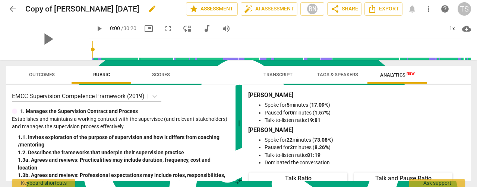
click at [152, 12] on span "edit" at bounding box center [152, 8] width 9 height 9
click at [56, 9] on input "Copy of Heinrich August 12 2025" at bounding box center [89, 9] width 128 height 14
click at [157, 10] on span "done" at bounding box center [159, 8] width 9 height 9
click at [15, 13] on span "arrow_back" at bounding box center [12, 8] width 9 height 9
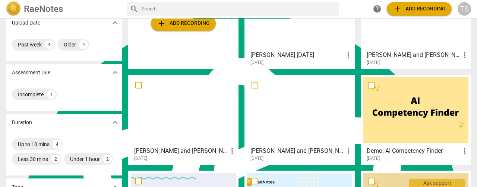
scroll to position [37, 0]
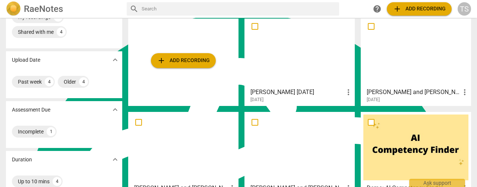
click at [288, 47] on div at bounding box center [299, 52] width 105 height 66
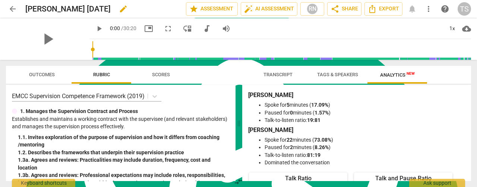
click at [123, 7] on span "edit" at bounding box center [123, 8] width 9 height 9
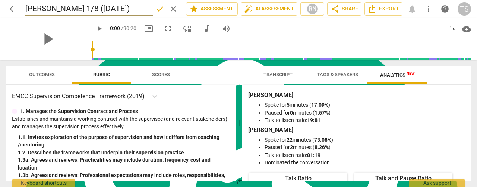
click at [158, 9] on span "done" at bounding box center [159, 8] width 9 height 9
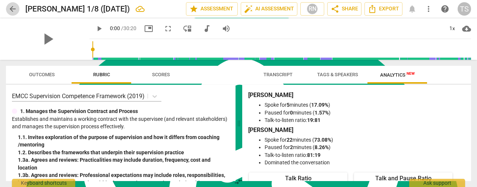
click at [10, 14] on button "arrow_back" at bounding box center [12, 8] width 13 height 13
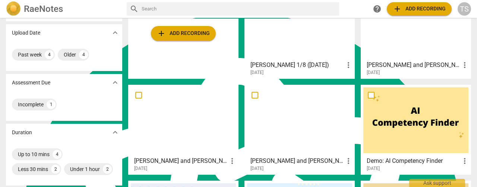
scroll to position [75, 0]
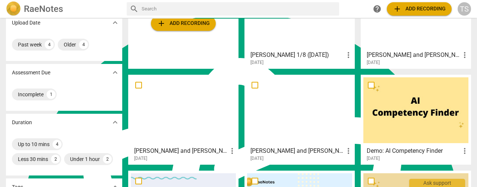
click at [197, 128] on div at bounding box center [183, 110] width 105 height 66
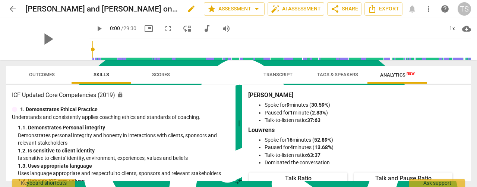
click at [57, 12] on h2 "[PERSON_NAME] and [PERSON_NAME] on [DATE]" at bounding box center [101, 8] width 153 height 9
click at [56, 10] on h2 "[PERSON_NAME] and [PERSON_NAME] on [DATE]" at bounding box center [101, 8] width 153 height 9
click at [187, 12] on span "edit" at bounding box center [191, 8] width 9 height 9
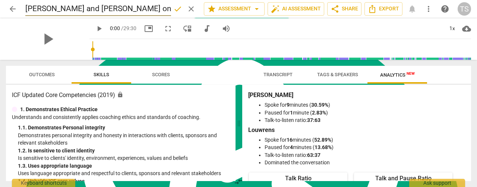
click at [55, 9] on input "[PERSON_NAME] and [PERSON_NAME] on [DATE]" at bounding box center [98, 9] width 146 height 14
click at [72, 9] on input "Louwrens on August 6 2025" at bounding box center [98, 9] width 146 height 14
click at [180, 13] on span "done" at bounding box center [177, 8] width 9 height 9
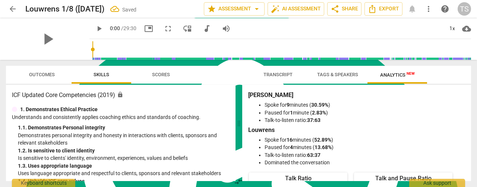
click at [8, 13] on span "arrow_back" at bounding box center [12, 8] width 9 height 9
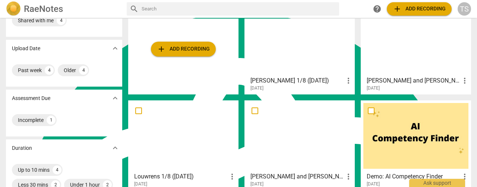
scroll to position [37, 0]
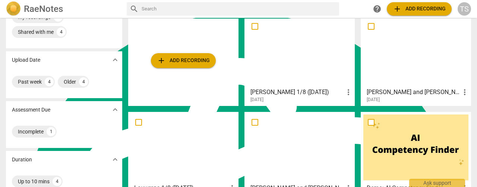
click at [396, 53] on div at bounding box center [415, 52] width 105 height 66
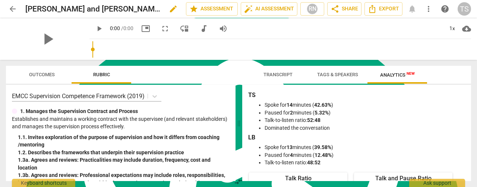
click at [173, 10] on span "edit" at bounding box center [173, 8] width 9 height 9
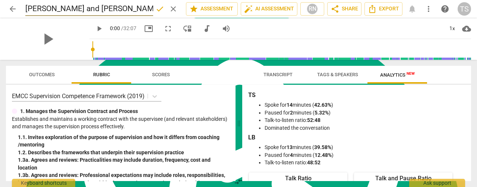
scroll to position [0, 6]
click at [50, 8] on input "[PERSON_NAME] and [PERSON_NAME] on [DATE]" at bounding box center [89, 9] width 128 height 14
click at [60, 11] on input "Louwrens on August 13 2025" at bounding box center [89, 9] width 128 height 14
click at [158, 9] on span "done" at bounding box center [159, 8] width 9 height 9
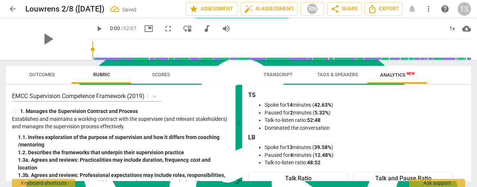
click at [7, 8] on span "arrow_back" at bounding box center [12, 8] width 13 height 9
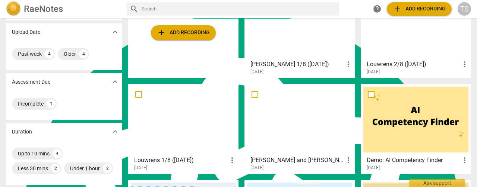
scroll to position [75, 0]
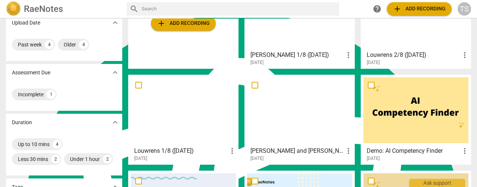
click at [317, 115] on div at bounding box center [299, 110] width 105 height 66
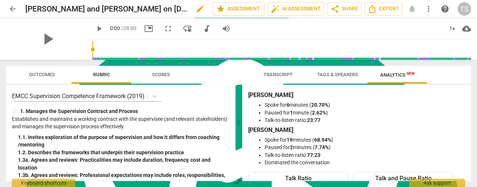
click at [193, 8] on span "edit" at bounding box center [199, 8] width 13 height 9
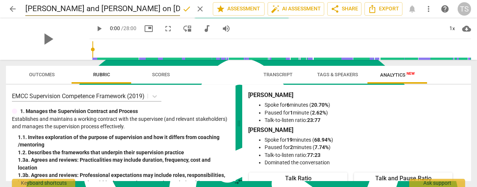
click at [55, 10] on input "[PERSON_NAME] and [PERSON_NAME] on [DATE]" at bounding box center [102, 9] width 155 height 14
click at [51, 11] on input "Nick on August 11 2025" at bounding box center [102, 9] width 155 height 14
click at [186, 11] on span "done" at bounding box center [186, 8] width 9 height 9
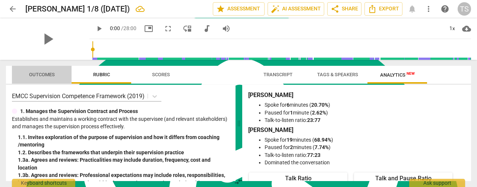
click at [44, 75] on span "Outcomes" at bounding box center [42, 75] width 26 height 6
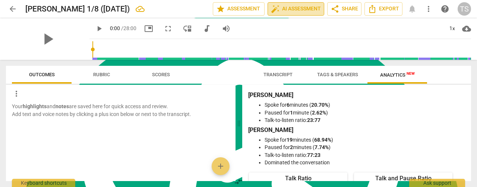
click at [293, 9] on span "auto_fix_high AI Assessment" at bounding box center [296, 8] width 50 height 9
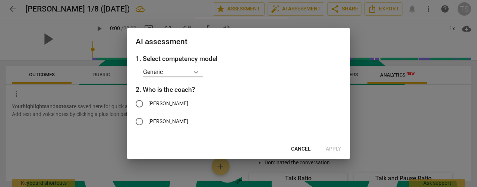
click at [195, 73] on icon at bounding box center [196, 72] width 4 height 3
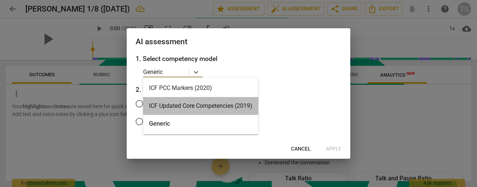
click at [177, 103] on div "ICF Updated Core Competencies (2019)" at bounding box center [200, 106] width 115 height 18
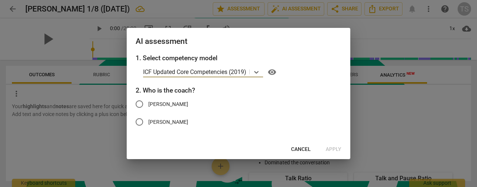
click at [137, 106] on input "[PERSON_NAME]" at bounding box center [139, 104] width 18 height 18
click at [328, 146] on span "Apply" at bounding box center [334, 149] width 16 height 7
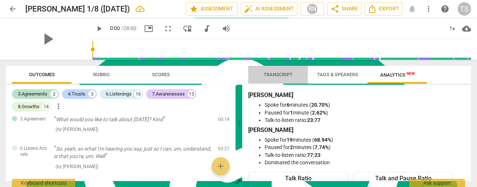
click at [276, 74] on span "Transcript" at bounding box center [277, 75] width 29 height 6
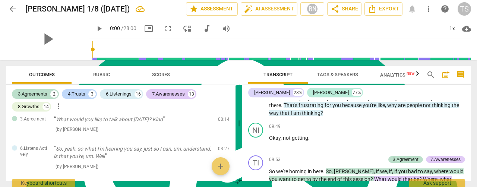
scroll to position [1416, 0]
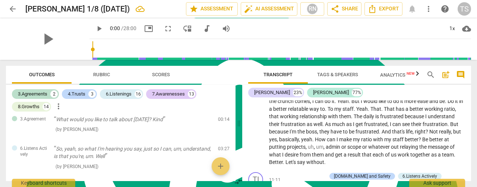
click at [7, 10] on span "arrow_back" at bounding box center [12, 8] width 13 height 9
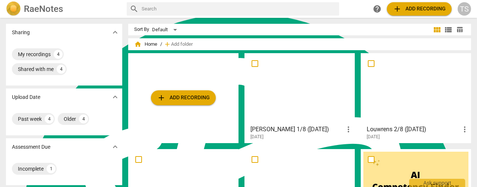
scroll to position [37, 0]
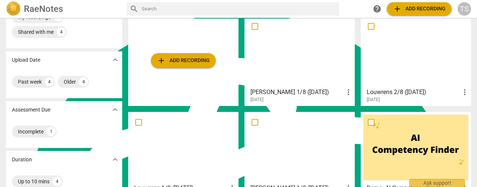
click at [395, 58] on div at bounding box center [415, 52] width 105 height 66
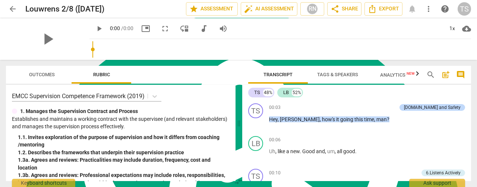
click at [45, 28] on div "play_arrow" at bounding box center [47, 39] width 83 height 42
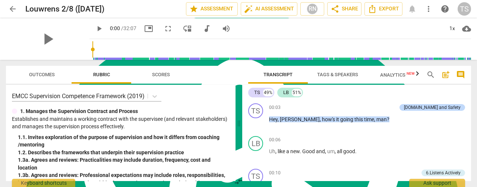
click at [40, 76] on span "Outcomes" at bounding box center [42, 75] width 26 height 6
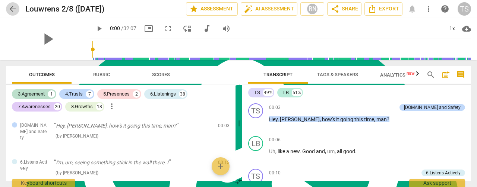
click at [8, 7] on span "arrow_back" at bounding box center [12, 8] width 9 height 9
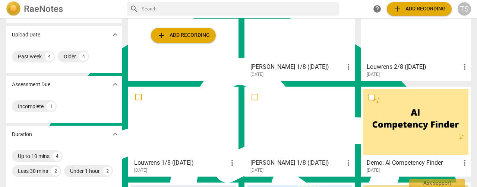
scroll to position [75, 0]
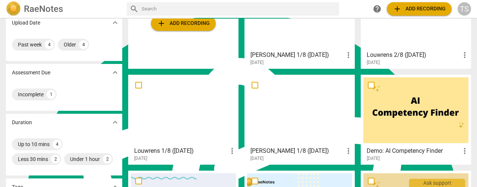
click at [179, 107] on div at bounding box center [183, 110] width 105 height 66
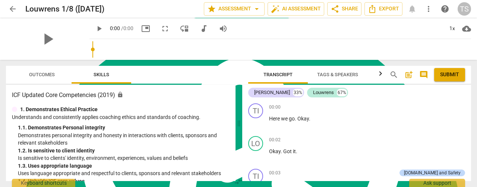
click at [28, 32] on div "play_arrow" at bounding box center [47, 39] width 83 height 42
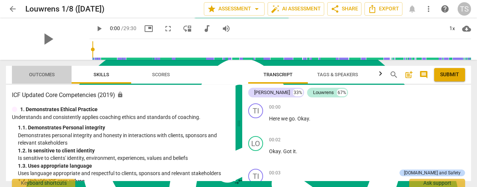
click at [41, 72] on span "Outcomes" at bounding box center [42, 75] width 26 height 6
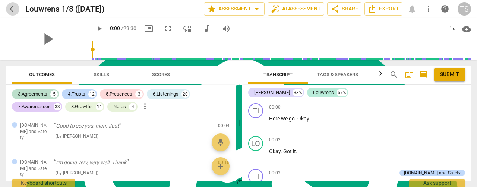
click at [14, 11] on span "arrow_back" at bounding box center [12, 8] width 9 height 9
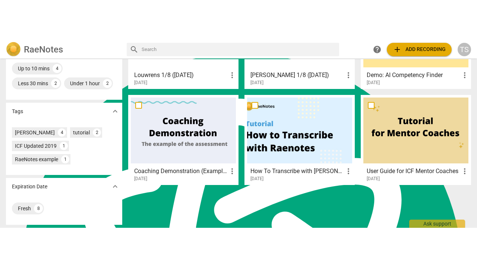
scroll to position [206, 0]
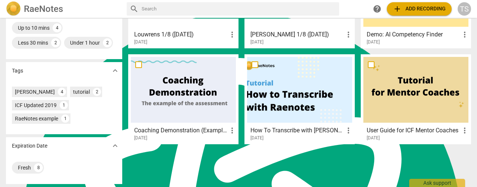
click at [411, 85] on div at bounding box center [415, 90] width 105 height 66
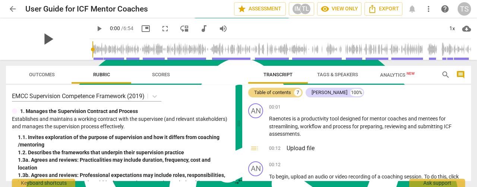
click at [47, 40] on span "play_arrow" at bounding box center [47, 38] width 19 height 19
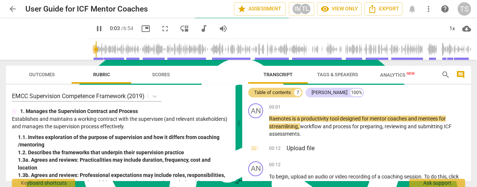
click at [161, 28] on span "fullscreen" at bounding box center [165, 28] width 9 height 9
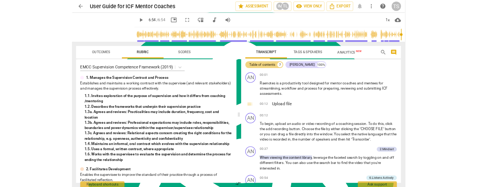
scroll to position [2993, 0]
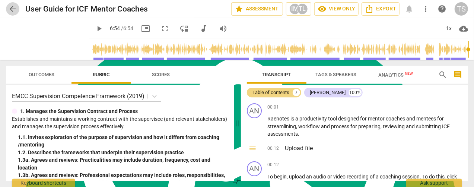
click at [11, 11] on span "arrow_back" at bounding box center [12, 8] width 9 height 9
